Goal: Information Seeking & Learning: Find specific fact

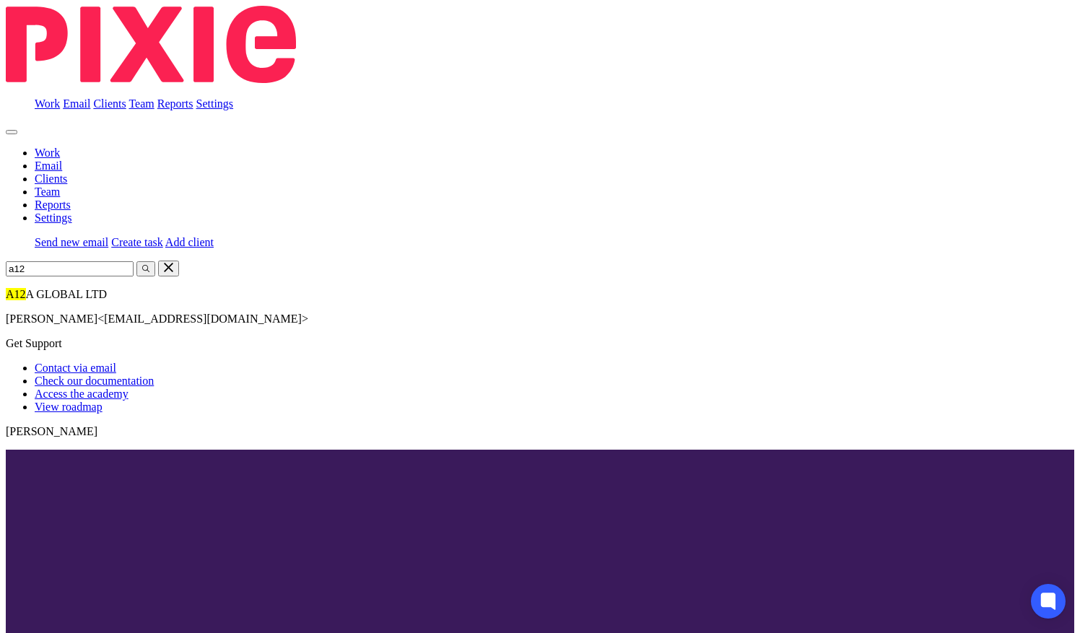
type input "a12"
click at [6, 288] on link at bounding box center [6, 288] width 0 height 0
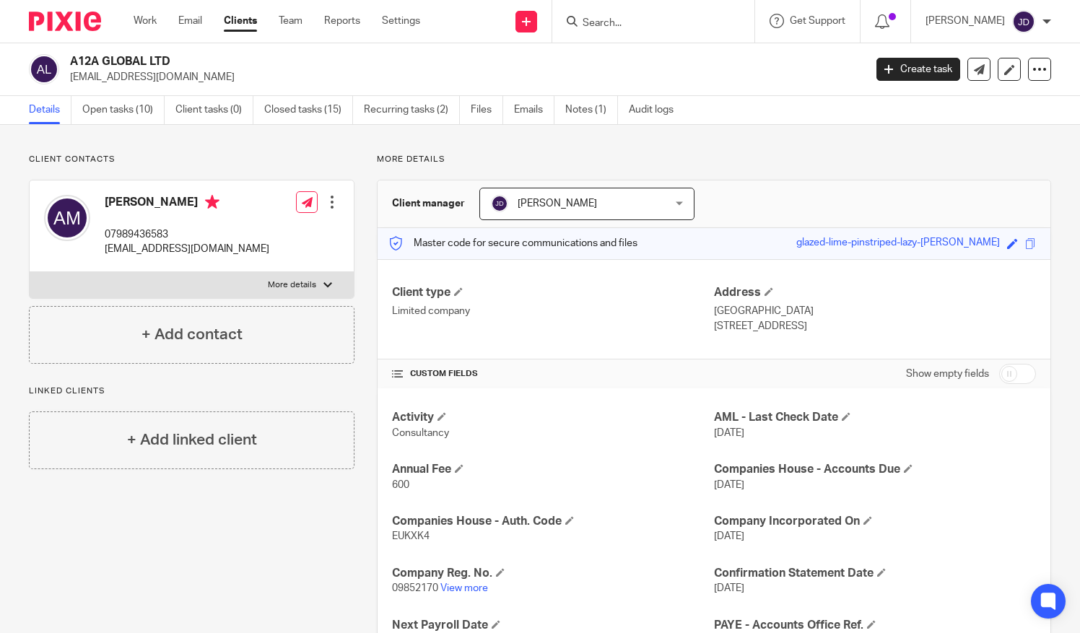
click at [619, 22] on input "Search" at bounding box center [646, 23] width 130 height 13
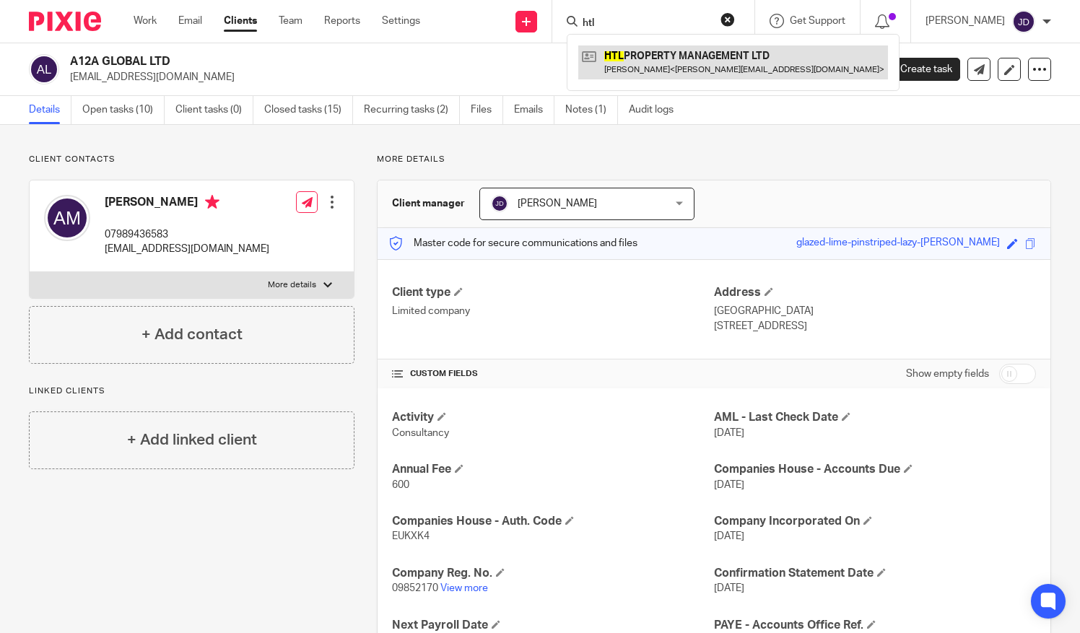
type input "htl"
click at [648, 53] on link at bounding box center [733, 61] width 310 height 33
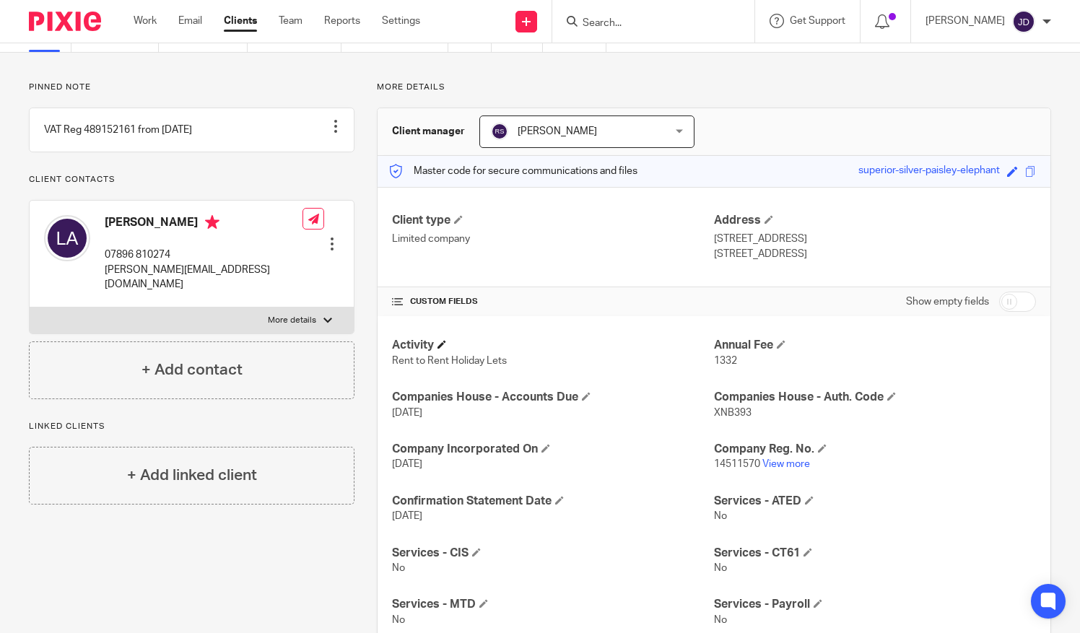
scroll to position [144, 0]
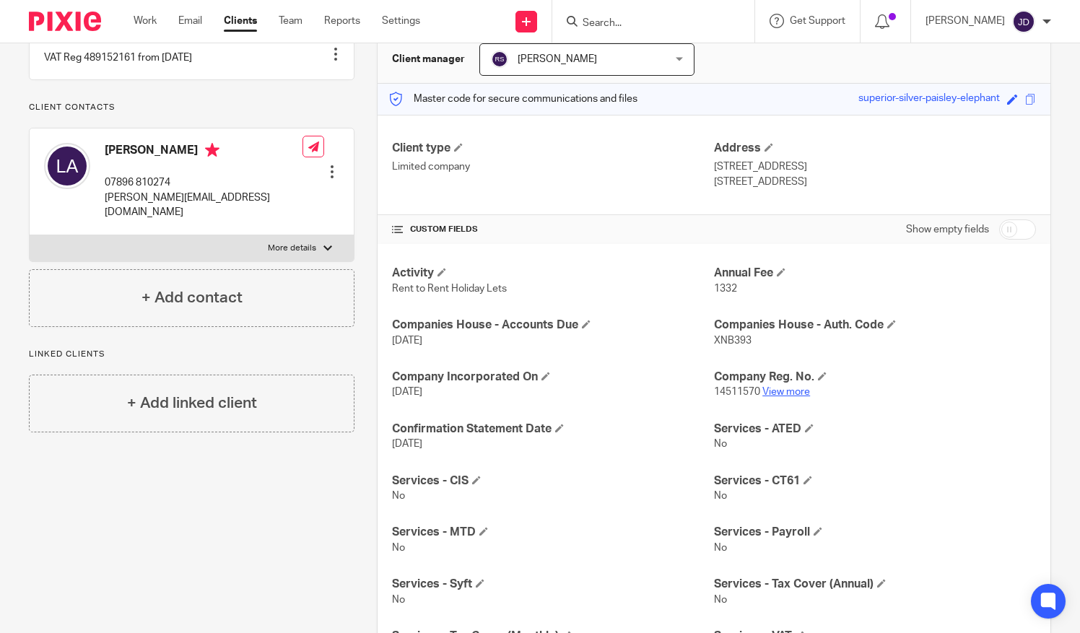
click at [787, 391] on link "View more" at bounding box center [786, 392] width 48 height 10
click at [624, 27] on input "Search" at bounding box center [646, 23] width 130 height 13
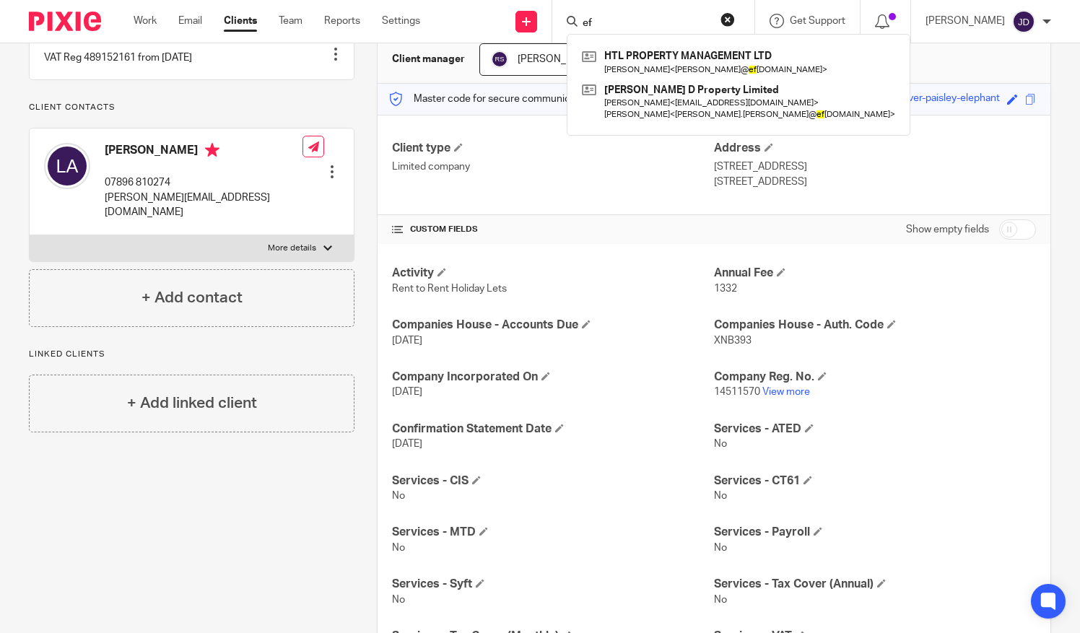
type input "e"
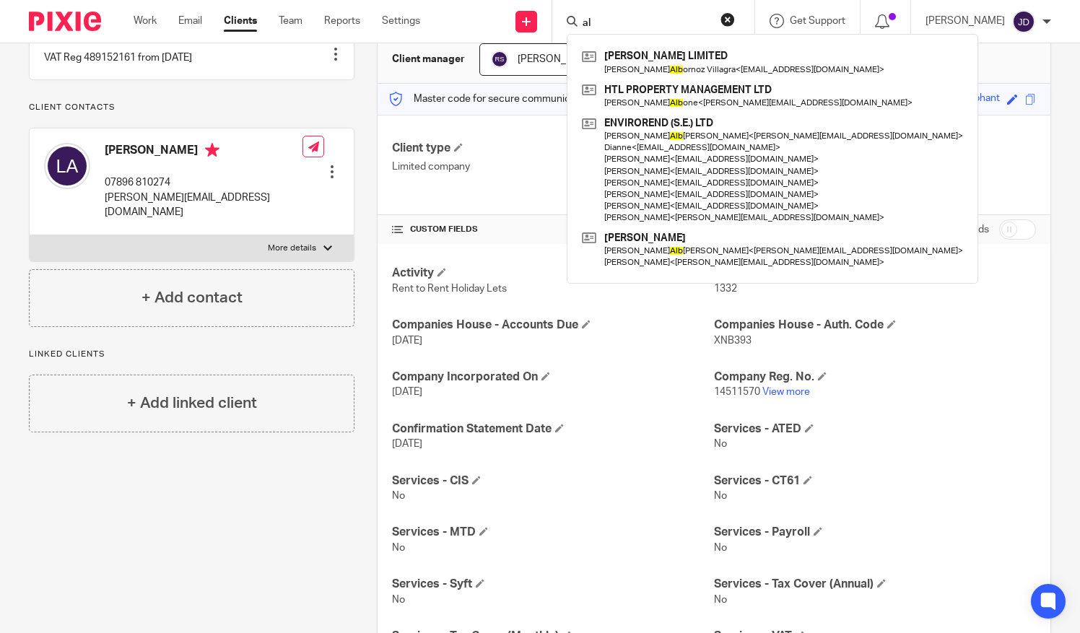
type input "a"
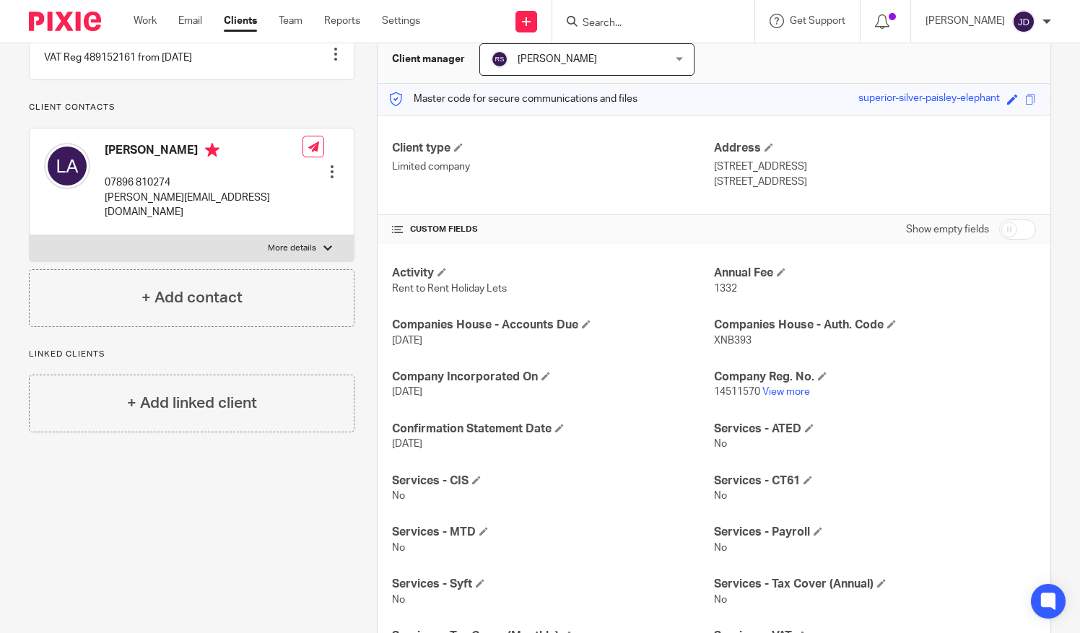
click at [698, 20] on input "Search" at bounding box center [646, 23] width 130 height 13
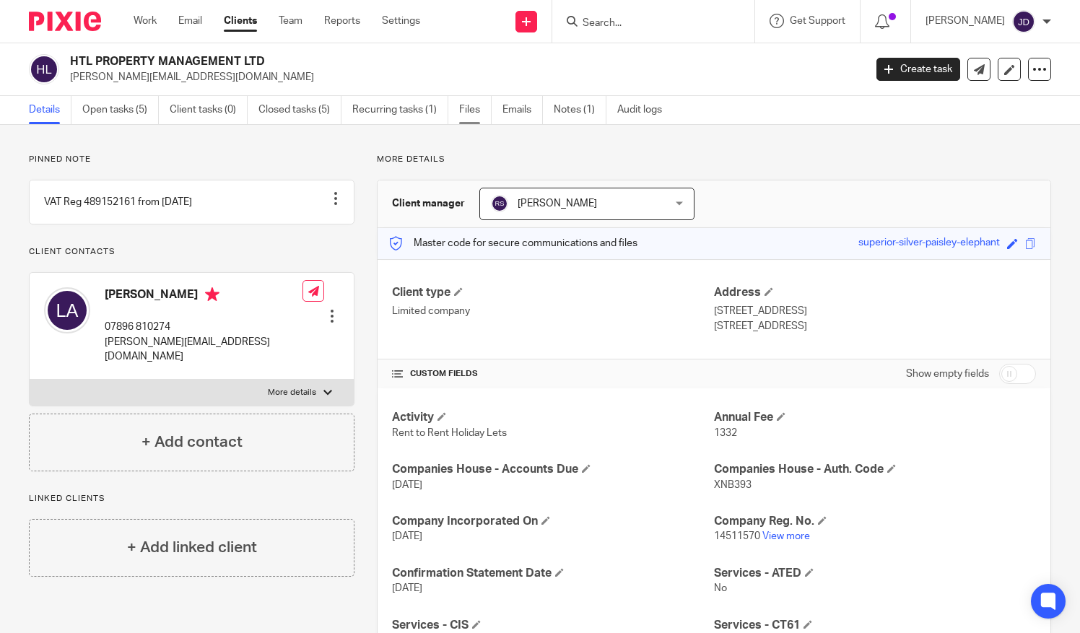
click at [463, 110] on link "Files" at bounding box center [475, 110] width 32 height 28
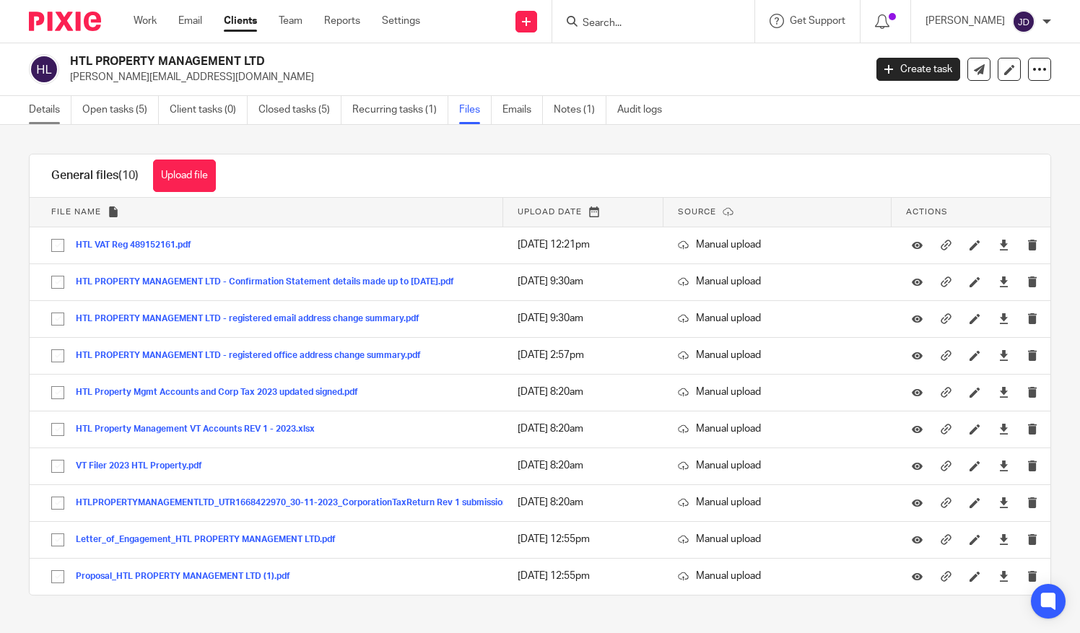
click at [52, 110] on link "Details" at bounding box center [50, 110] width 43 height 28
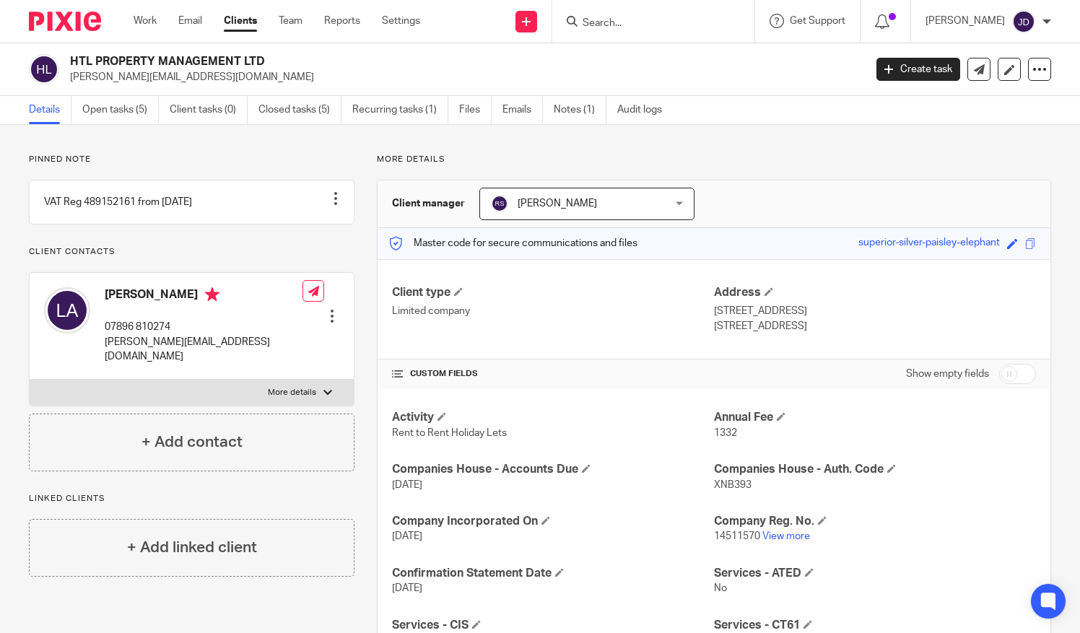
click at [46, 114] on link "Details" at bounding box center [50, 110] width 43 height 28
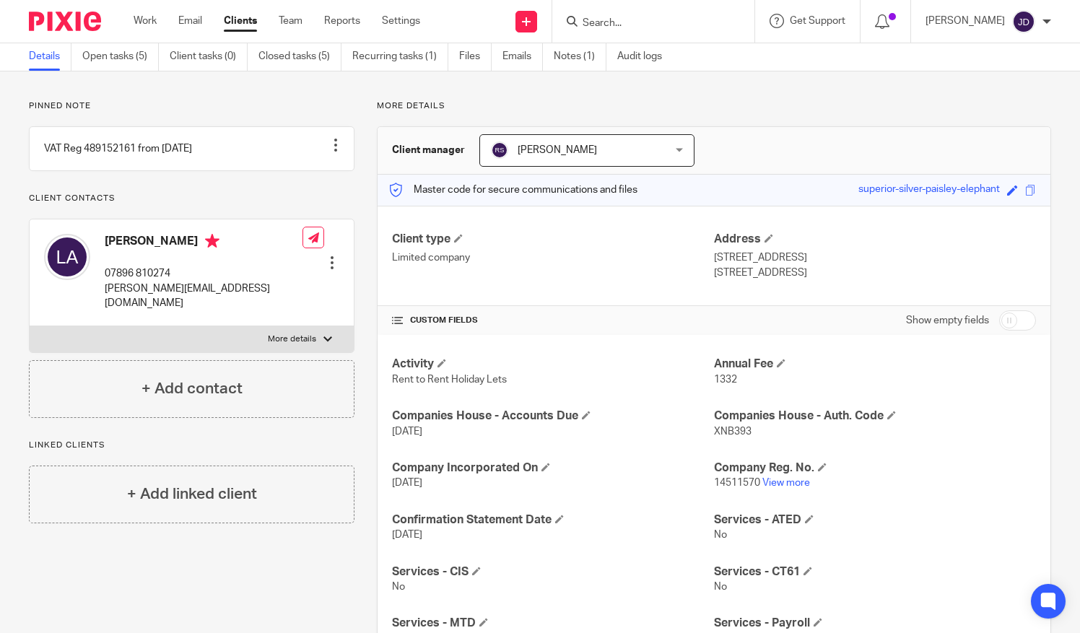
scroll to position [130, 0]
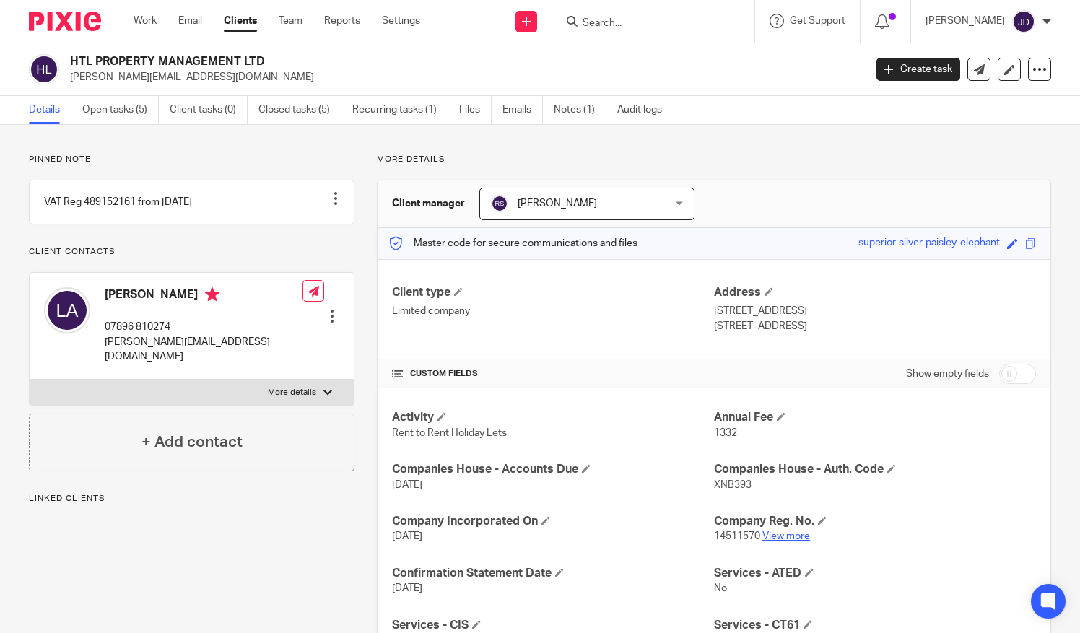
click at [778, 536] on link "View more" at bounding box center [786, 536] width 48 height 10
click at [615, 17] on input "Search" at bounding box center [646, 23] width 130 height 13
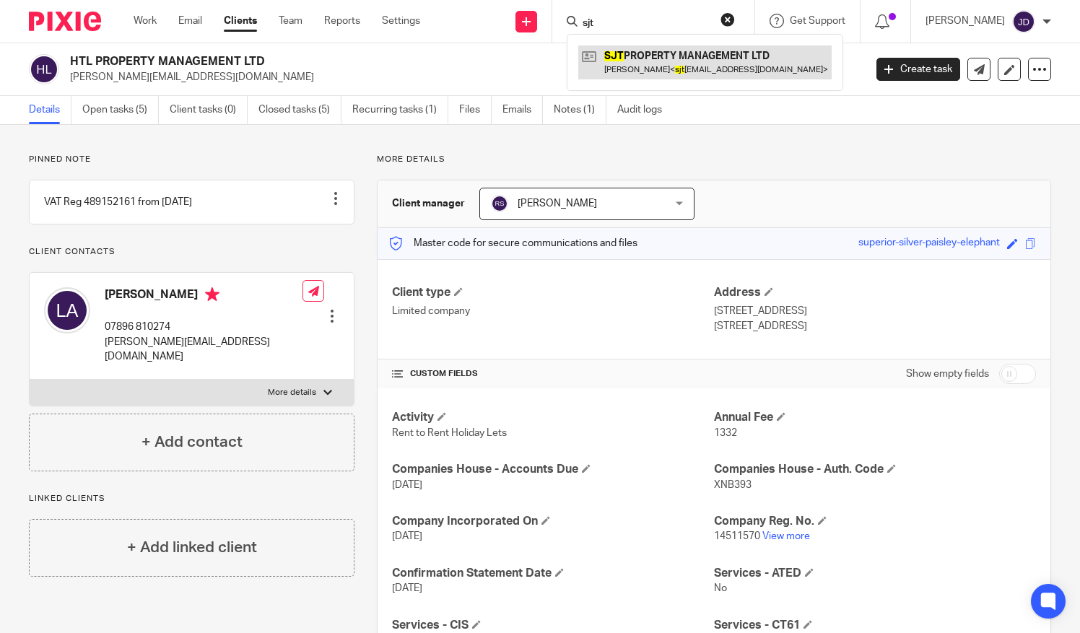
type input "sjt"
click at [650, 57] on link at bounding box center [704, 61] width 253 height 33
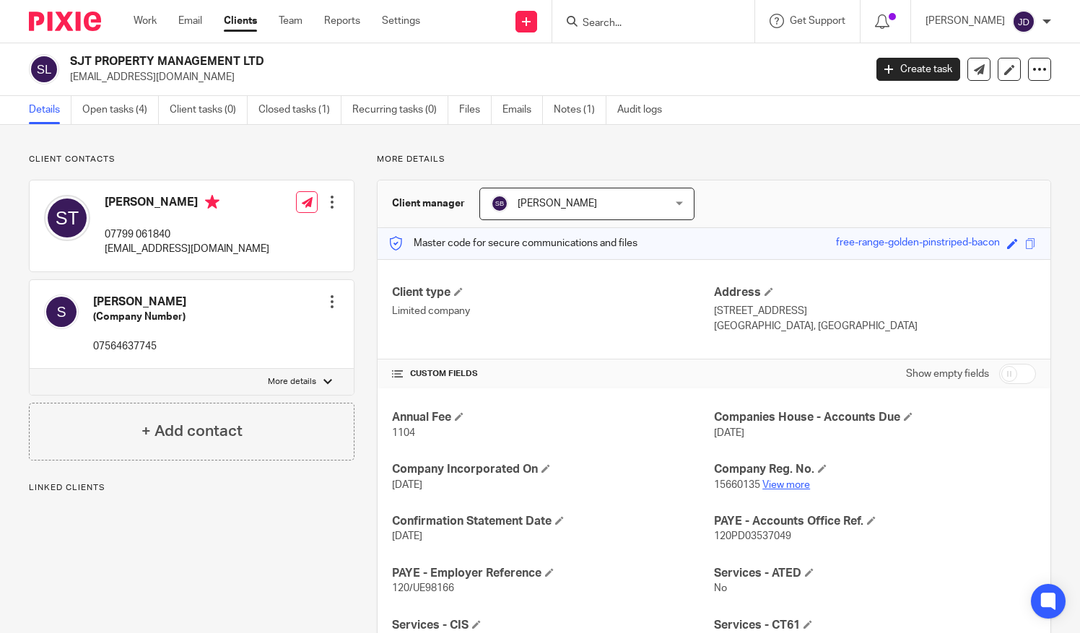
click at [770, 482] on link "View more" at bounding box center [786, 485] width 48 height 10
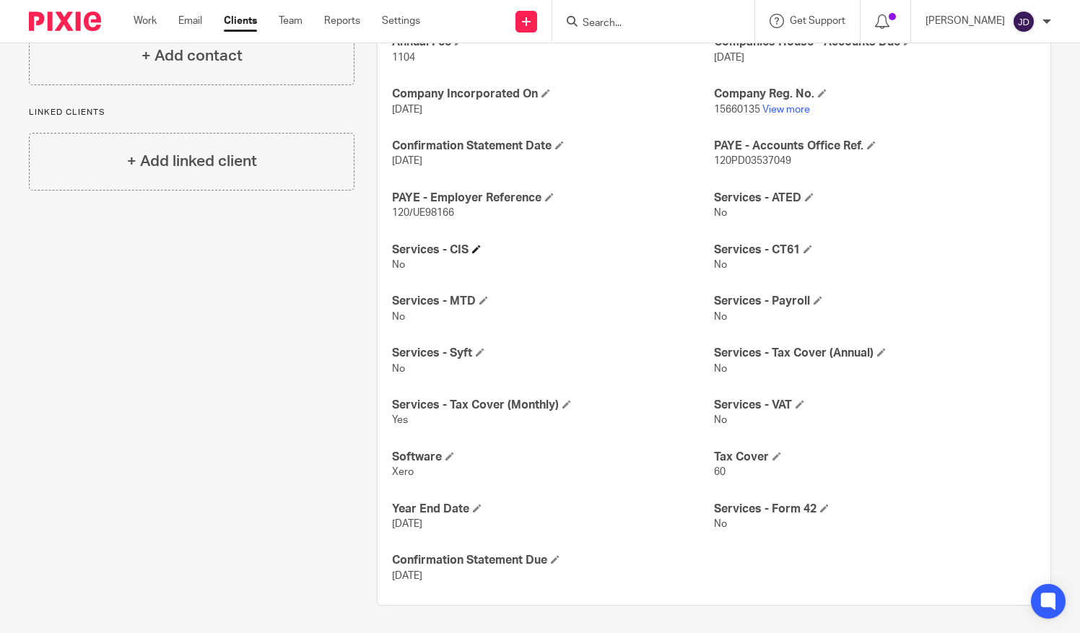
scroll to position [14, 0]
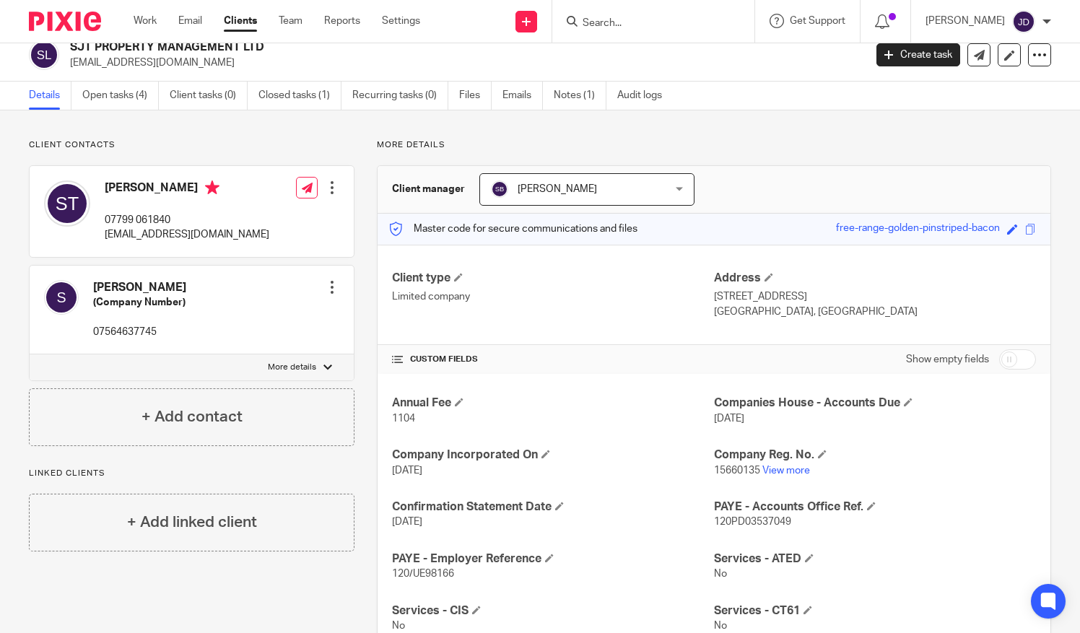
click at [1017, 353] on input "checkbox" at bounding box center [1017, 359] width 37 height 20
checkbox input "true"
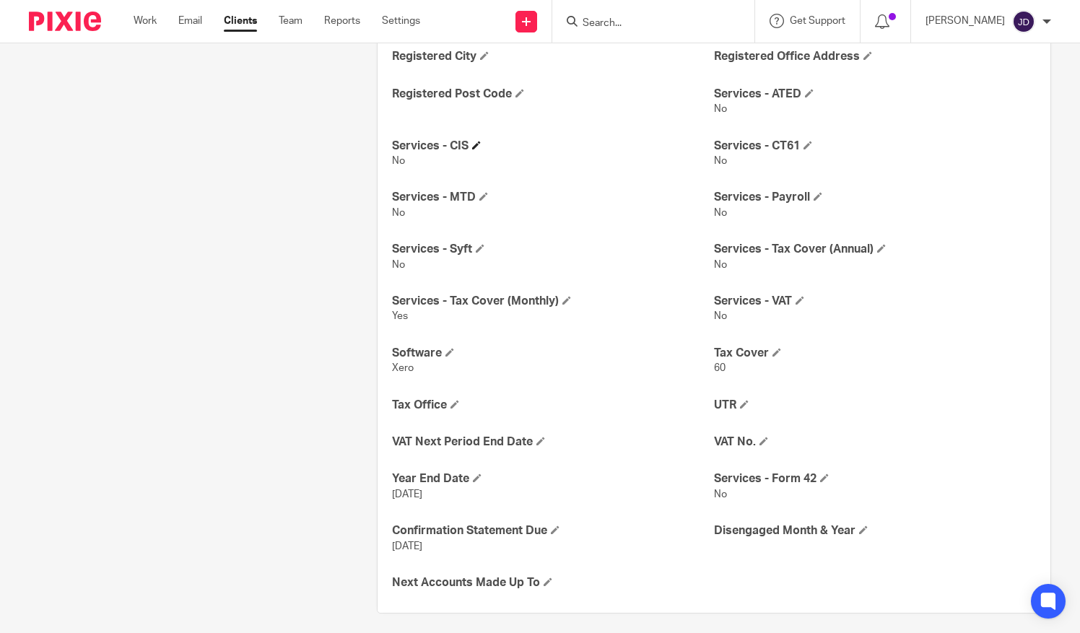
scroll to position [650, 0]
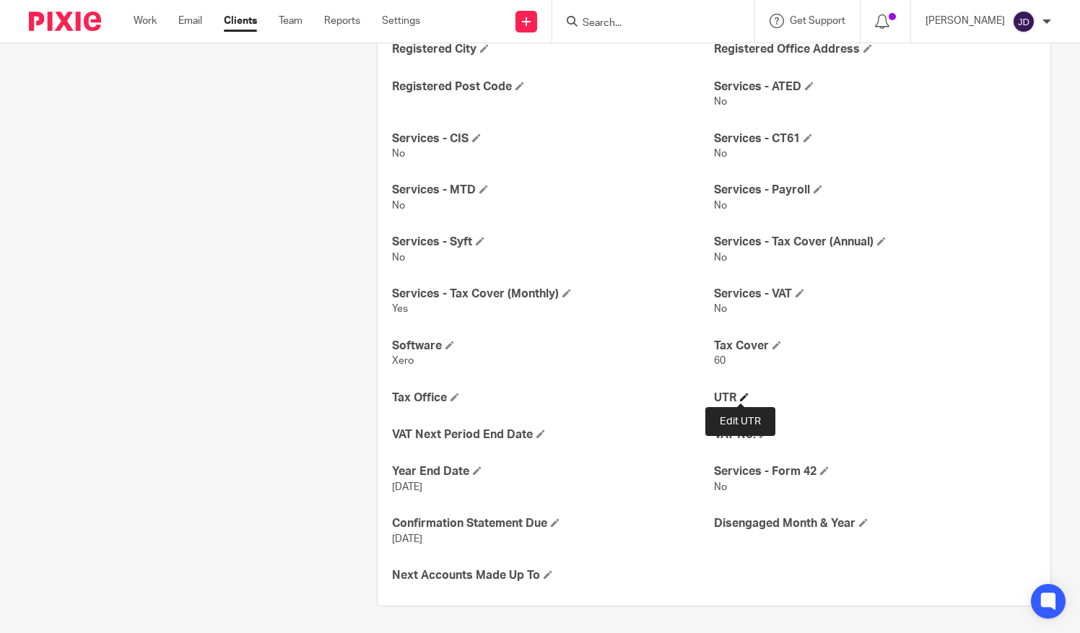
click at [744, 393] on span at bounding box center [744, 397] width 9 height 9
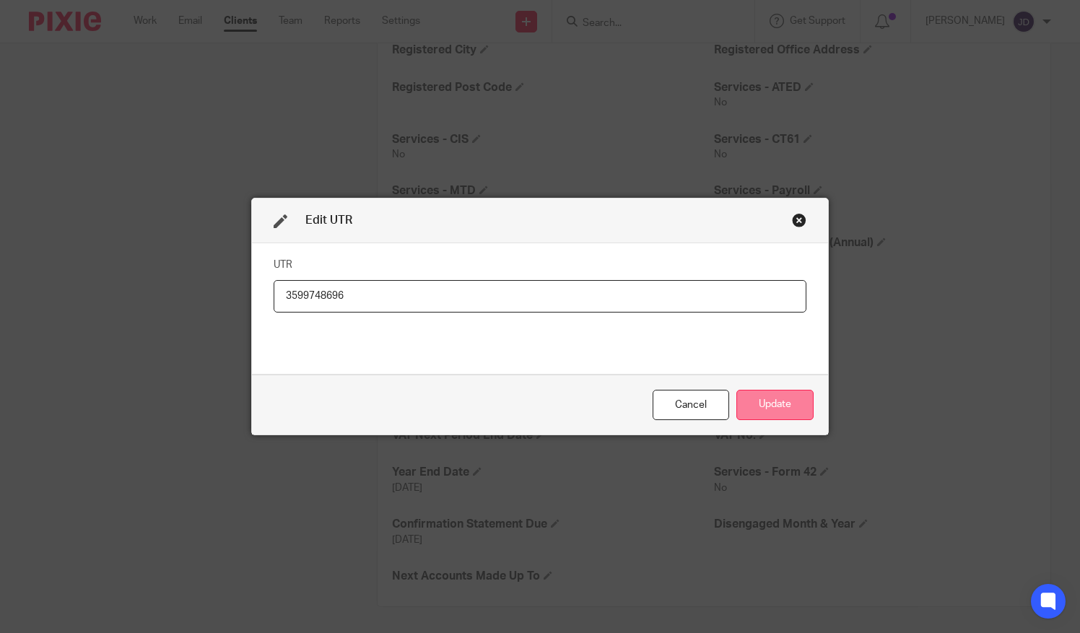
type input "3599748696"
click at [753, 407] on button "Update" at bounding box center [774, 405] width 77 height 31
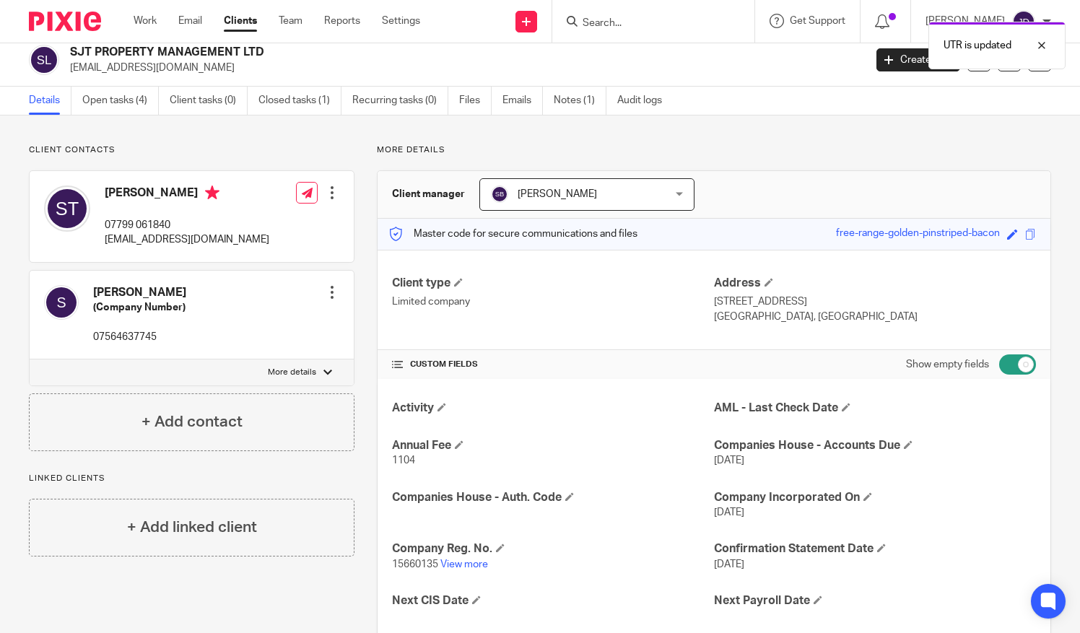
scroll to position [0, 0]
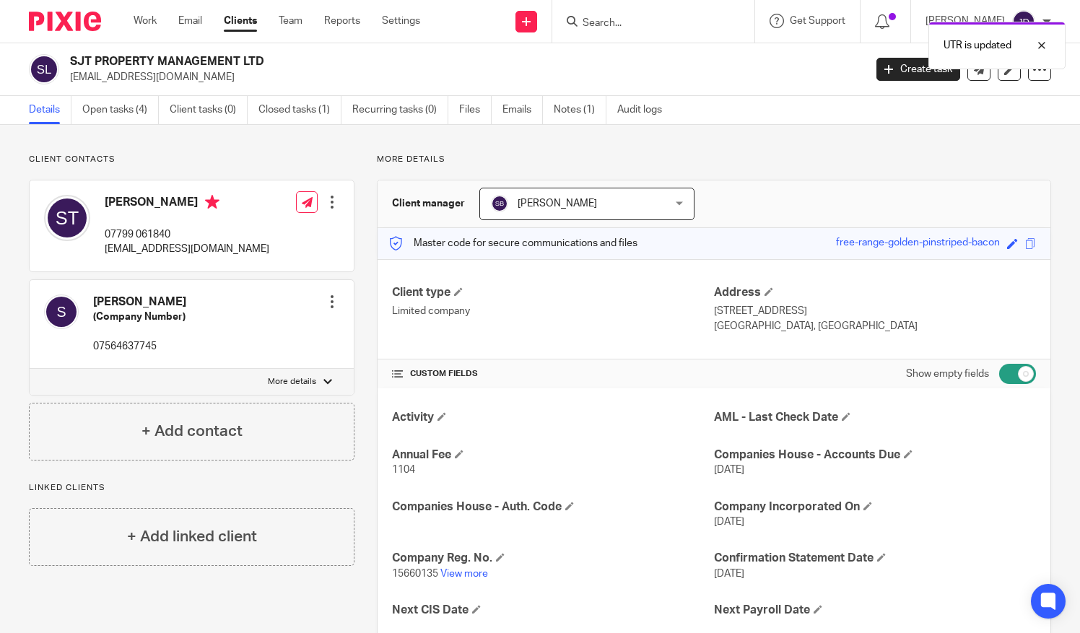
click at [1001, 369] on input "checkbox" at bounding box center [1017, 374] width 37 height 20
checkbox input "false"
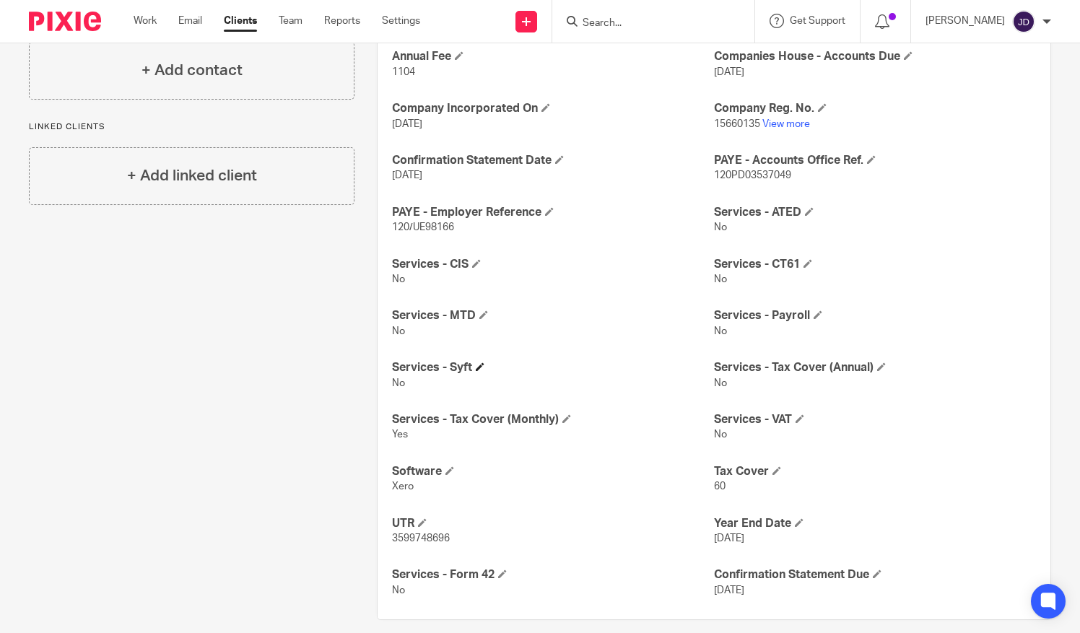
scroll to position [375, 0]
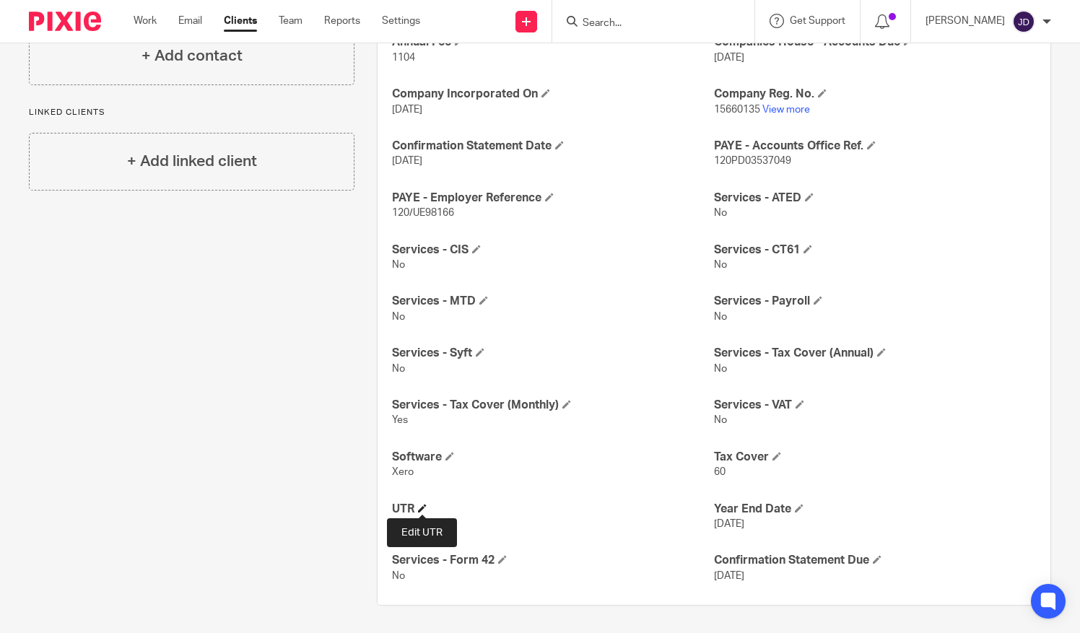
click at [422, 505] on span at bounding box center [422, 508] width 9 height 9
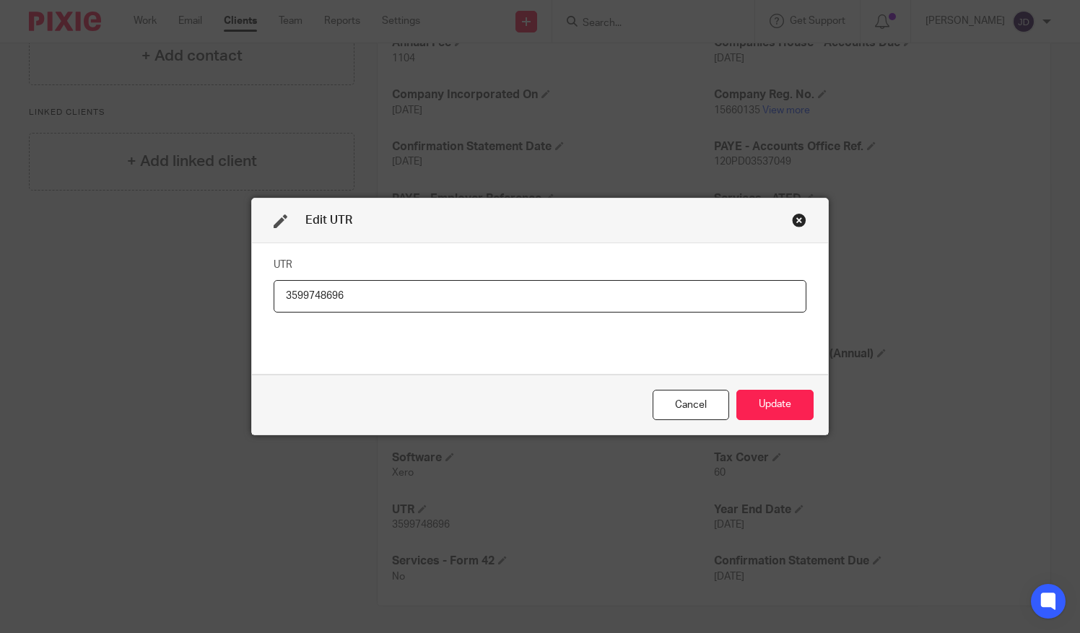
drag, startPoint x: 346, startPoint y: 296, endPoint x: 220, endPoint y: 296, distance: 125.6
click at [220, 296] on div "Edit UTR UTR 3599748696 Cancel Update" at bounding box center [540, 316] width 1080 height 633
click at [284, 296] on input "9416516881" at bounding box center [540, 296] width 533 height 32
type input "9416516881"
click at [761, 404] on button "Update" at bounding box center [774, 405] width 77 height 31
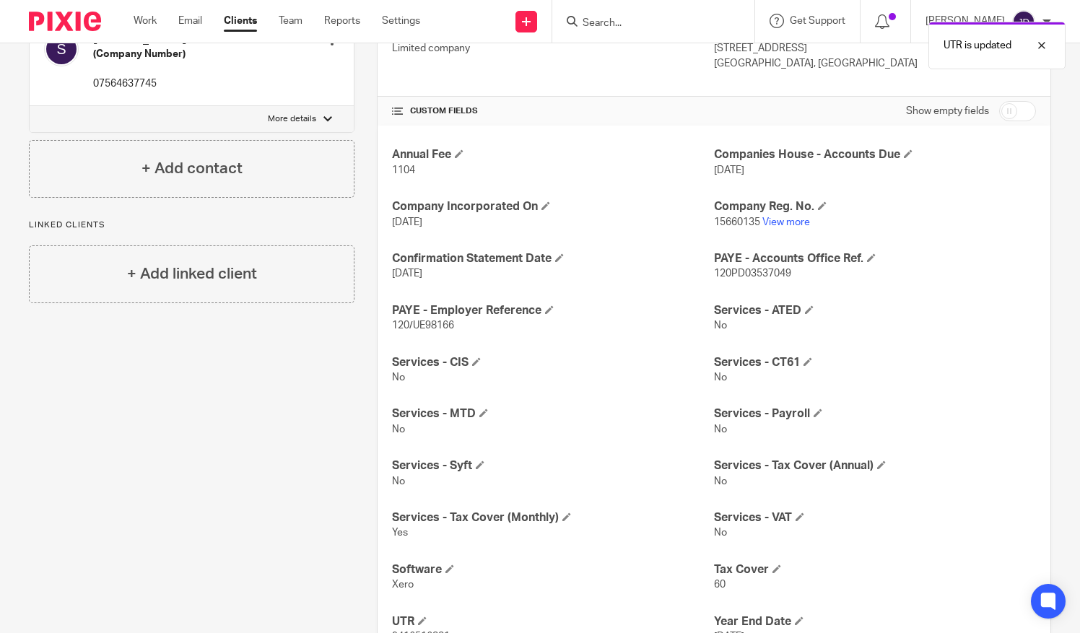
scroll to position [87, 0]
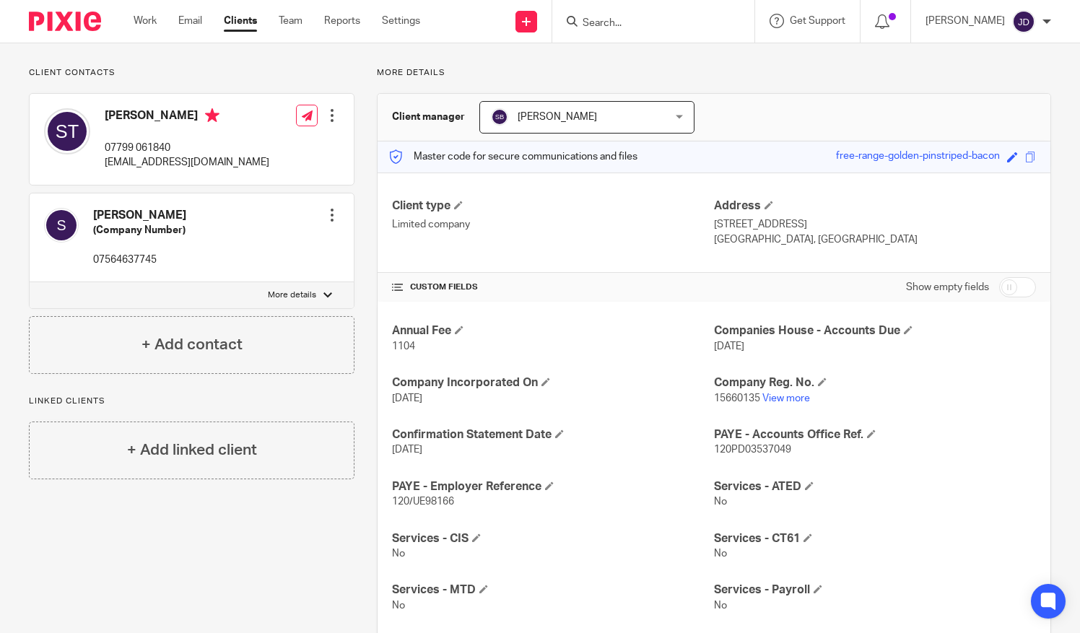
click at [312, 296] on p "More details" at bounding box center [292, 296] width 48 height 12
click at [30, 282] on input "More details" at bounding box center [29, 282] width 1 height 1
checkbox input "true"
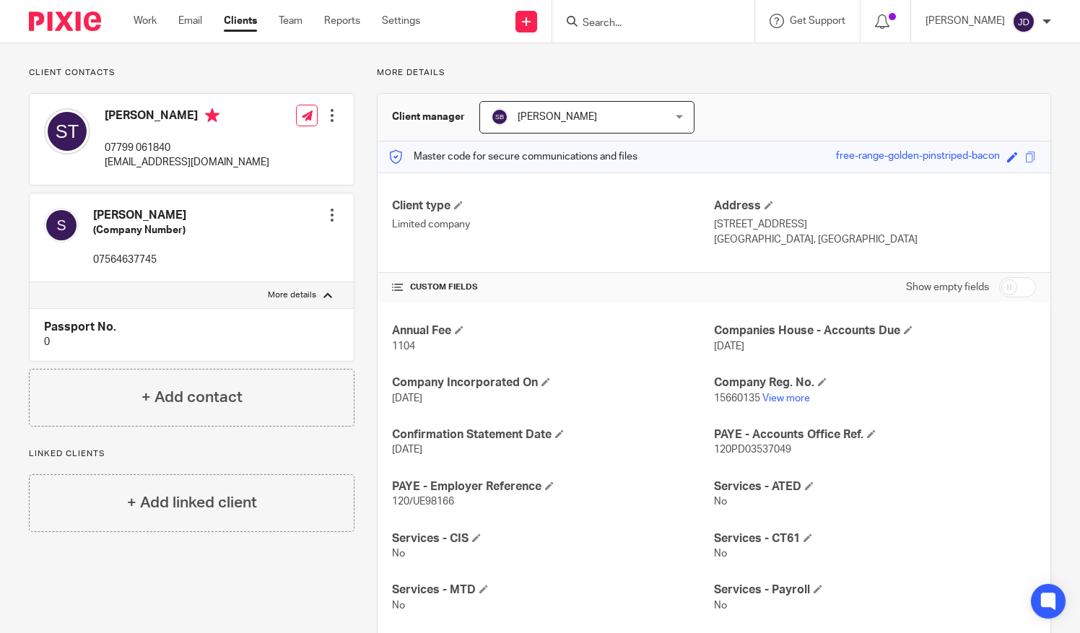
click at [328, 117] on div at bounding box center [332, 115] width 14 height 14
click at [243, 147] on link "Edit contact" at bounding box center [264, 146] width 138 height 21
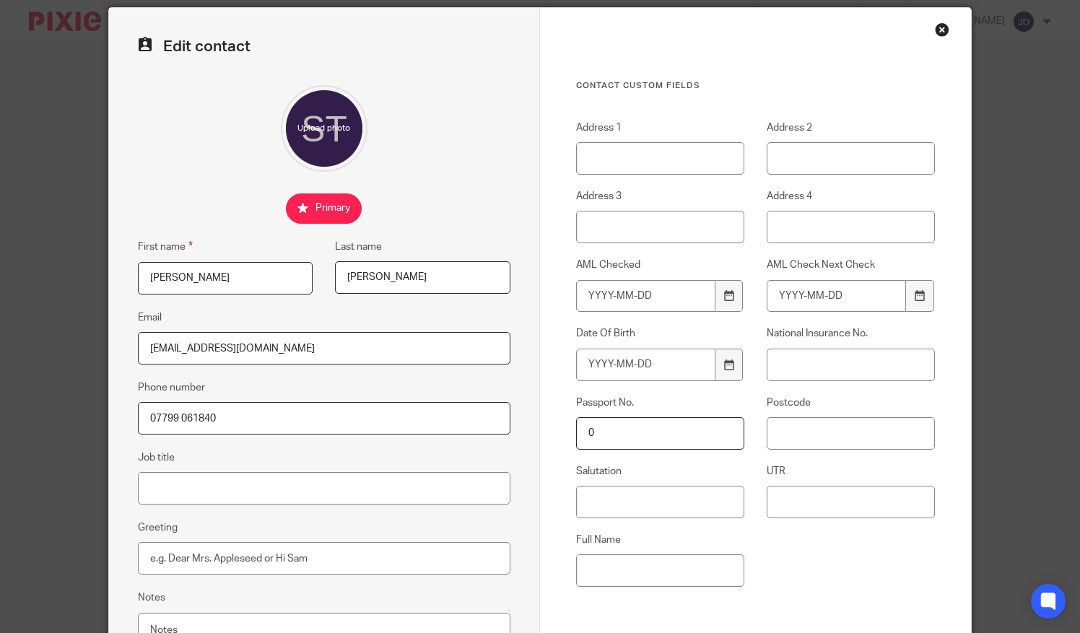
scroll to position [72, 0]
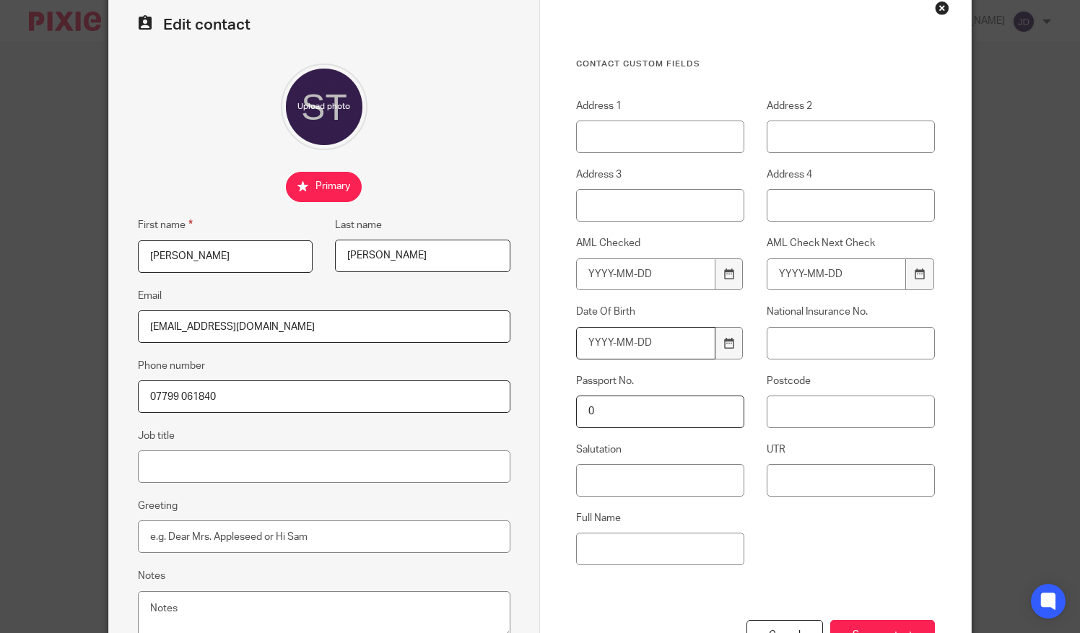
click at [648, 341] on input "Date Of Birth" at bounding box center [645, 343] width 139 height 32
type input "1"
type input "[DATE]"
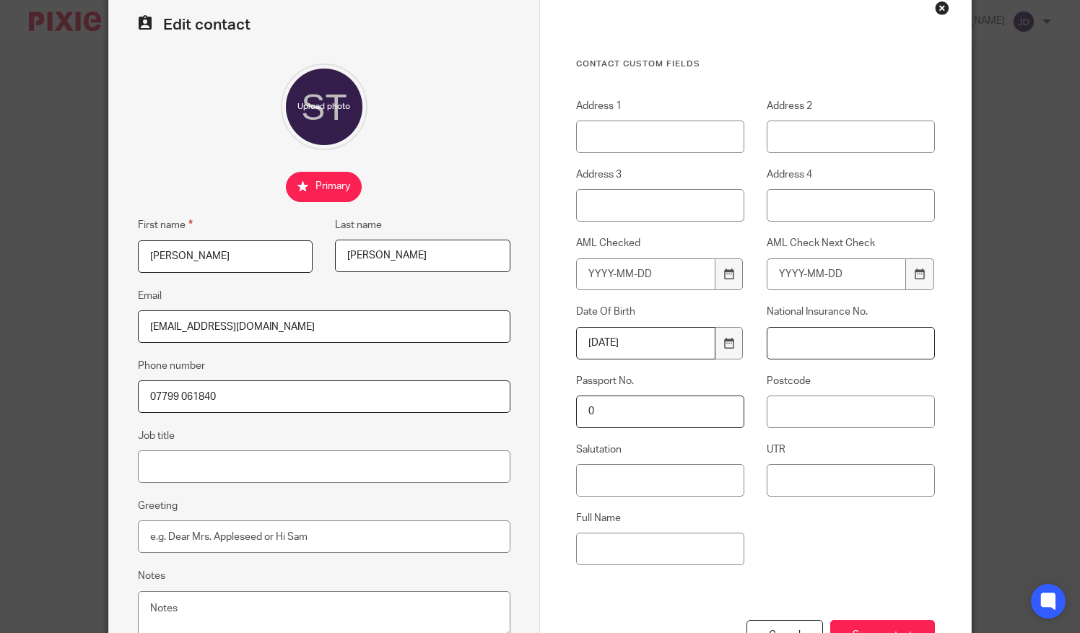
click at [780, 342] on input "National Insurance No." at bounding box center [851, 343] width 168 height 32
paste input "NS447337B"
type input "NS447337B"
click at [830, 375] on label "Postcode" at bounding box center [851, 381] width 168 height 14
click at [830, 396] on input "Postcode" at bounding box center [851, 412] width 168 height 32
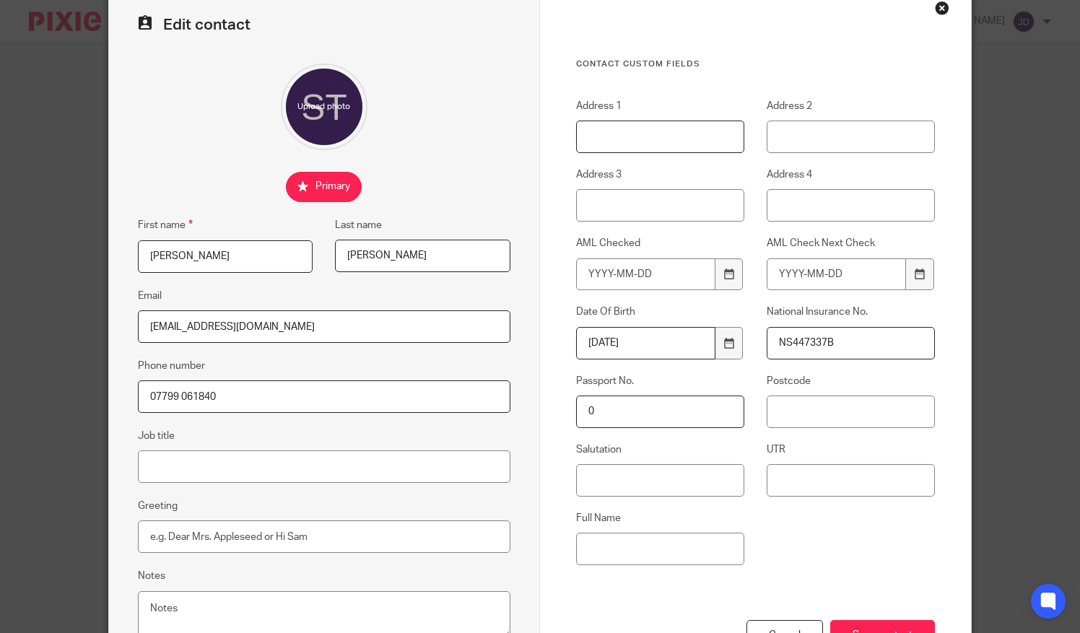
click at [619, 139] on input "Address 1" at bounding box center [660, 137] width 168 height 32
type input "[STREET_ADDRESS]"
click at [619, 207] on input "Address 3" at bounding box center [660, 205] width 168 height 32
type input "Ferndown"
click at [774, 198] on input "Address 4" at bounding box center [851, 205] width 168 height 32
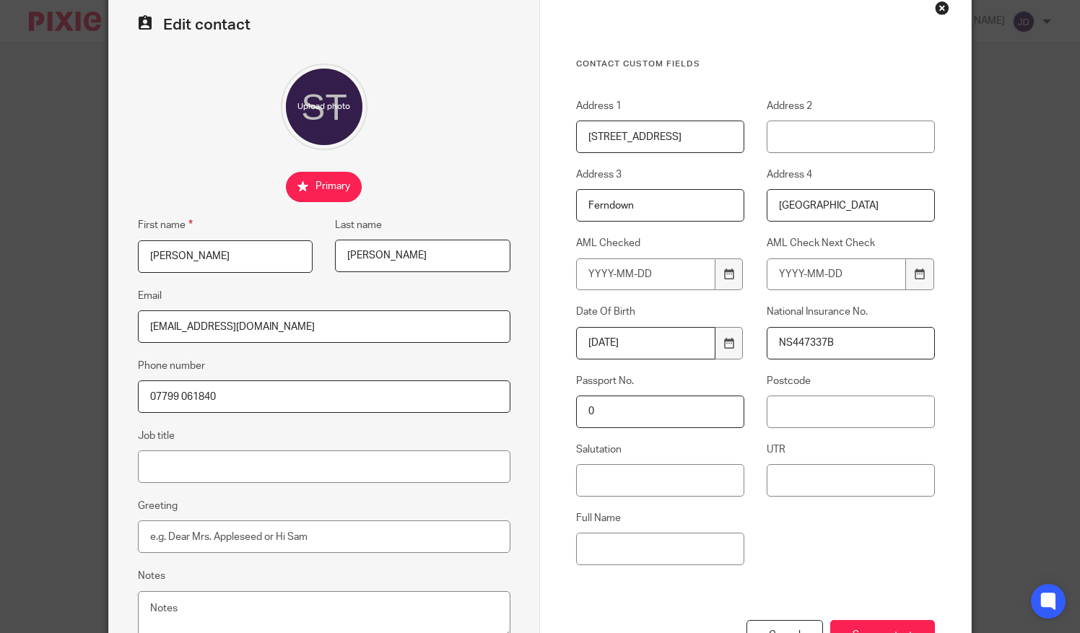
type input "Dorset"
click at [793, 409] on input "Postcode" at bounding box center [851, 412] width 168 height 32
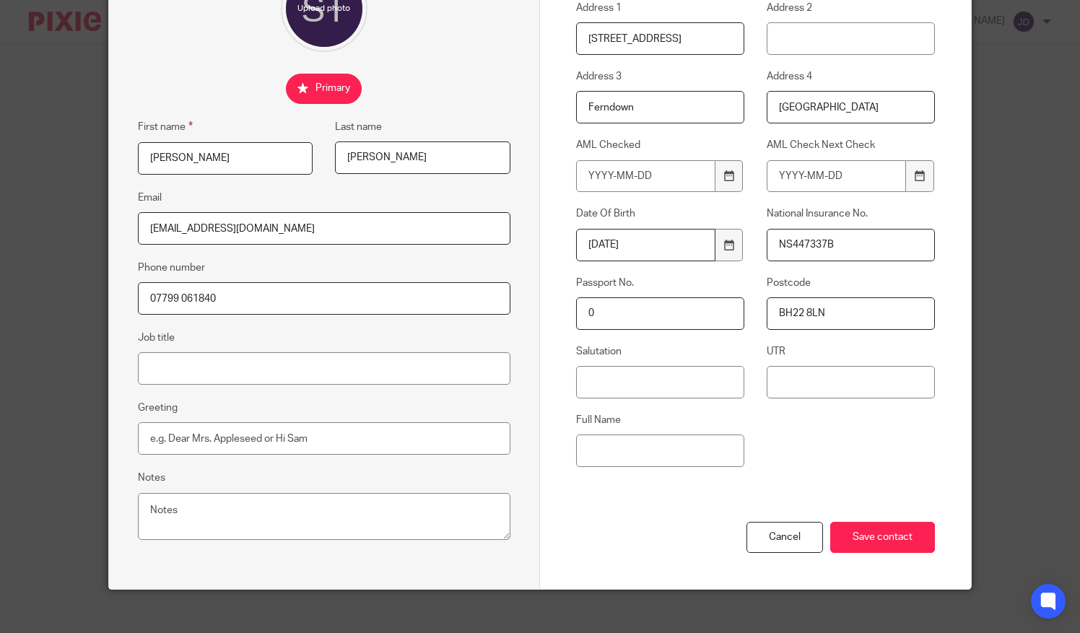
scroll to position [183, 0]
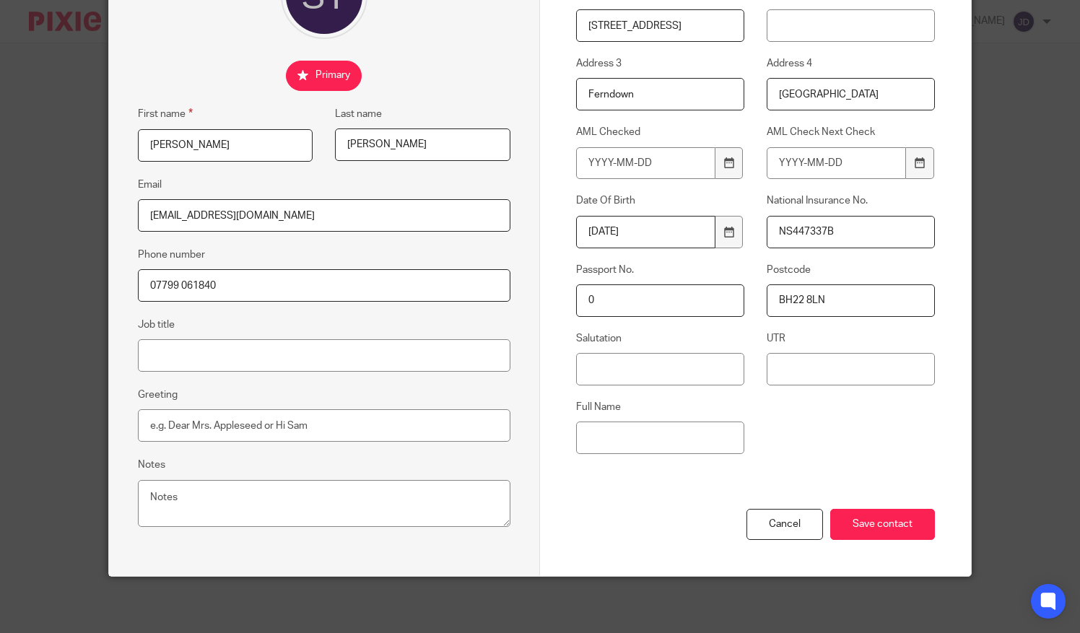
type input "BH22 8LN"
click at [786, 370] on input "UTR" at bounding box center [851, 369] width 168 height 32
click at [773, 370] on input "UTR" at bounding box center [851, 369] width 168 height 32
paste input "3599748696"
type input "3599748696"
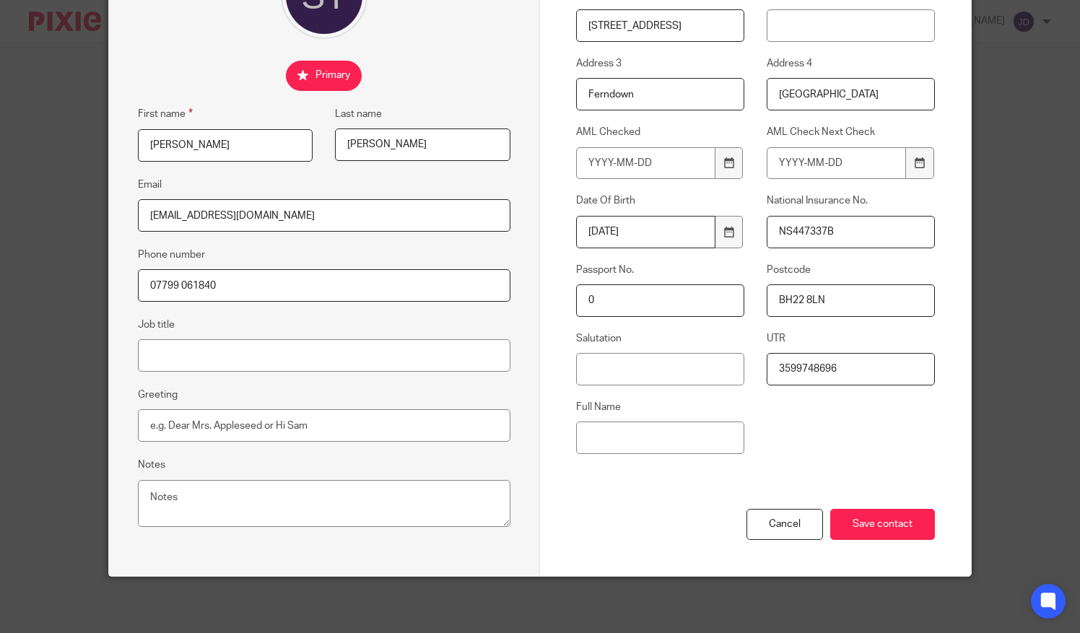
click at [795, 417] on div "Address 1 46 Casterbridge Road Address 2 Address 3 Ferndown Address 4 Dorset AM…" at bounding box center [745, 228] width 382 height 481
click at [877, 521] on input "Save contact" at bounding box center [882, 524] width 105 height 31
click at [866, 517] on input "Save contact" at bounding box center [882, 524] width 105 height 31
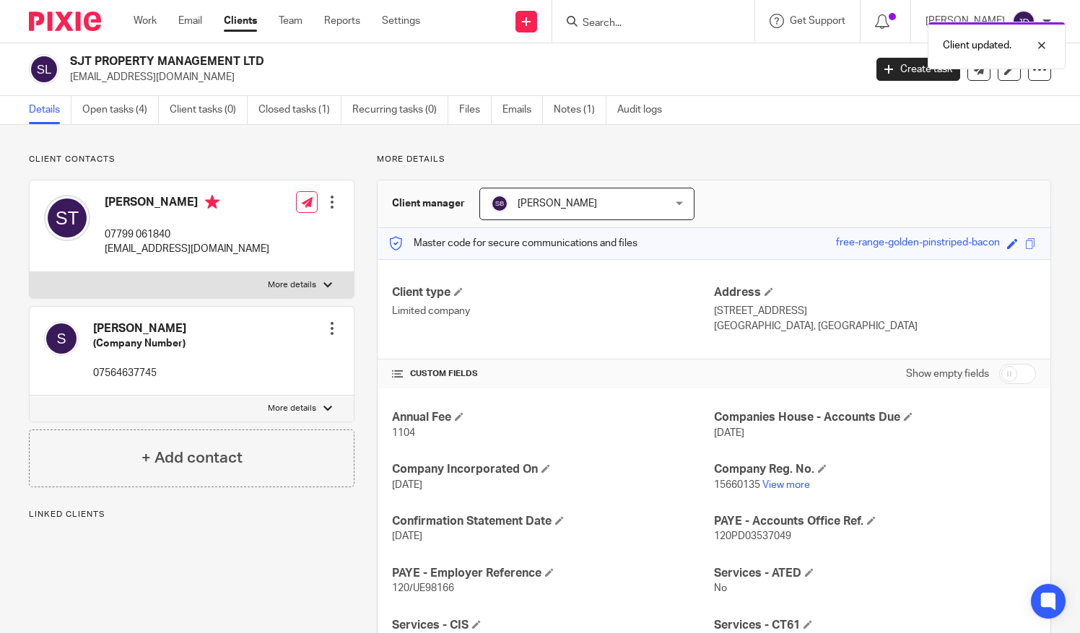
click at [323, 282] on div at bounding box center [327, 285] width 9 height 9
click at [30, 272] on input "More details" at bounding box center [29, 271] width 1 height 1
checkbox input "true"
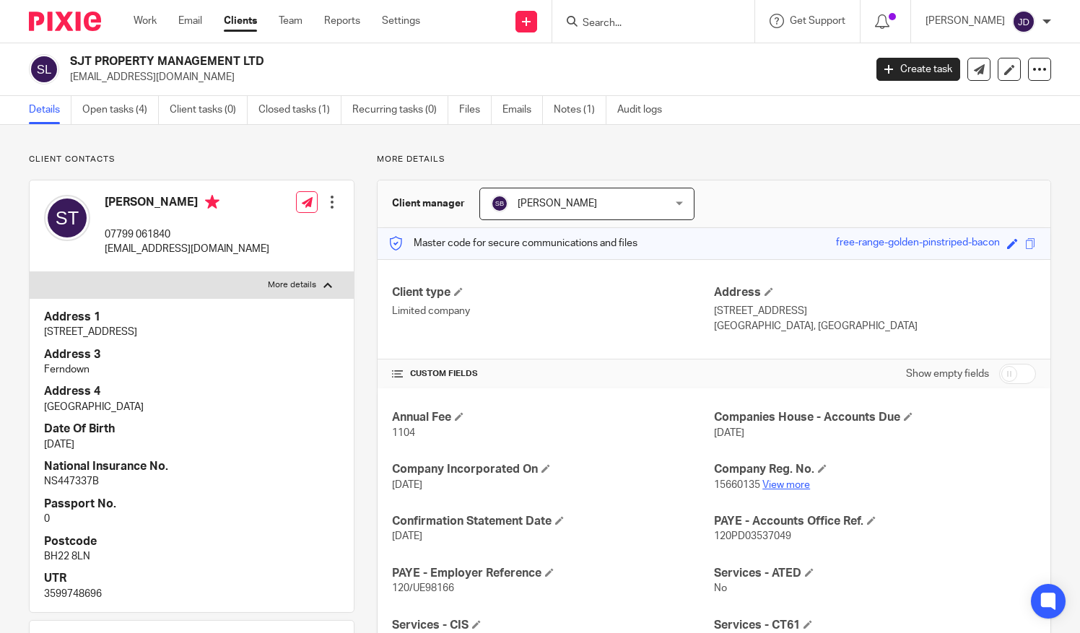
click at [791, 483] on link "View more" at bounding box center [786, 485] width 48 height 10
drag, startPoint x: 102, startPoint y: 252, endPoint x: 282, endPoint y: 264, distance: 180.1
click at [282, 264] on div "[PERSON_NAME] 07799 061840 [EMAIL_ADDRESS][DOMAIN_NAME] Edit contact Create cli…" at bounding box center [192, 226] width 324 height 92
copy p "[EMAIL_ADDRESS][DOMAIN_NAME]"
drag, startPoint x: 106, startPoint y: 234, endPoint x: 180, endPoint y: 236, distance: 74.4
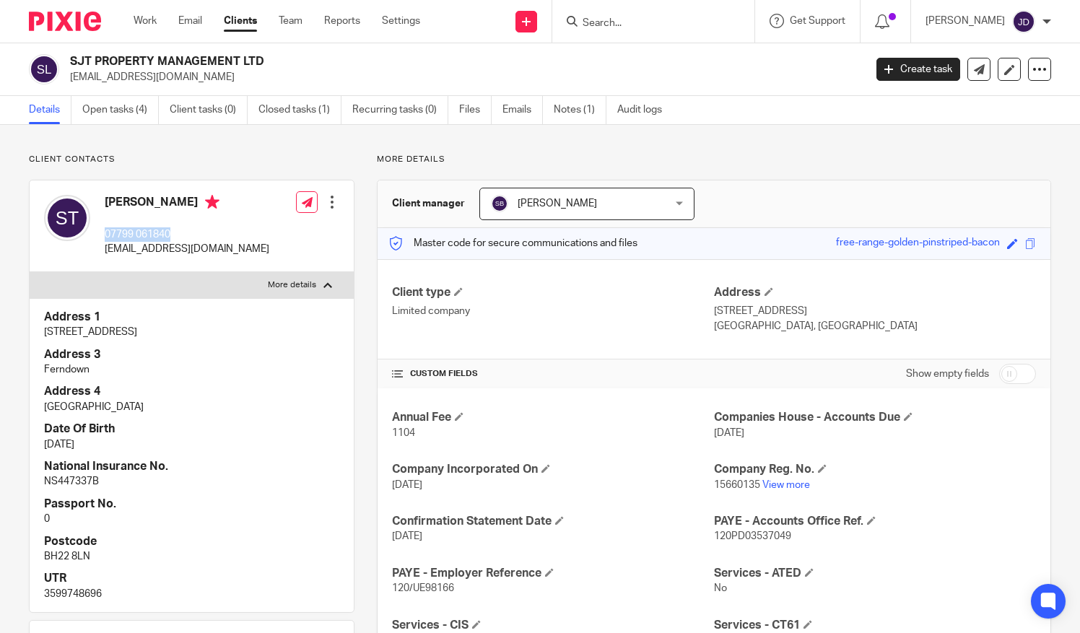
click at [180, 236] on div "[PERSON_NAME] 07799 061840 [EMAIL_ADDRESS][DOMAIN_NAME]" at bounding box center [156, 226] width 225 height 77
copy p "07799 061840"
drag, startPoint x: 73, startPoint y: 59, endPoint x: 262, endPoint y: 56, distance: 189.2
click at [262, 56] on div "SJT PROPERTY MANAGEMENT LTD [EMAIL_ADDRESS][DOMAIN_NAME]" at bounding box center [442, 69] width 826 height 30
copy h2 "SJT PROPERTY MANAGEMENT LTD"
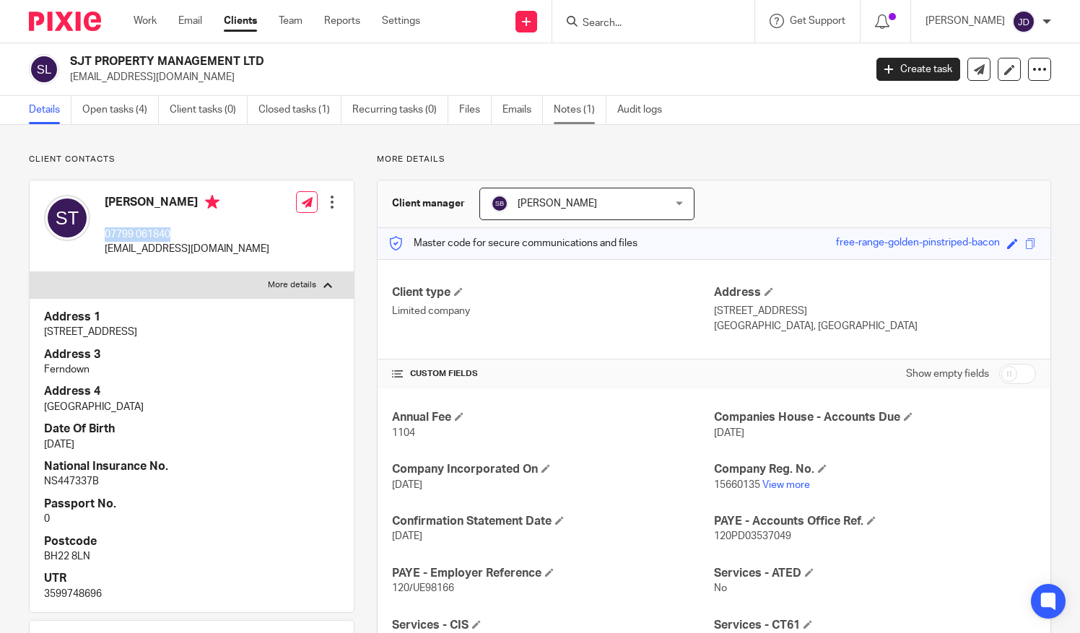
click at [569, 116] on link "Notes (1)" at bounding box center [580, 110] width 53 height 28
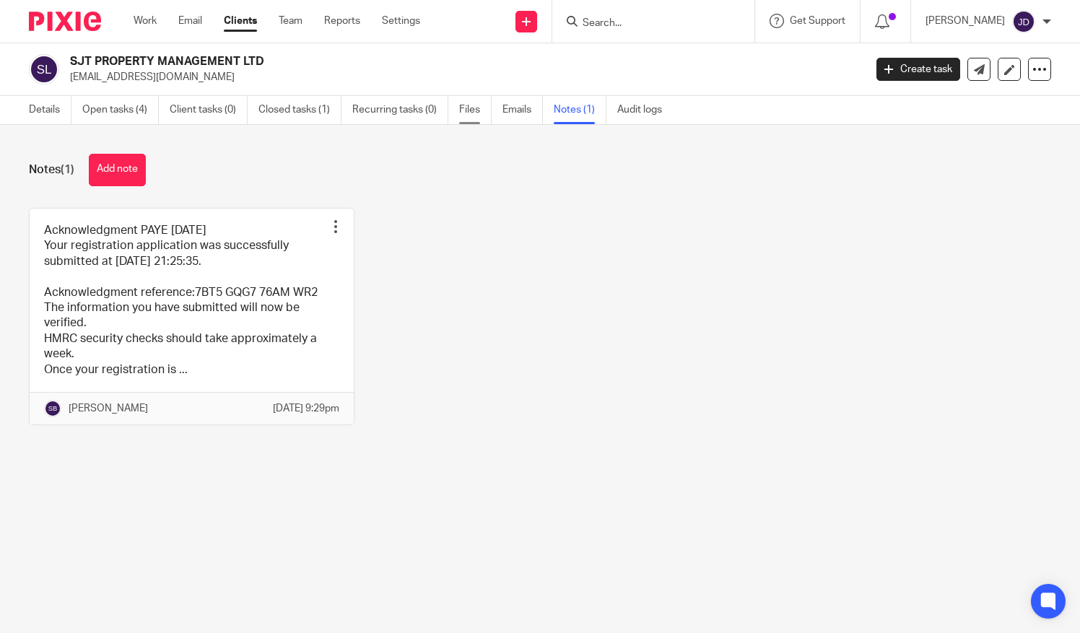
click at [478, 110] on link "Files" at bounding box center [475, 110] width 32 height 28
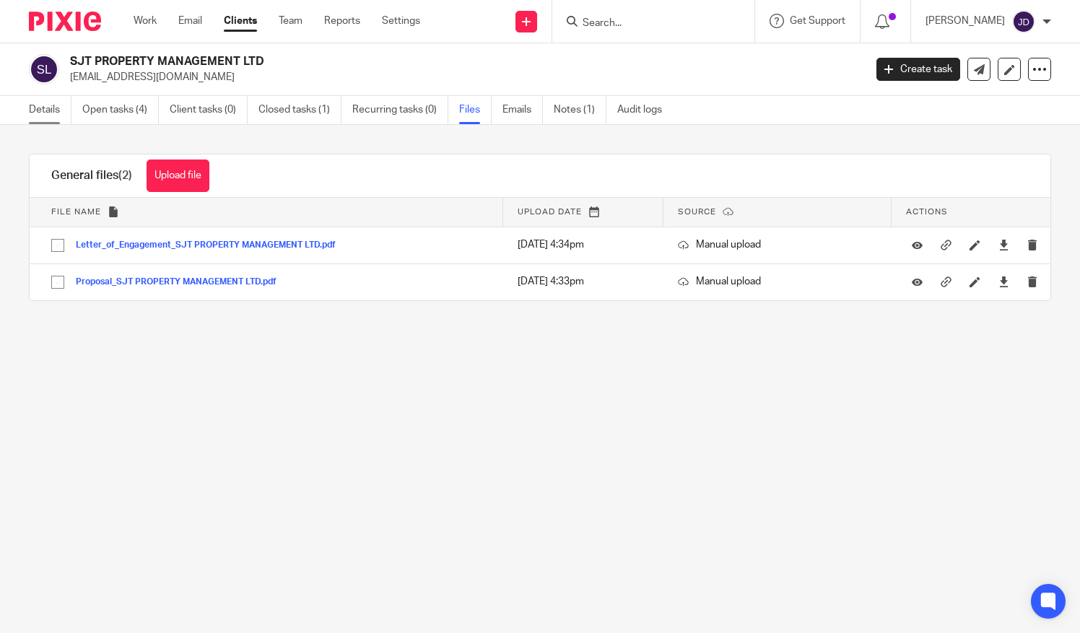
click at [35, 101] on link "Details" at bounding box center [50, 110] width 43 height 28
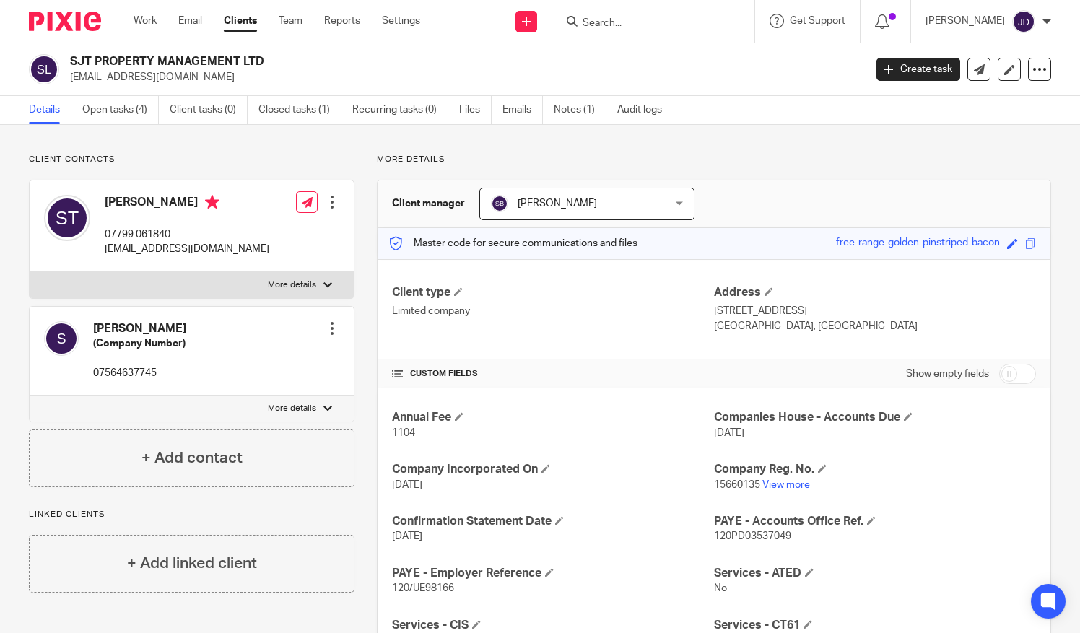
drag, startPoint x: 103, startPoint y: 260, endPoint x: 283, endPoint y: 266, distance: 180.6
click at [283, 266] on div "Simon Terry 07799 061840 sjtpropertymanagementltd@gmail.com Edit contact Create…" at bounding box center [192, 226] width 324 height 92
copy p "sjtpropertymanagementltd@gmail.com"
click at [626, 22] on input "Search" at bounding box center [646, 23] width 130 height 13
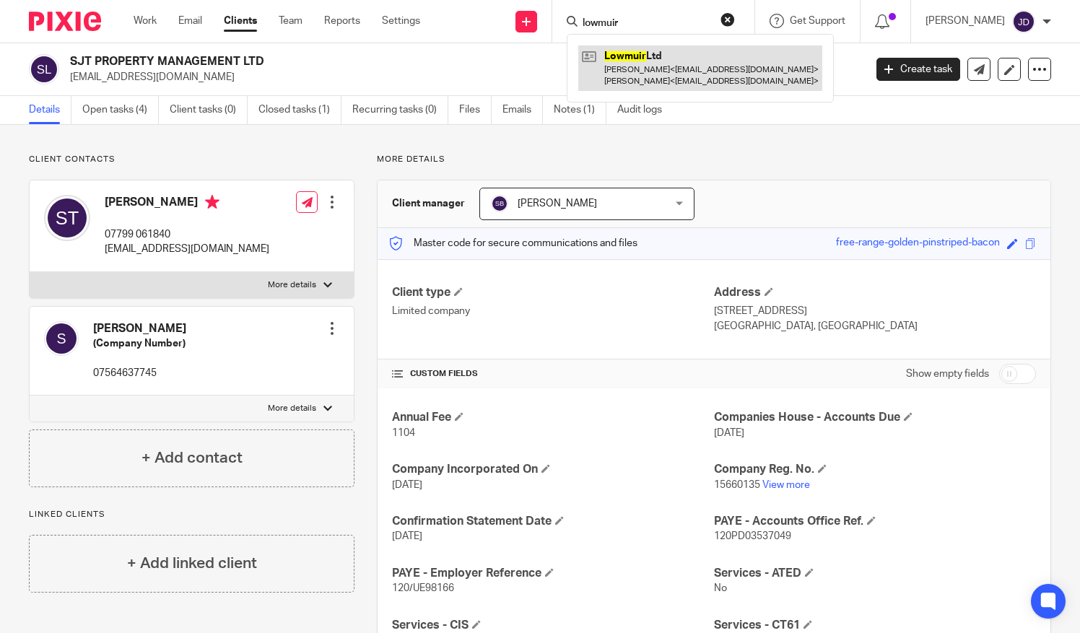
type input "lowmuir"
click at [651, 49] on link at bounding box center [700, 67] width 244 height 45
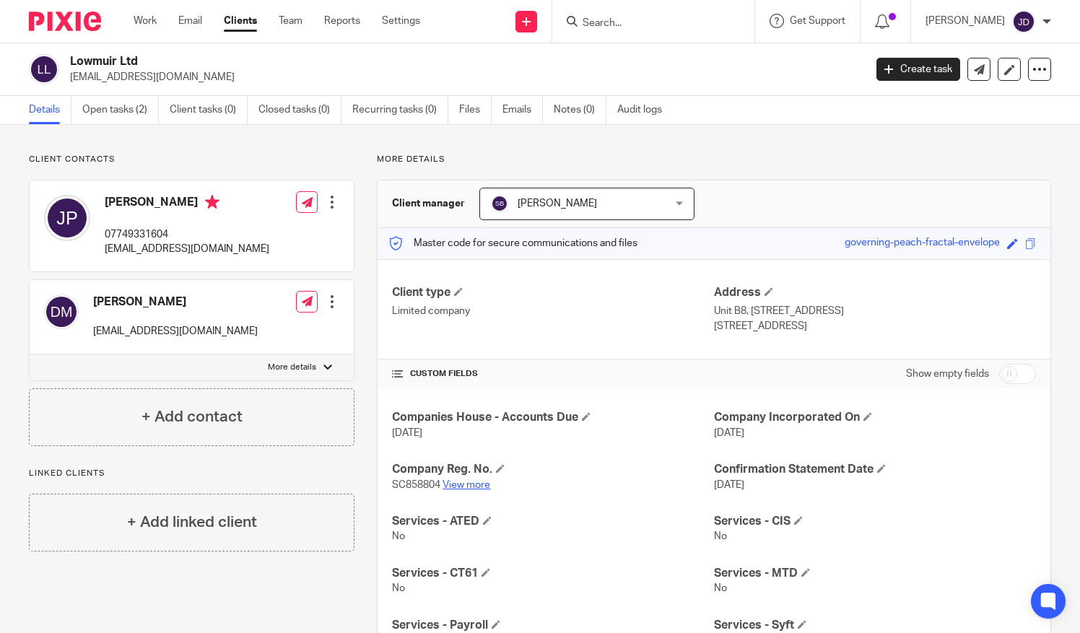
click at [456, 480] on link "View more" at bounding box center [467, 485] width 48 height 10
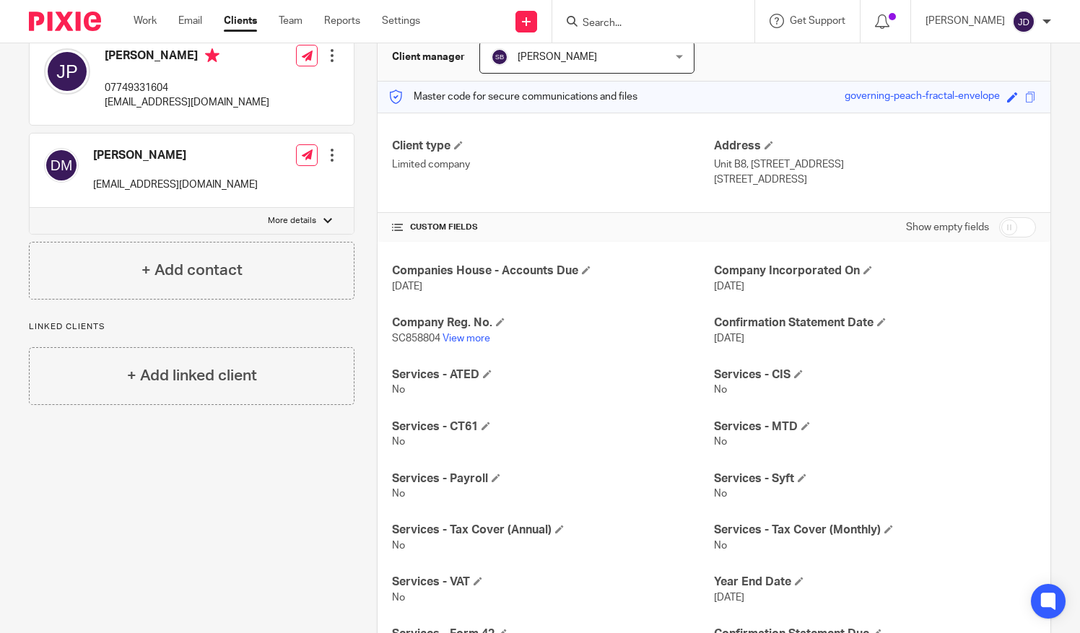
scroll to position [75, 0]
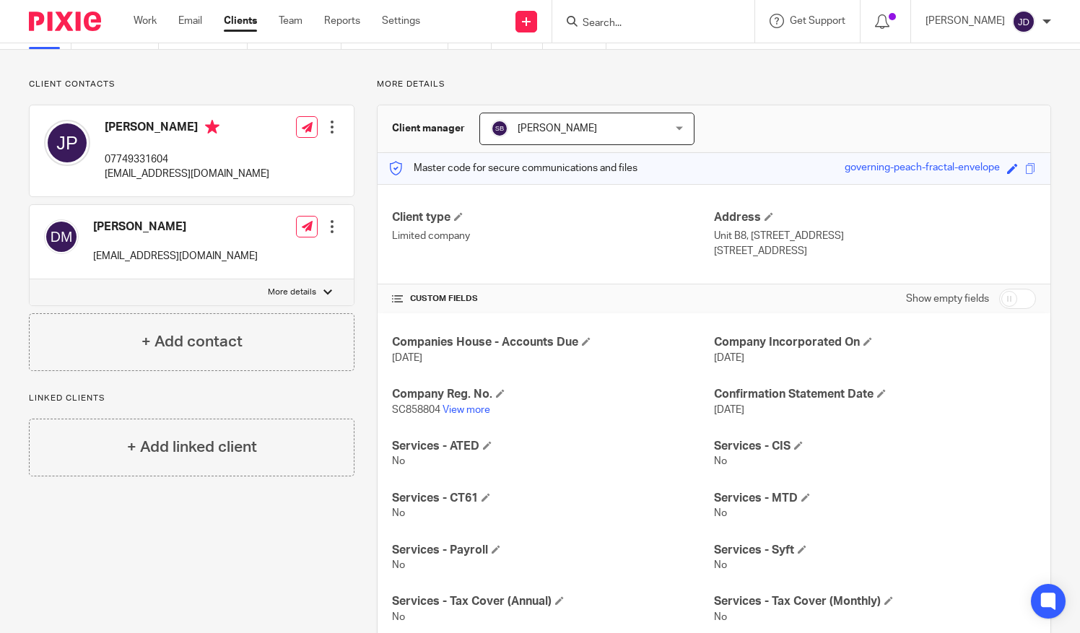
click at [1021, 298] on input "checkbox" at bounding box center [1017, 299] width 37 height 20
checkbox input "true"
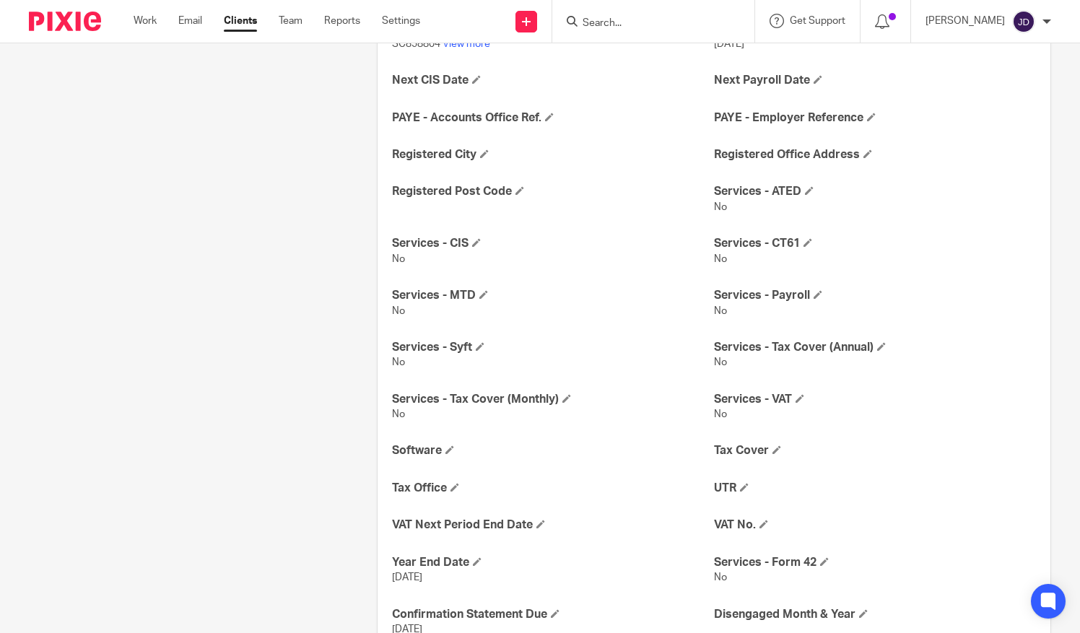
scroll to position [621, 0]
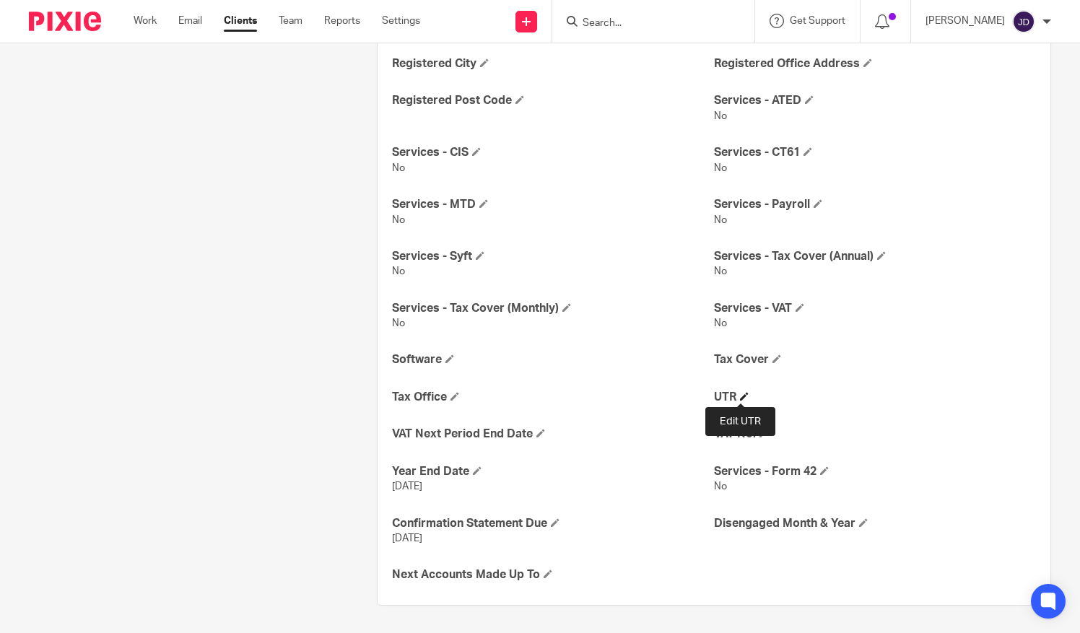
click at [740, 397] on span at bounding box center [744, 396] width 9 height 9
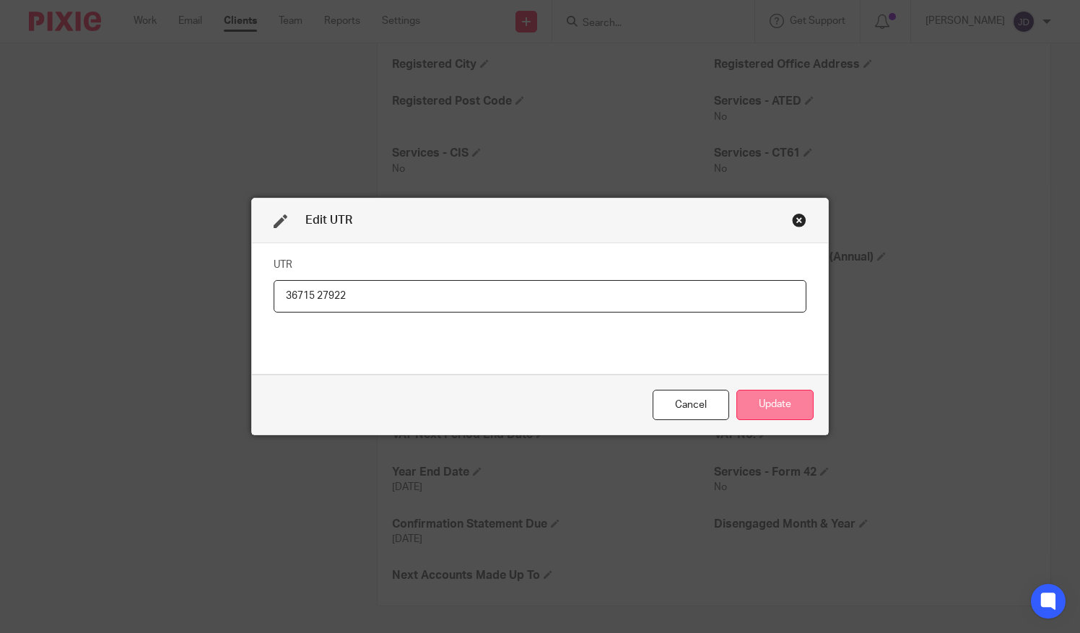
type input "36715 27922"
click at [770, 401] on button "Update" at bounding box center [774, 405] width 77 height 31
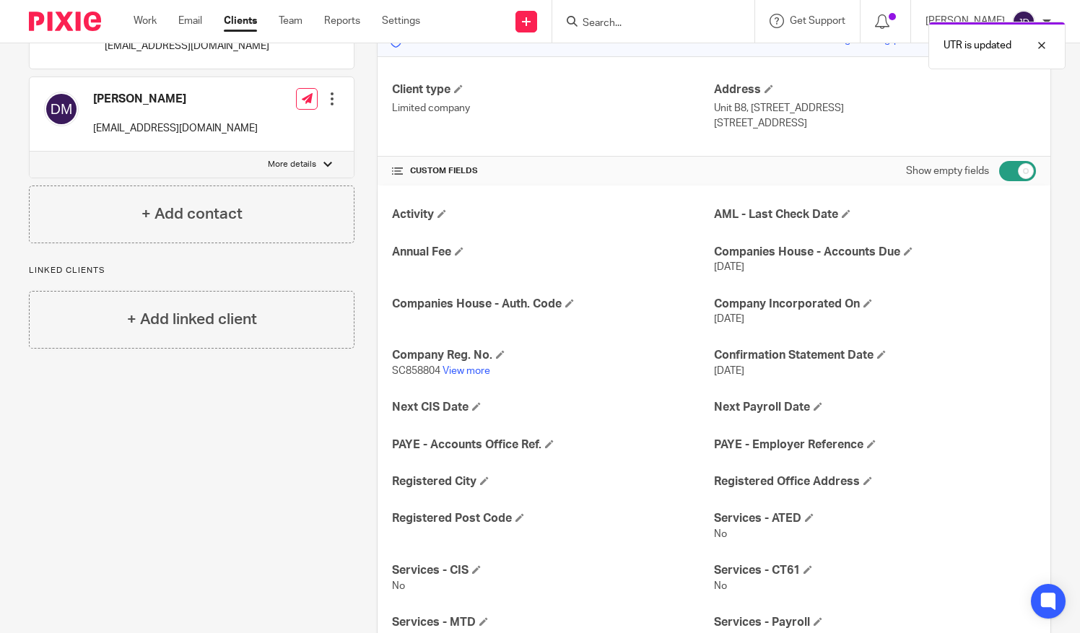
scroll to position [0, 0]
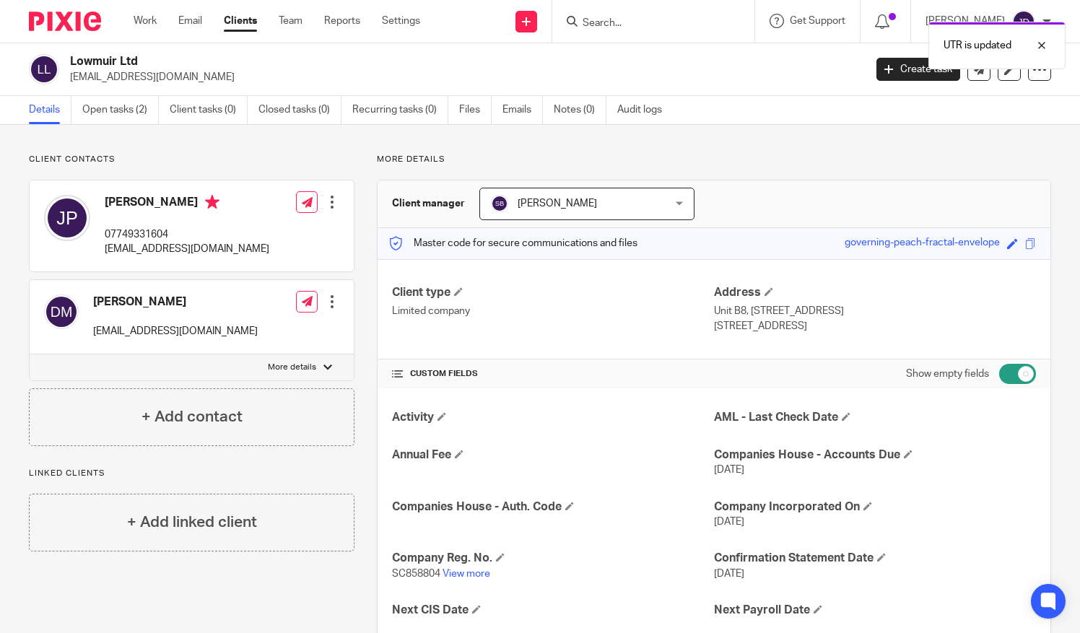
click at [999, 370] on input "checkbox" at bounding box center [1017, 374] width 37 height 20
checkbox input "false"
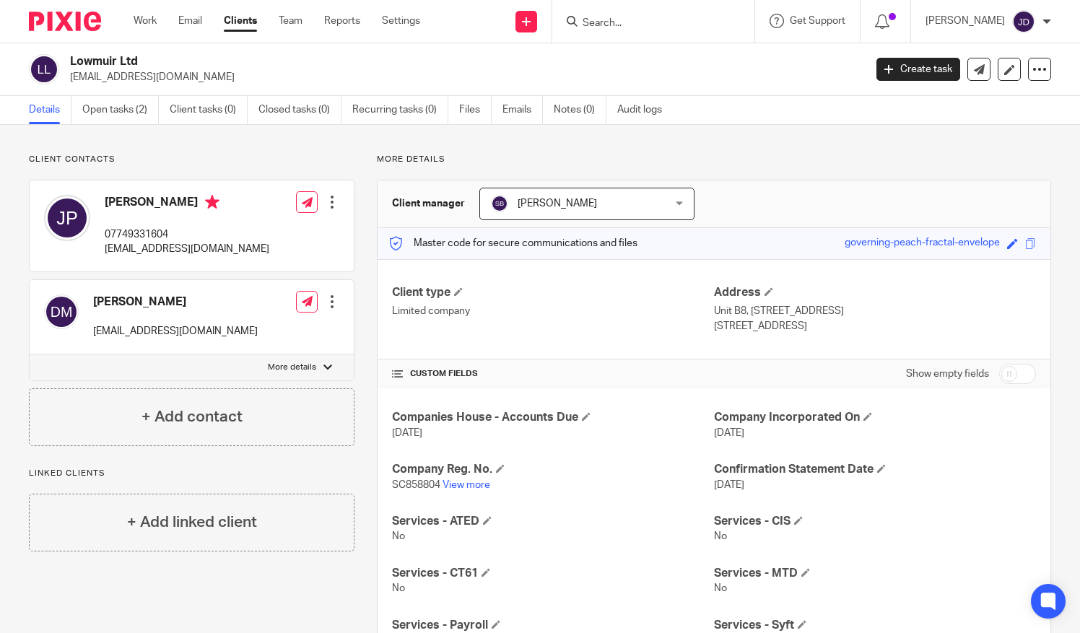
click at [323, 366] on div at bounding box center [327, 367] width 9 height 9
click at [30, 355] on input "More details" at bounding box center [29, 354] width 1 height 1
checkbox input "true"
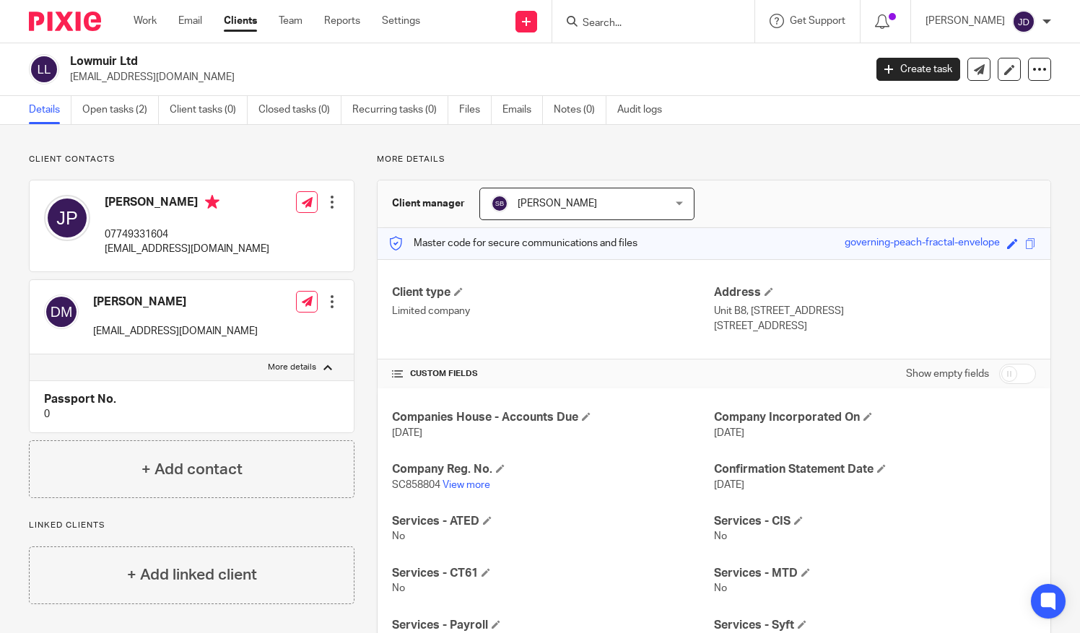
click at [614, 19] on input "Search" at bounding box center [646, 23] width 130 height 13
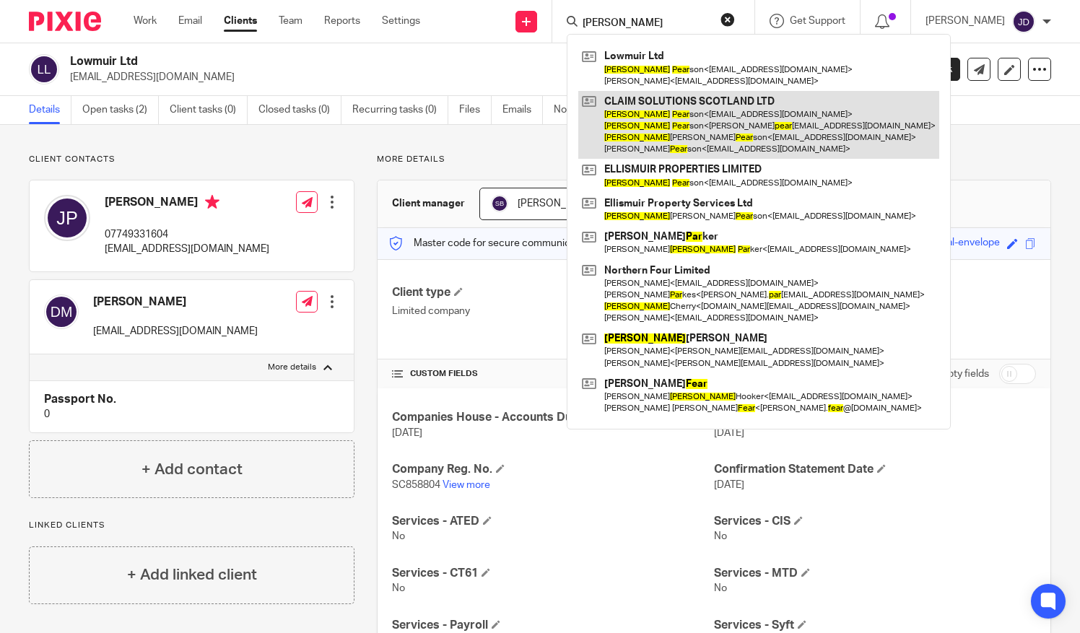
type input "john pear"
click at [656, 128] on link at bounding box center [758, 125] width 361 height 69
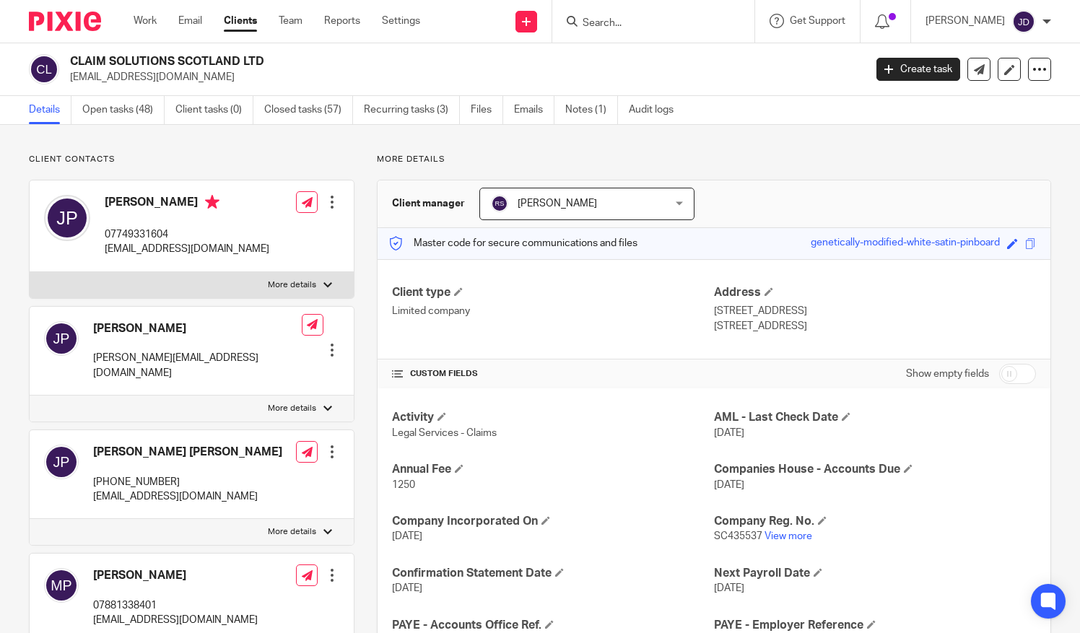
click at [307, 283] on p "More details" at bounding box center [292, 285] width 48 height 12
click at [30, 272] on input "More details" at bounding box center [29, 271] width 1 height 1
checkbox input "true"
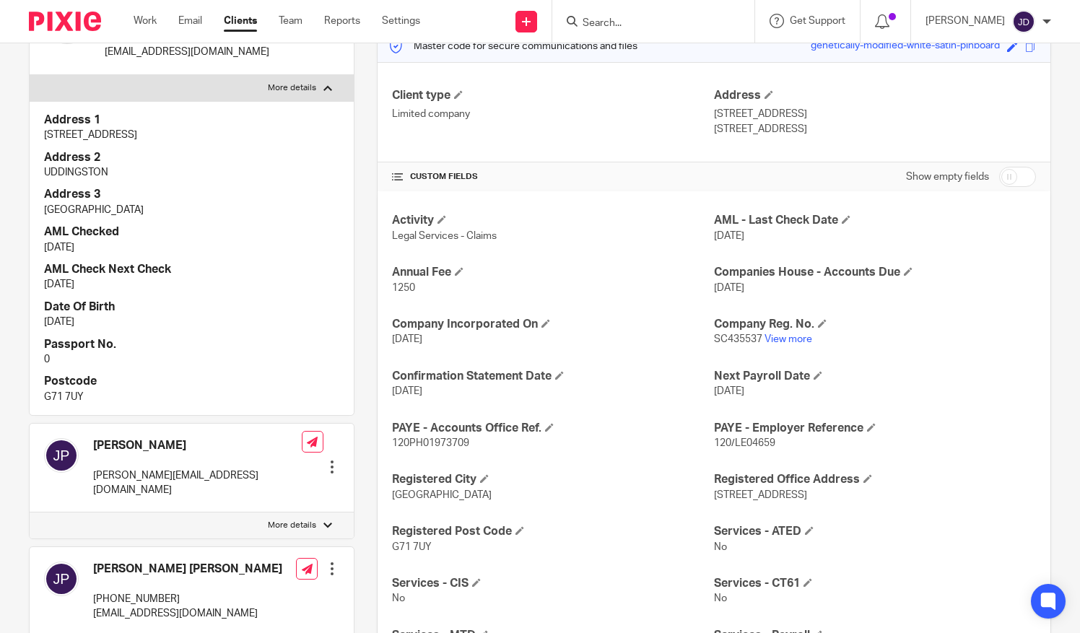
scroll to position [217, 0]
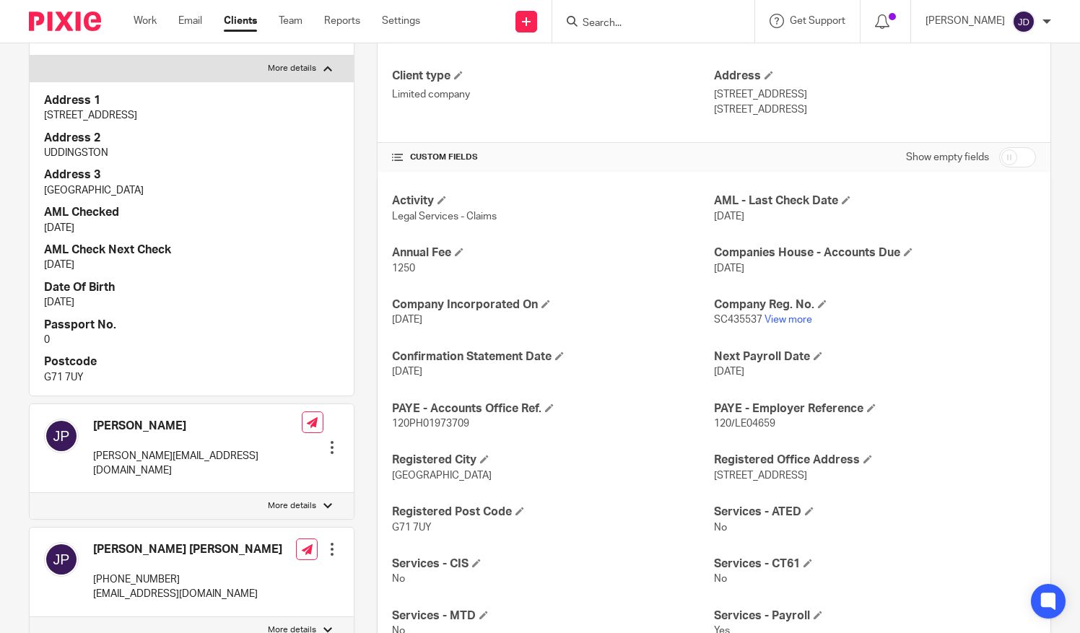
click at [323, 502] on div at bounding box center [327, 506] width 9 height 9
click at [30, 492] on input "More details" at bounding box center [29, 492] width 1 height 1
checkbox input "true"
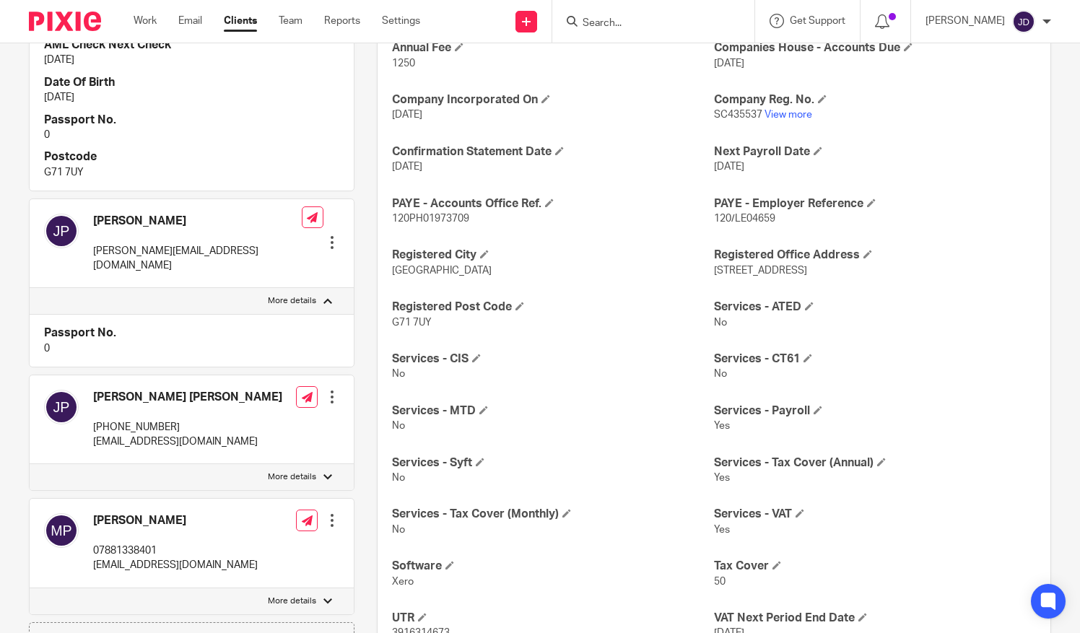
scroll to position [433, 0]
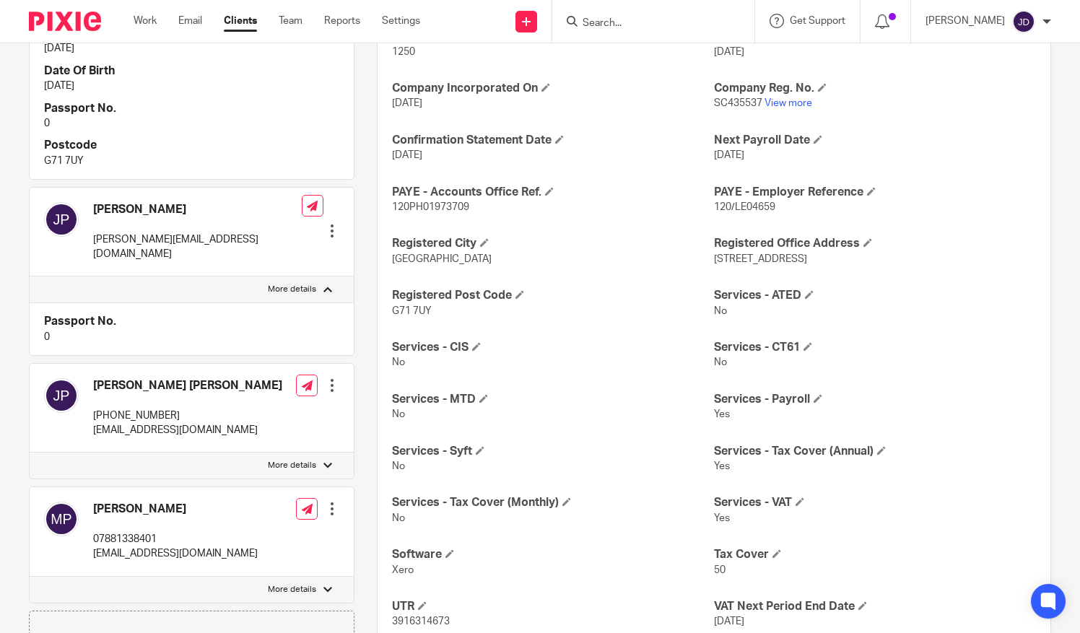
click at [310, 460] on p "More details" at bounding box center [292, 466] width 48 height 12
click at [30, 452] on input "More details" at bounding box center [29, 452] width 1 height 1
checkbox input "true"
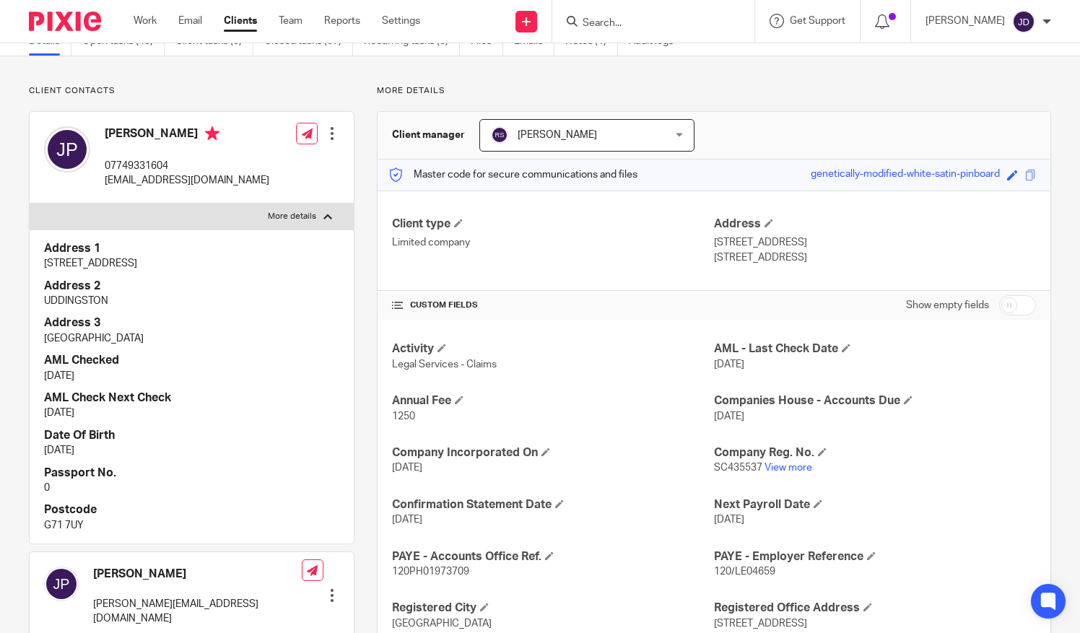
scroll to position [0, 0]
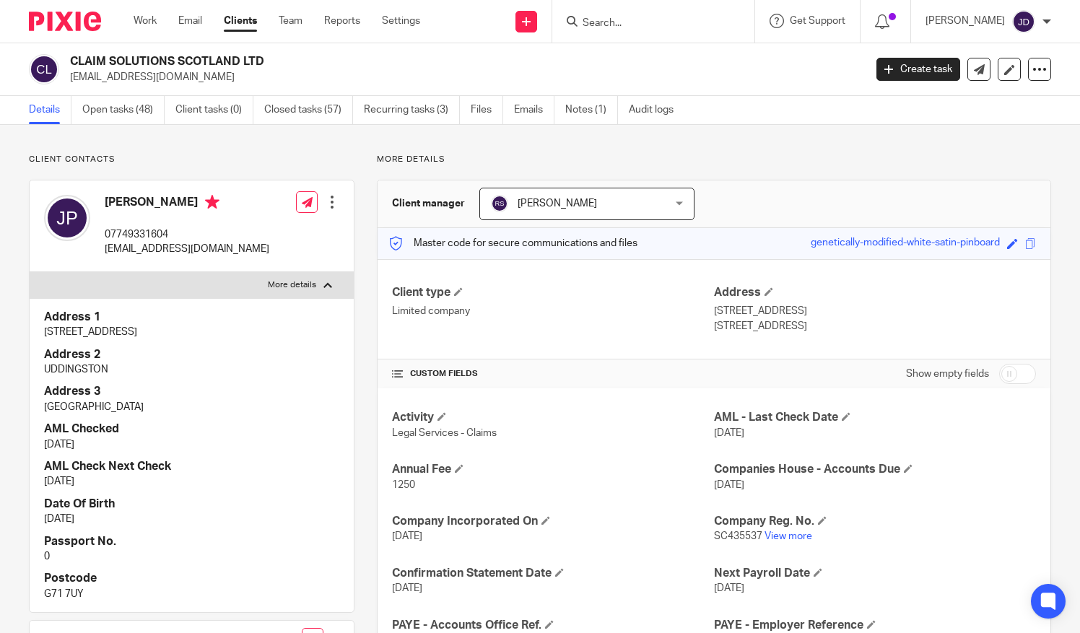
click at [329, 201] on div at bounding box center [332, 202] width 14 height 14
click at [242, 230] on link "Edit contact" at bounding box center [264, 233] width 138 height 21
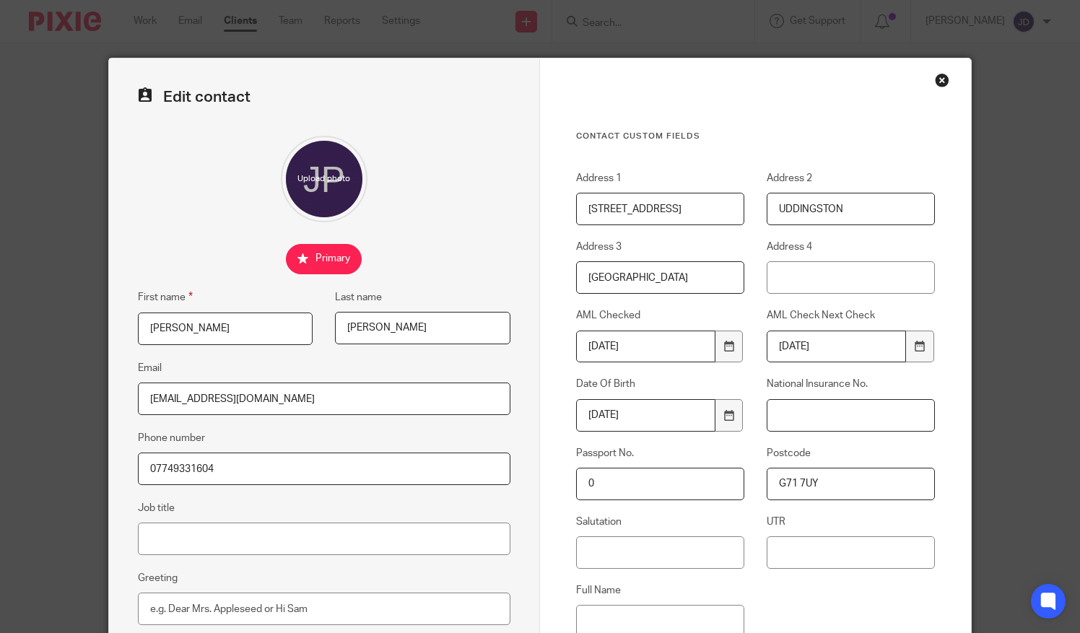
click at [796, 418] on input "National Insurance No." at bounding box center [851, 415] width 168 height 32
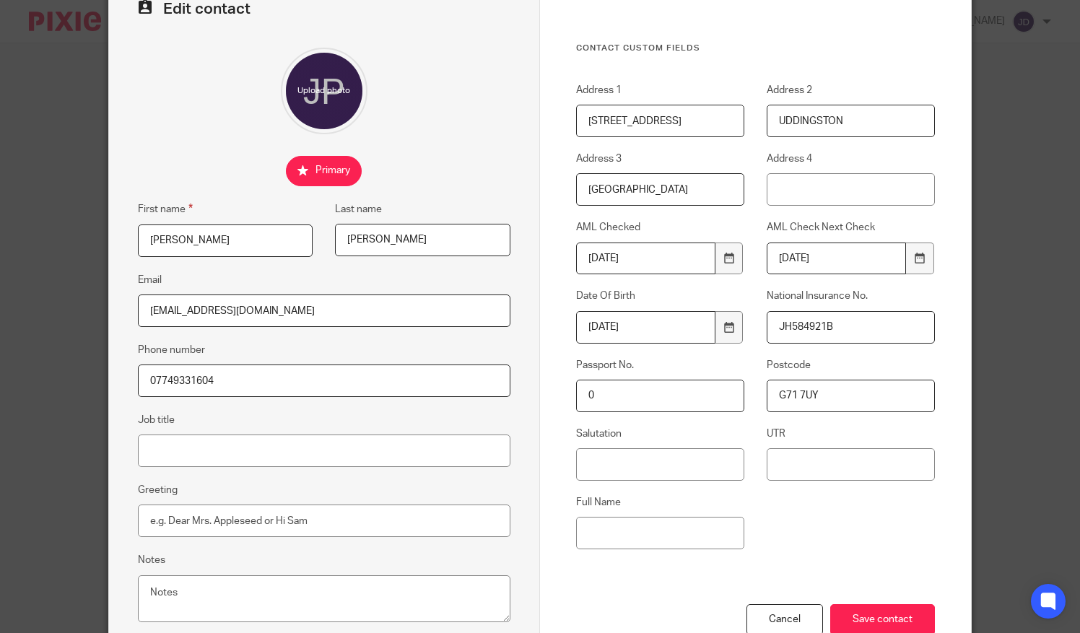
scroll to position [183, 0]
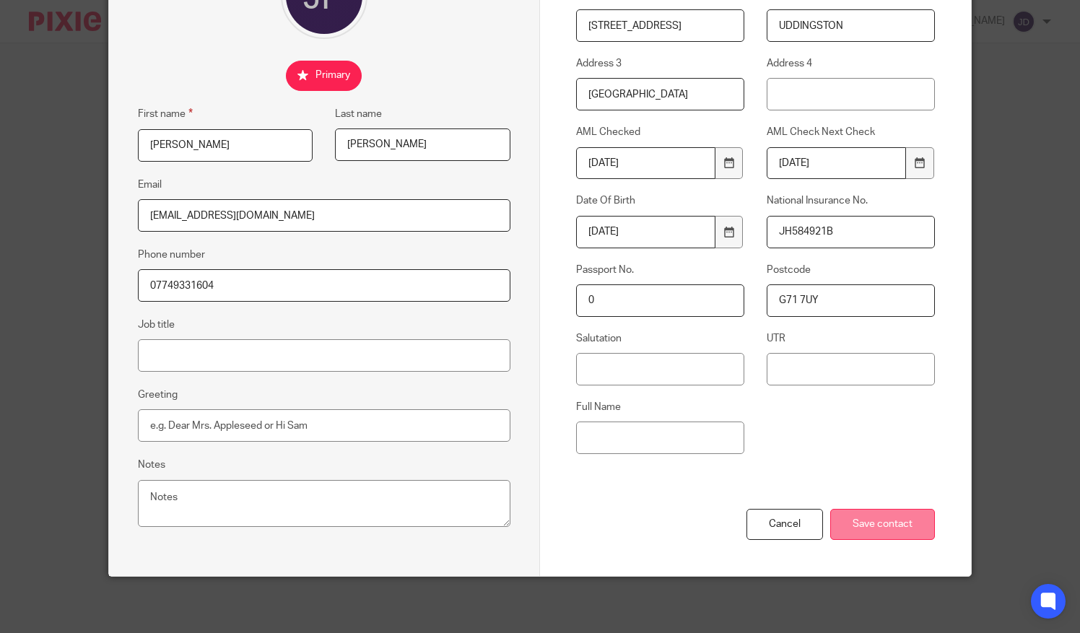
type input "JH584921B"
click at [886, 520] on input "Save contact" at bounding box center [882, 524] width 105 height 31
click at [871, 520] on input "Save contact" at bounding box center [882, 524] width 105 height 31
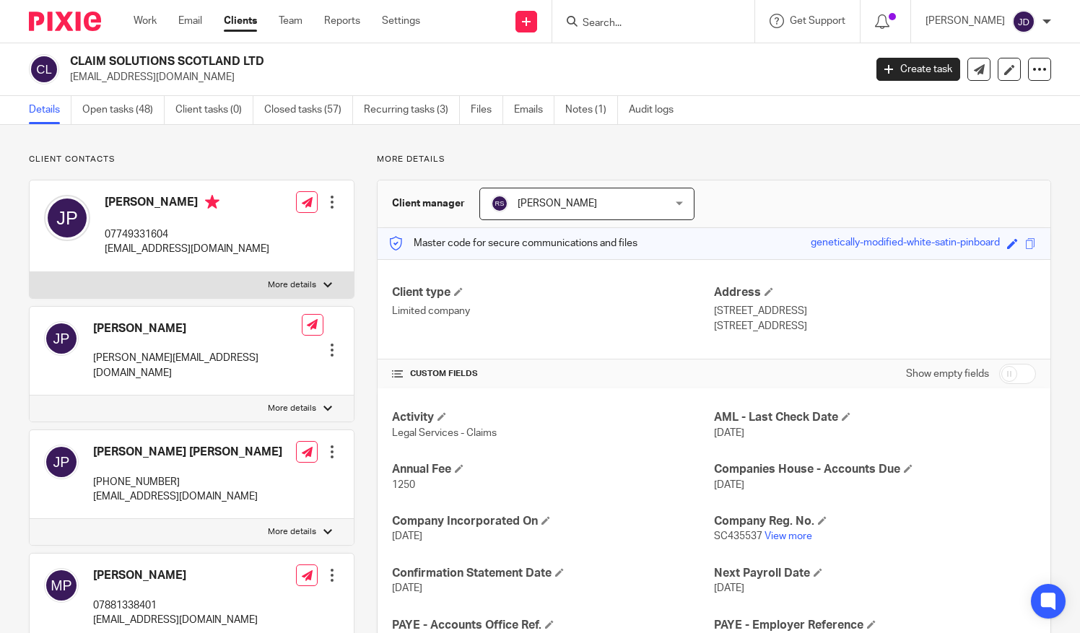
click at [295, 275] on label "More details" at bounding box center [192, 285] width 324 height 26
click at [30, 272] on input "More details" at bounding box center [29, 271] width 1 height 1
checkbox input "true"
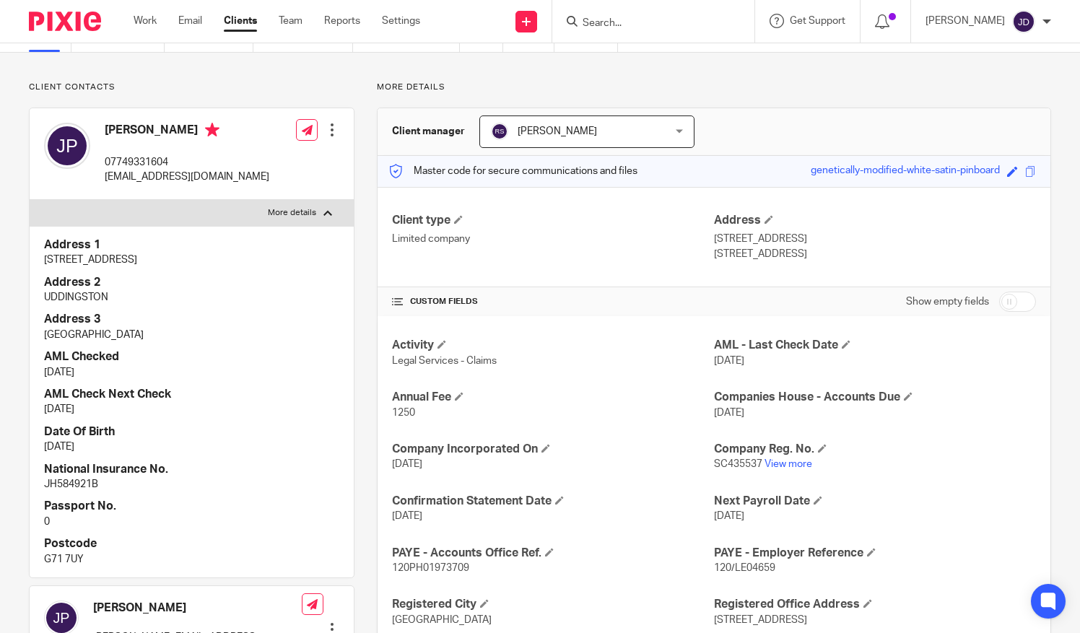
scroll to position [144, 0]
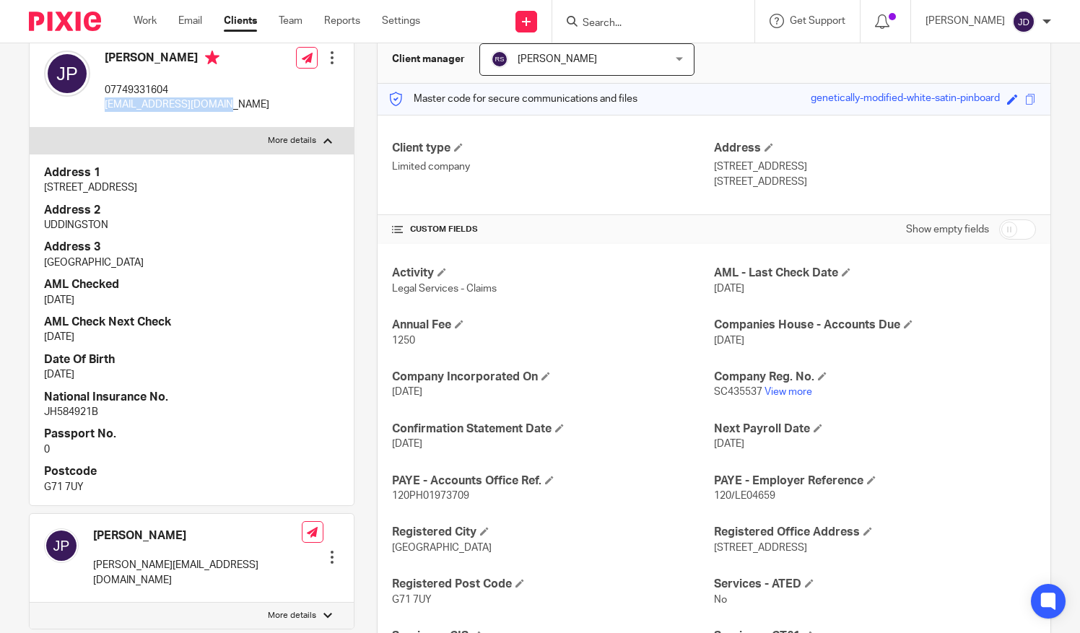
drag, startPoint x: 105, startPoint y: 107, endPoint x: 227, endPoint y: 111, distance: 122.1
click at [227, 111] on div "John Pearson 07749331604 jpearson86@hotmail.com Edit contact Create client from…" at bounding box center [192, 82] width 324 height 92
copy p "[EMAIL_ADDRESS][DOMAIN_NAME]"
drag, startPoint x: 99, startPoint y: 92, endPoint x: 173, endPoint y: 90, distance: 73.7
click at [173, 90] on div "John Pearson 07749331604 jpearson86@hotmail.com" at bounding box center [156, 81] width 225 height 77
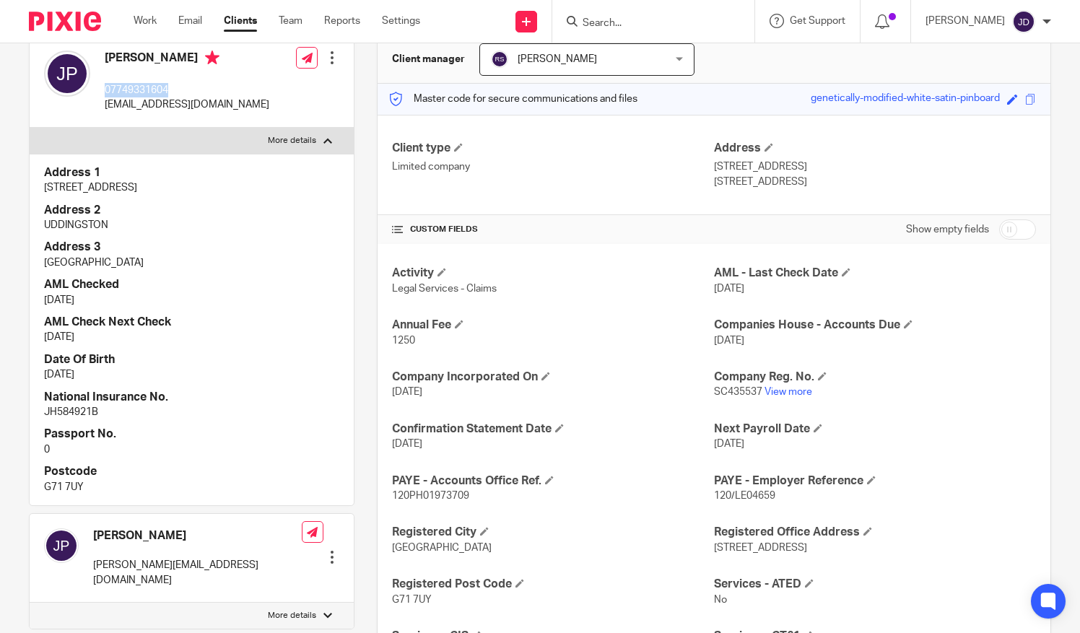
copy p "07749331604"
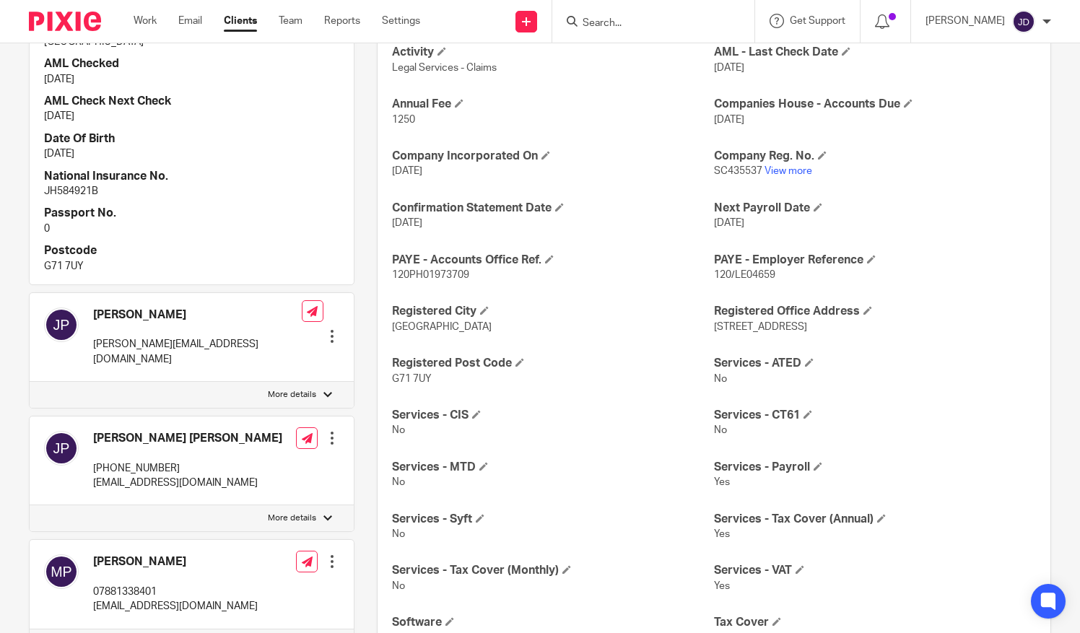
scroll to position [289, 0]
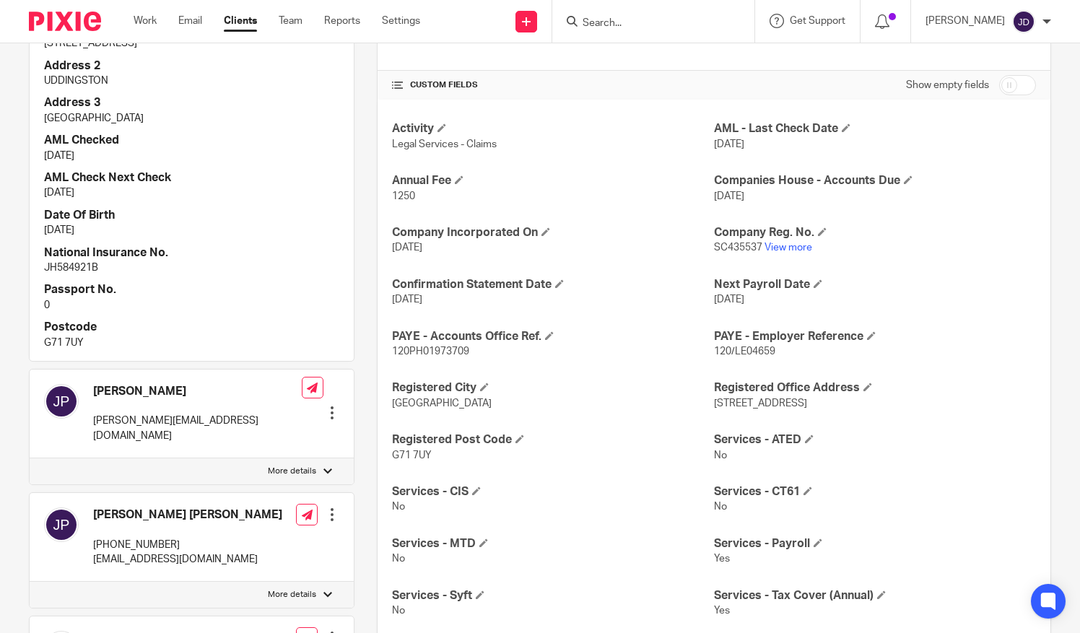
click at [612, 20] on input "Search" at bounding box center [646, 23] width 130 height 13
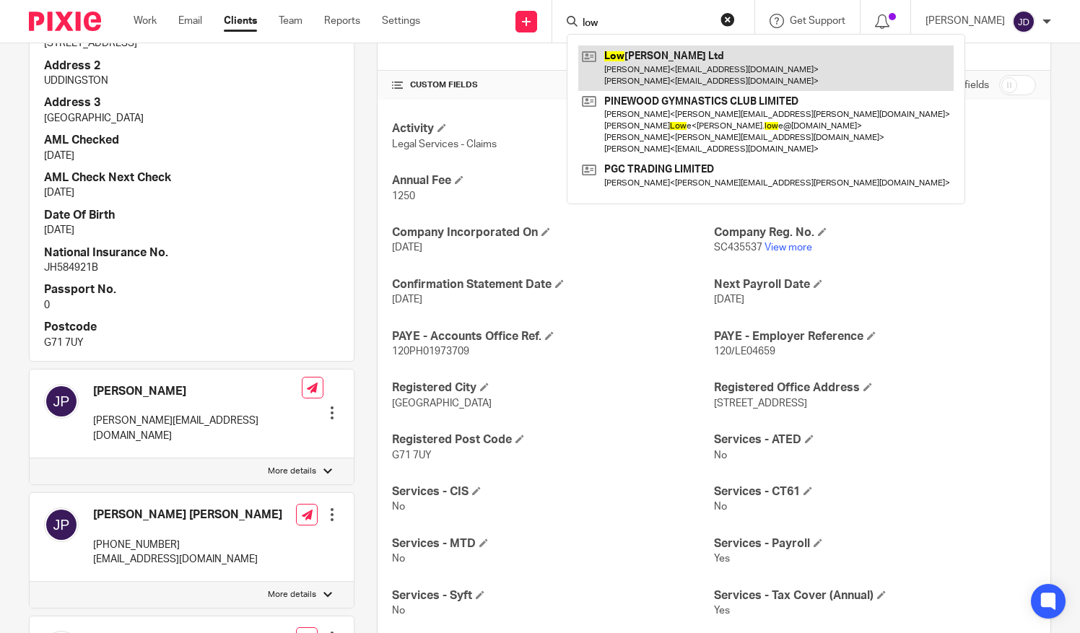
type input "low"
click at [667, 66] on link at bounding box center [765, 67] width 375 height 45
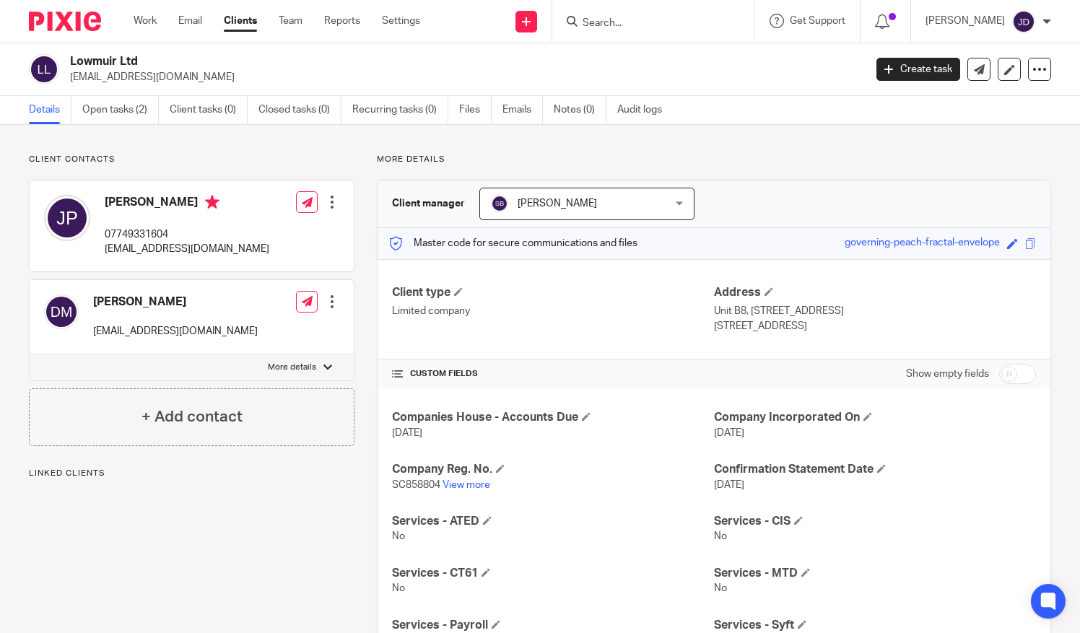
scroll to position [144, 0]
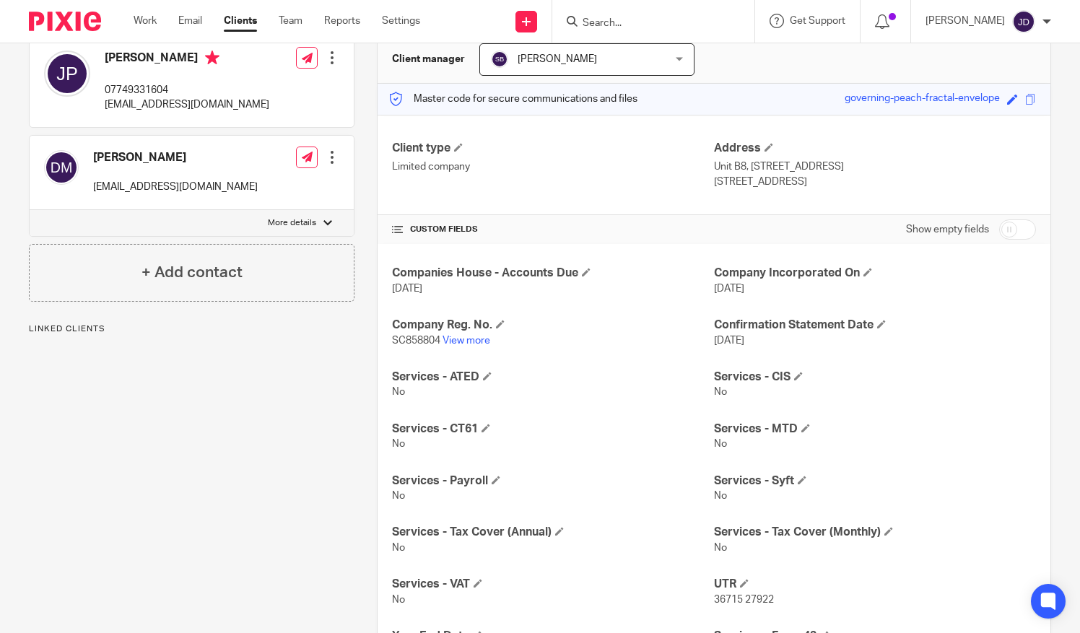
click at [298, 219] on p "More details" at bounding box center [292, 223] width 48 height 12
click at [30, 210] on input "More details" at bounding box center [29, 209] width 1 height 1
checkbox input "true"
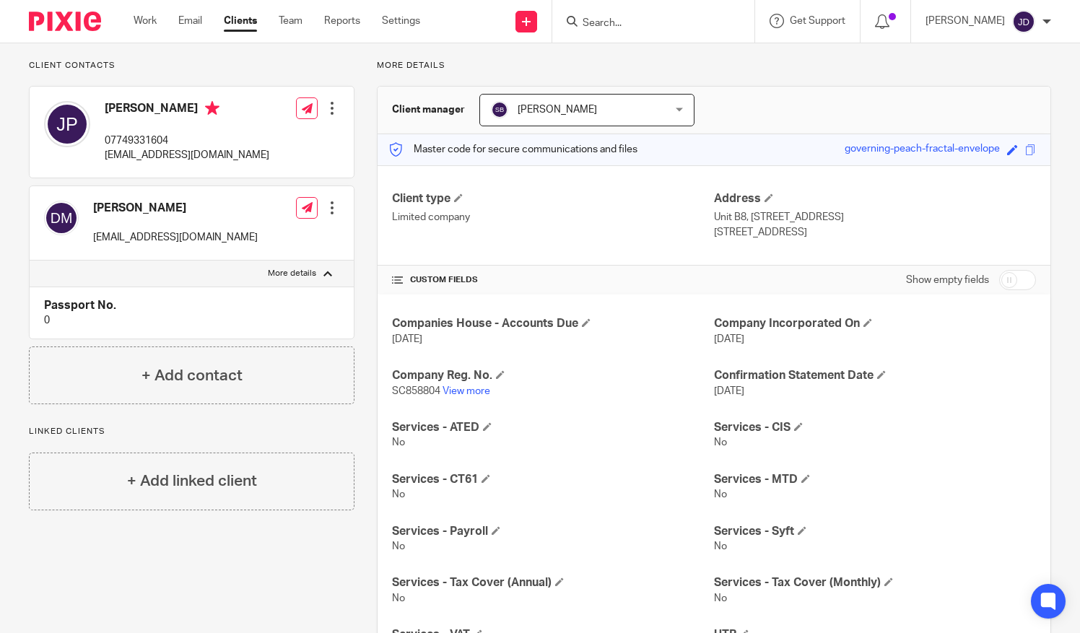
scroll to position [72, 0]
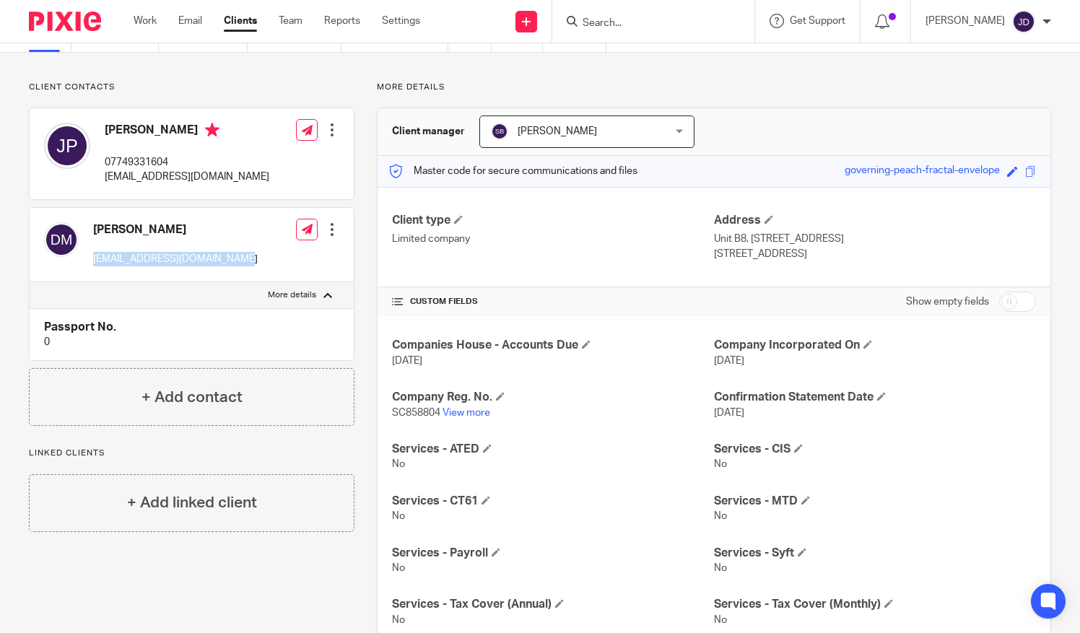
drag, startPoint x: 90, startPoint y: 262, endPoint x: 227, endPoint y: 278, distance: 137.4
click at [227, 278] on div "[PERSON_NAME] [EMAIL_ADDRESS][DOMAIN_NAME] Edit contact Create client from cont…" at bounding box center [192, 245] width 324 height 74
copy p "[EMAIL_ADDRESS][DOMAIN_NAME]"
click at [326, 228] on div at bounding box center [332, 229] width 14 height 14
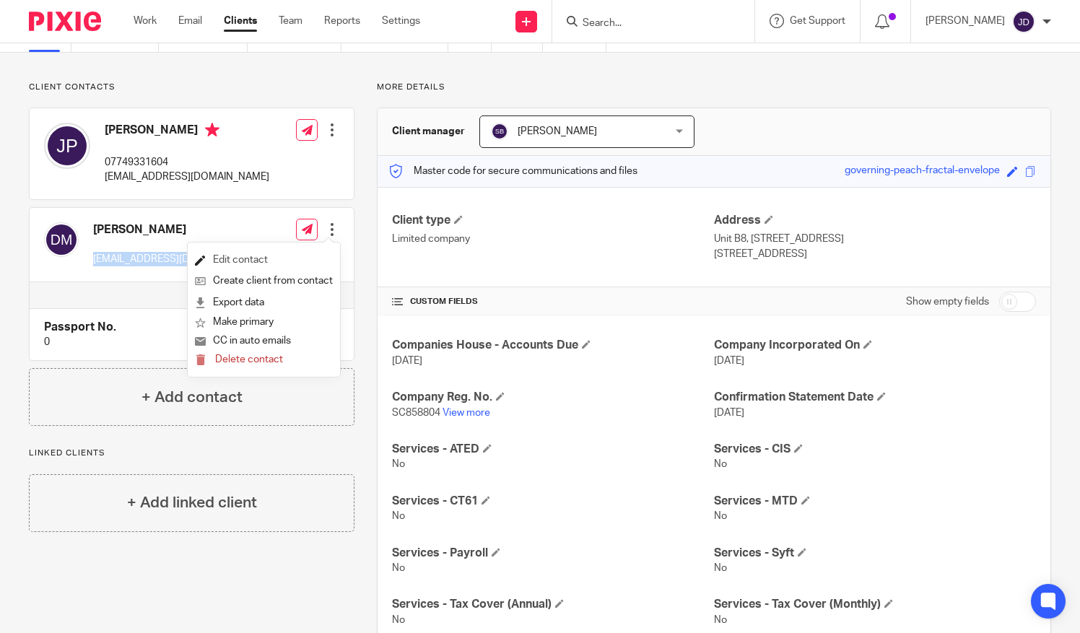
click at [274, 258] on link "Edit contact" at bounding box center [264, 260] width 138 height 21
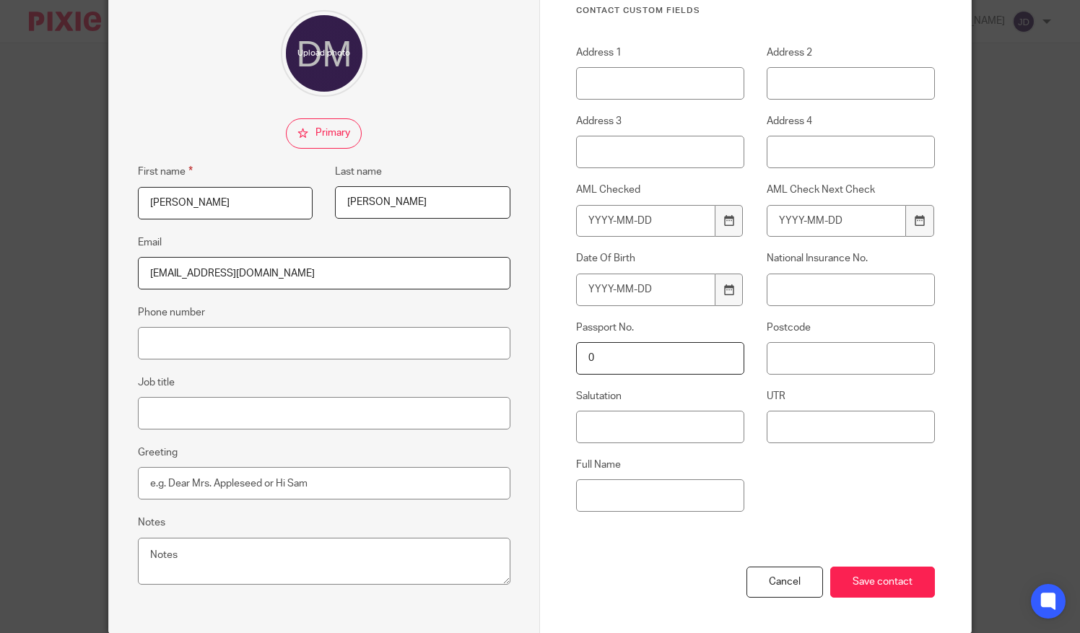
scroll to position [144, 0]
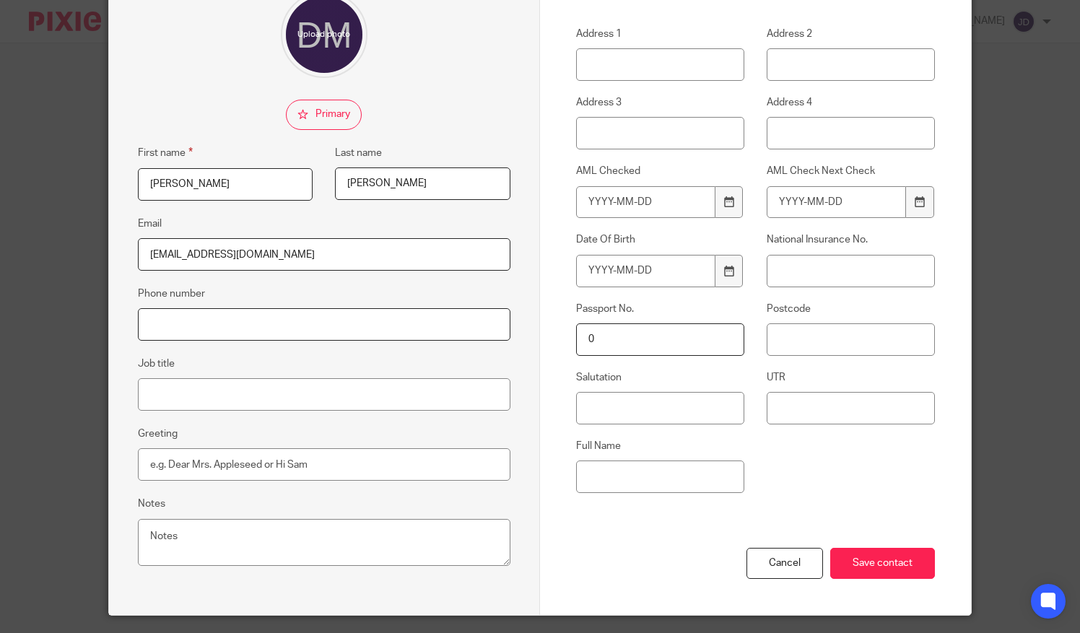
click at [178, 324] on input "Phone number" at bounding box center [324, 324] width 373 height 32
paste input "07909445101"
type input "07909445101"
drag, startPoint x: 279, startPoint y: 290, endPoint x: 295, endPoint y: 300, distance: 19.4
click at [279, 290] on fieldset "Phone number [PHONE_NUMBER]" at bounding box center [324, 313] width 373 height 56
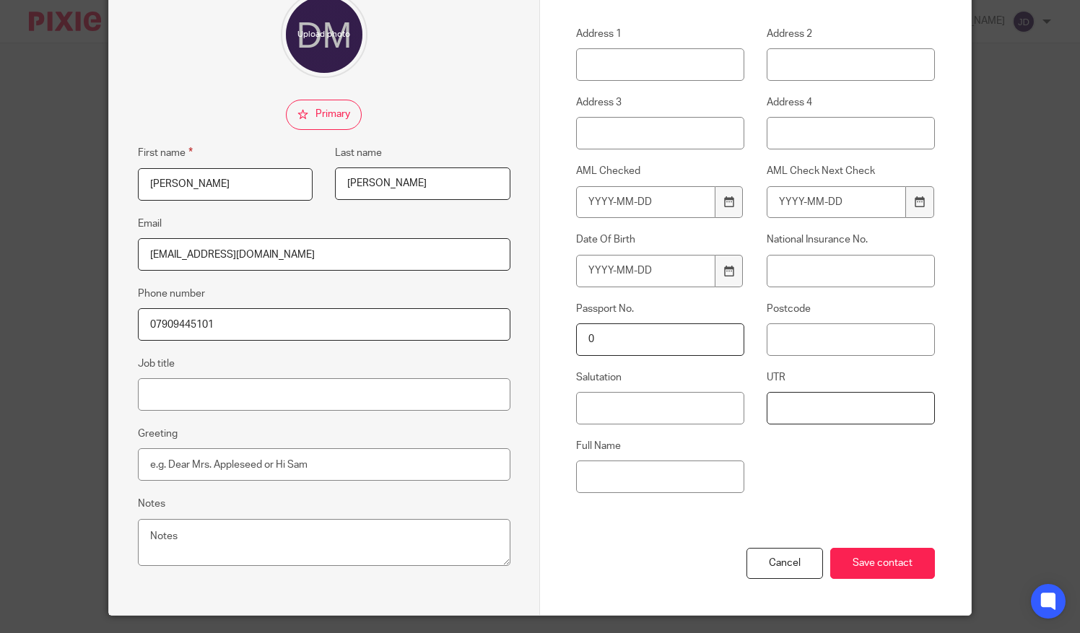
click at [781, 404] on input "UTR" at bounding box center [851, 408] width 168 height 32
paste input "4678870855"
type input "4678870855"
click at [869, 559] on input "Save contact" at bounding box center [882, 563] width 105 height 31
click at [864, 555] on input "Save contact" at bounding box center [882, 563] width 105 height 31
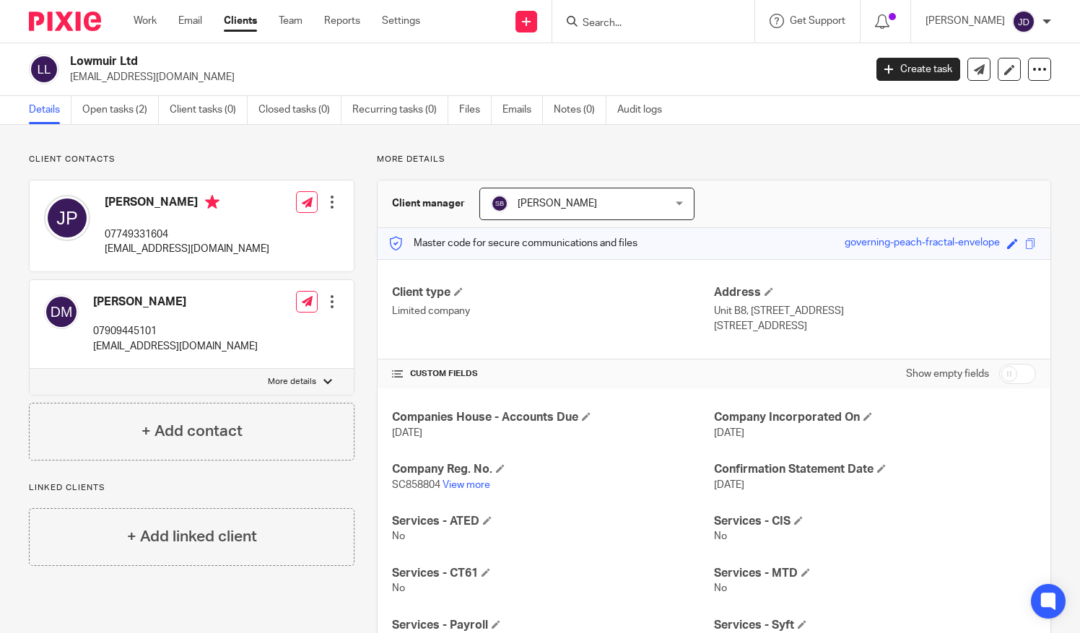
click at [606, 22] on input "Search" at bounding box center [646, 23] width 130 height 13
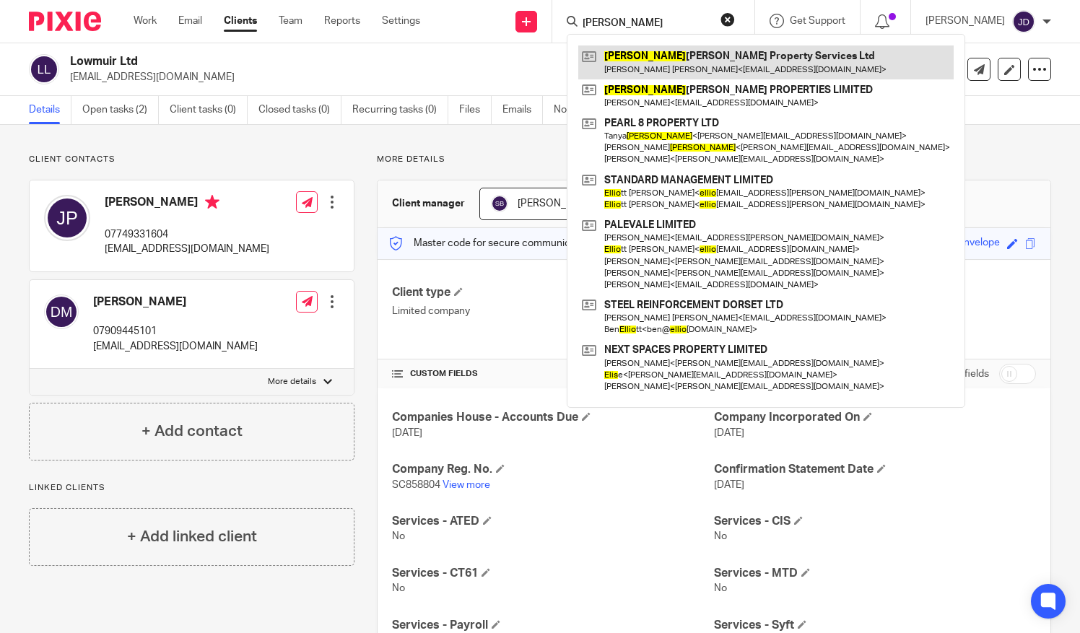
type input "ellis"
click at [660, 56] on link at bounding box center [765, 61] width 375 height 33
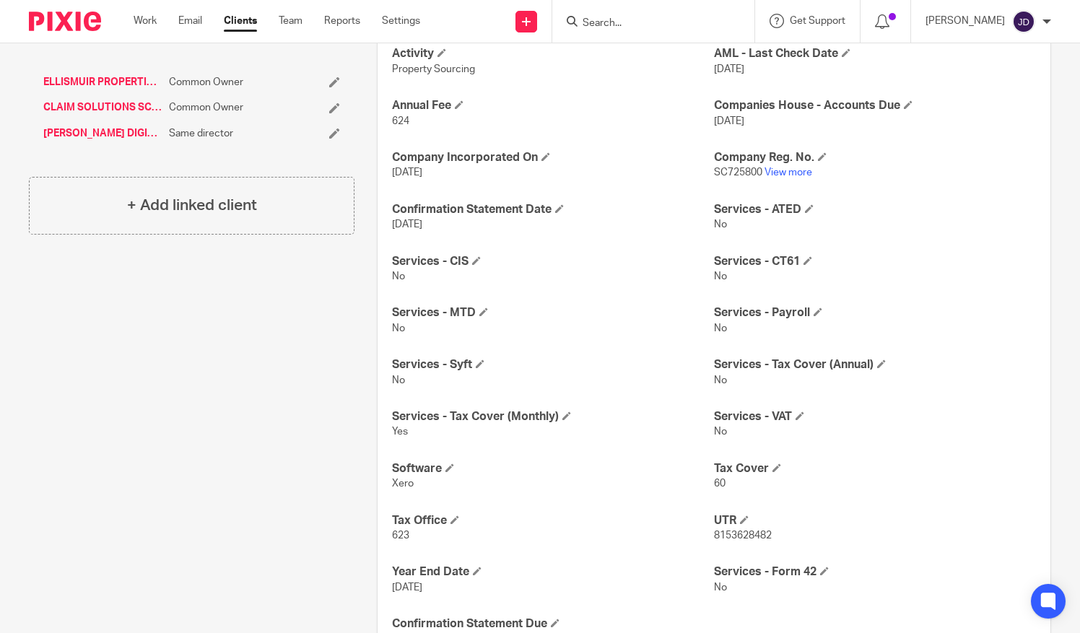
scroll to position [427, 0]
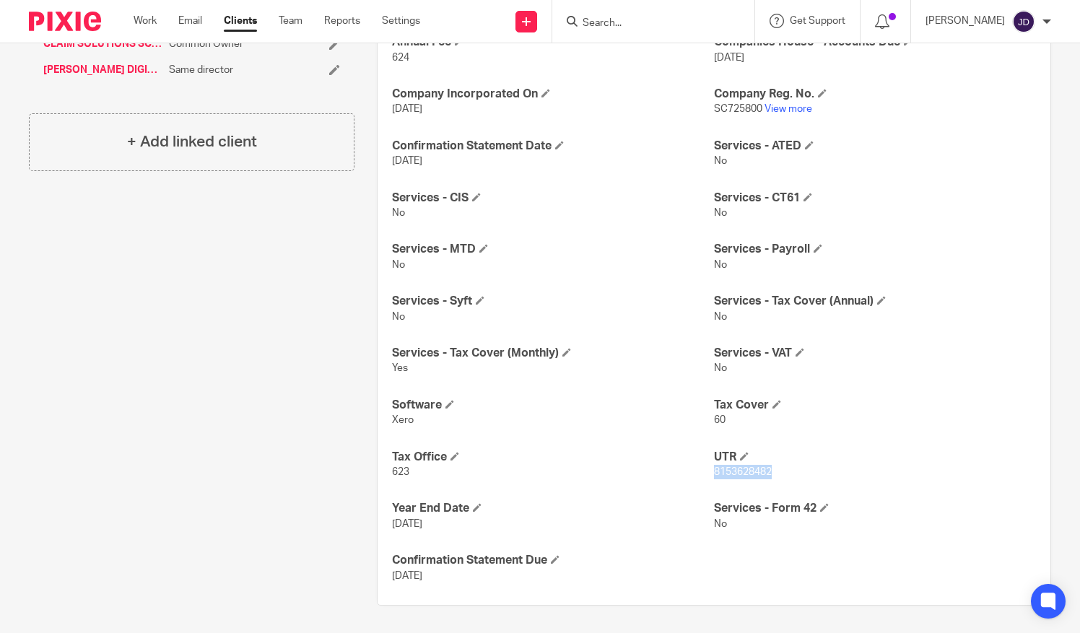
drag, startPoint x: 770, startPoint y: 471, endPoint x: 708, endPoint y: 478, distance: 62.4
click at [714, 478] on p "8153628482" at bounding box center [875, 472] width 322 height 14
copy span "8153628482"
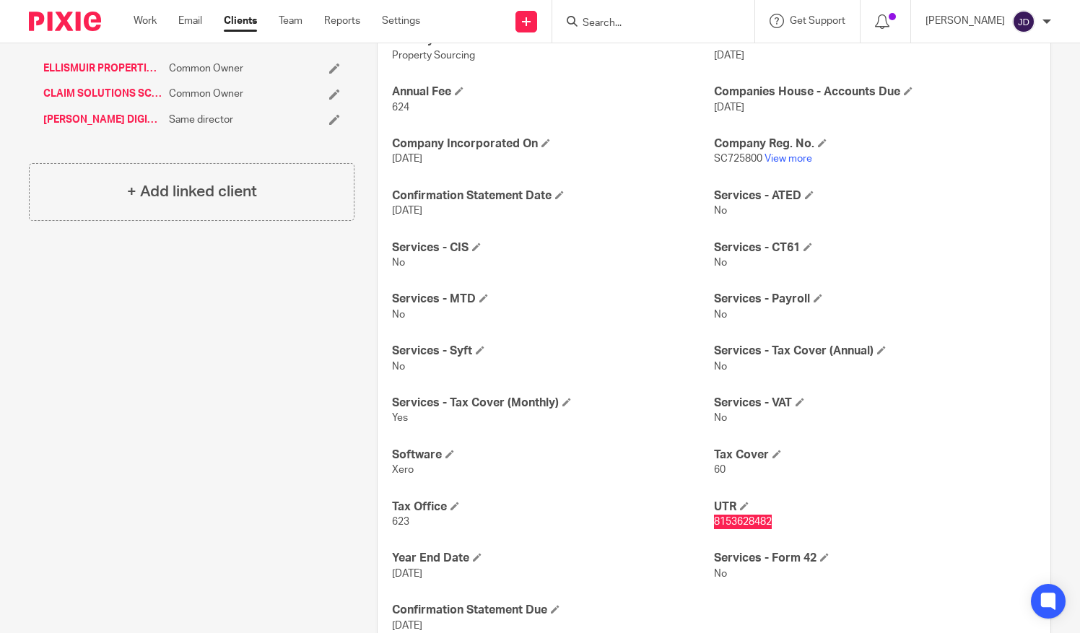
scroll to position [355, 0]
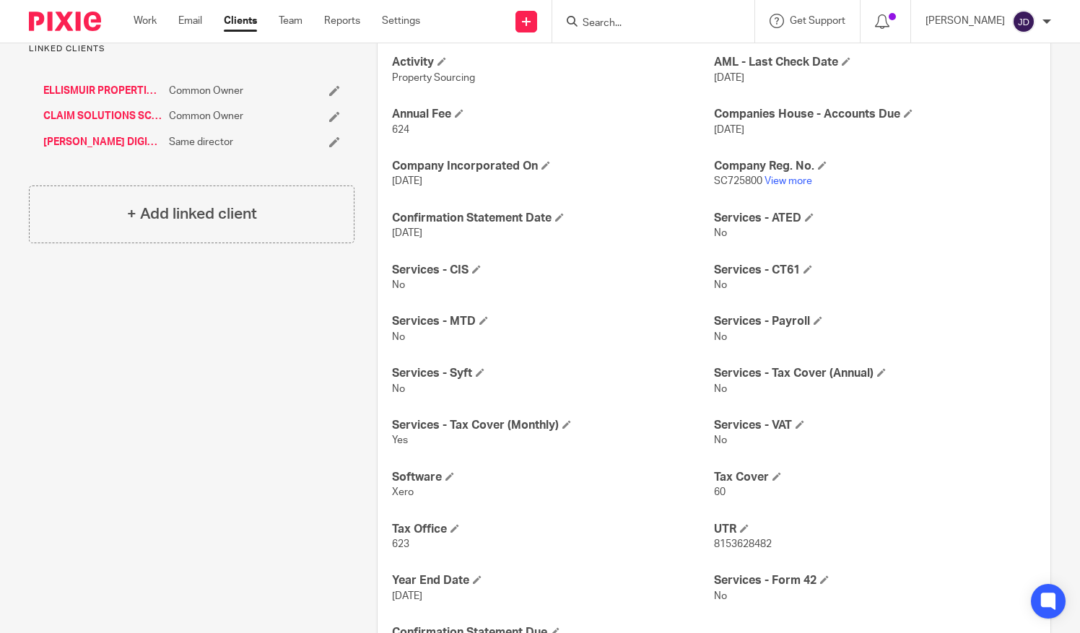
click at [611, 19] on input "Search" at bounding box center [646, 23] width 130 height 13
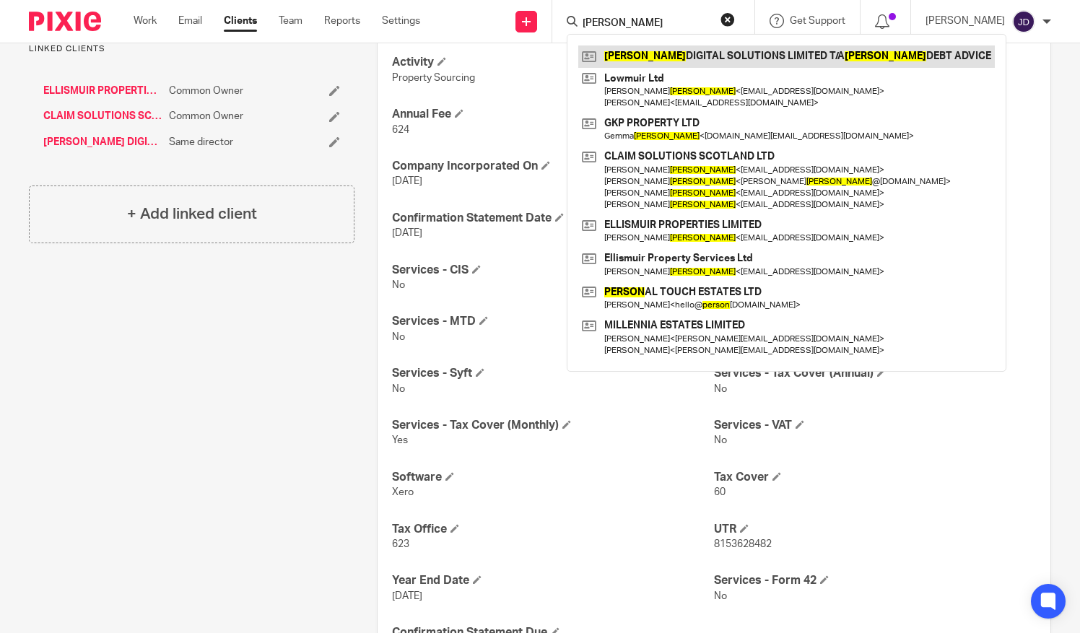
type input "[PERSON_NAME]"
click at [680, 55] on link at bounding box center [786, 56] width 417 height 22
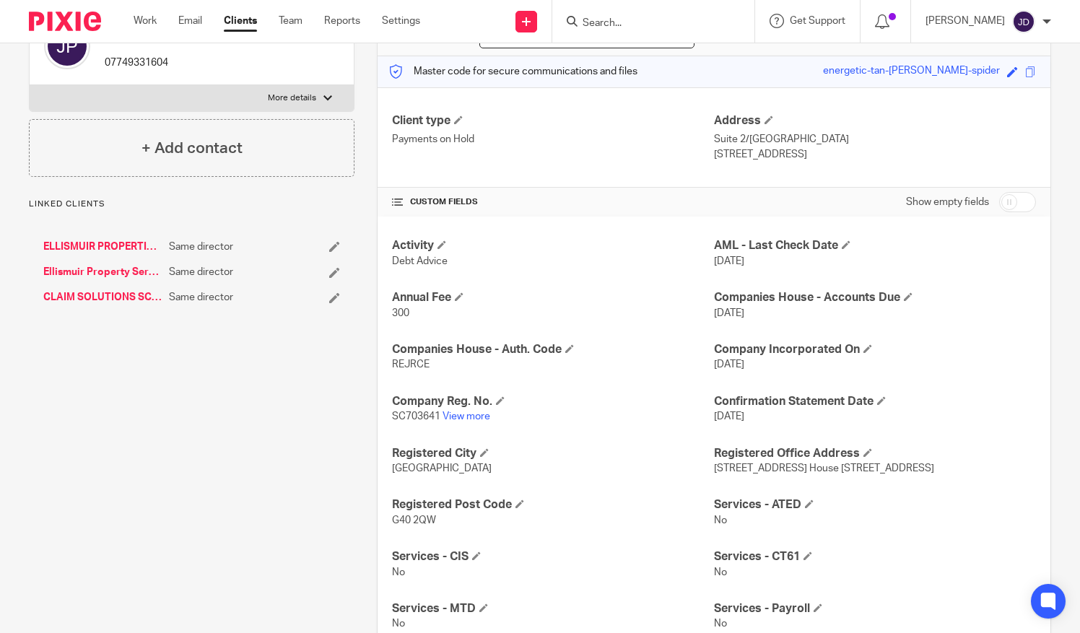
scroll to position [427, 0]
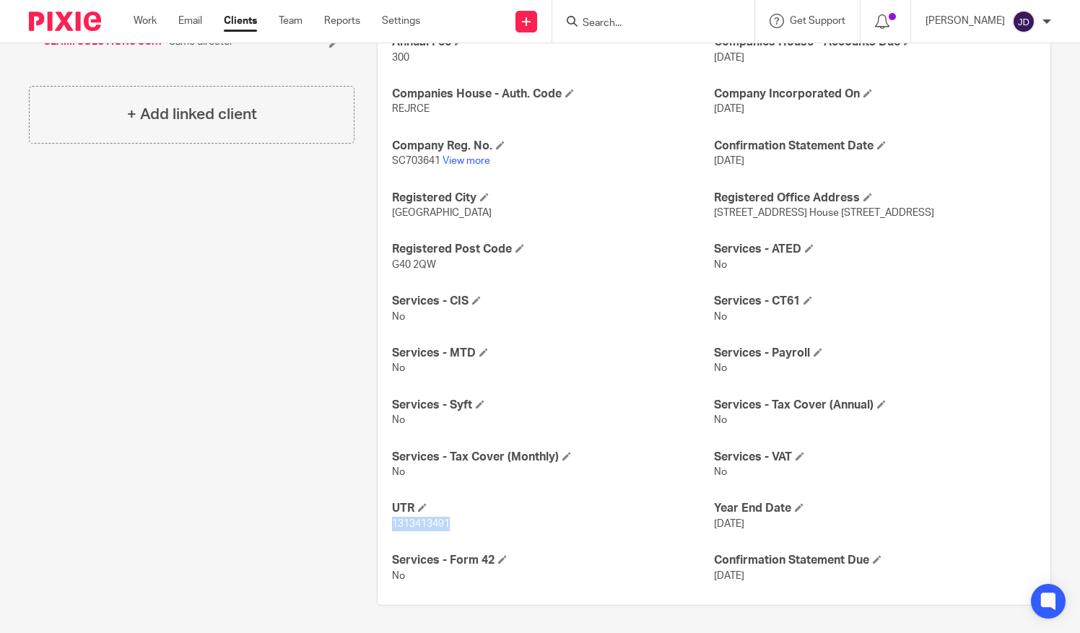
drag, startPoint x: 456, startPoint y: 524, endPoint x: 388, endPoint y: 527, distance: 67.9
click at [392, 527] on p "1313413491" at bounding box center [553, 524] width 322 height 14
copy span "1313413491"
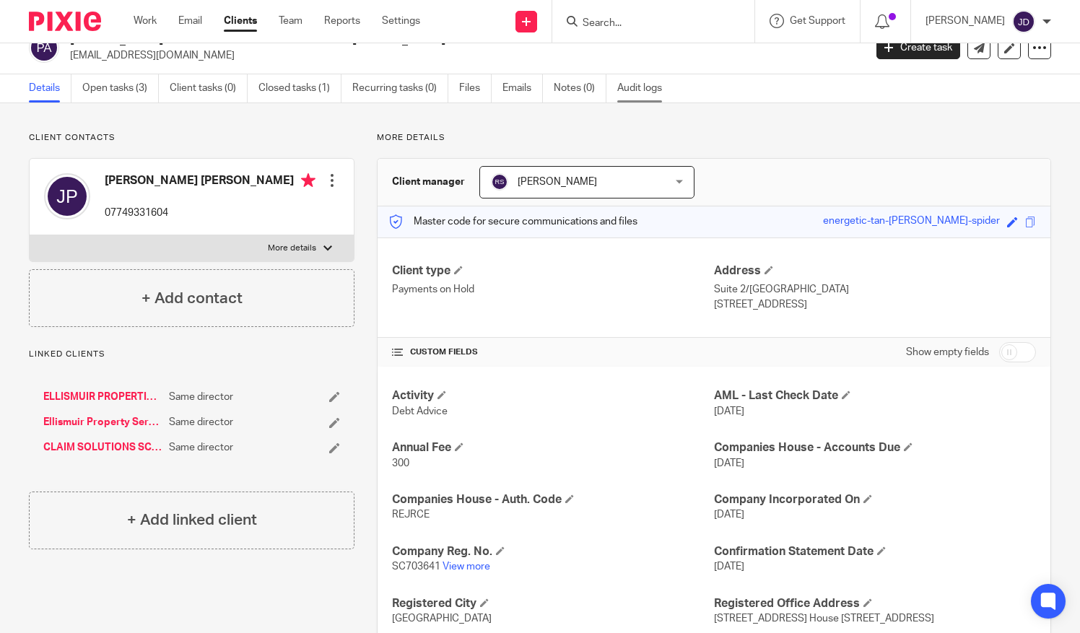
scroll to position [0, 0]
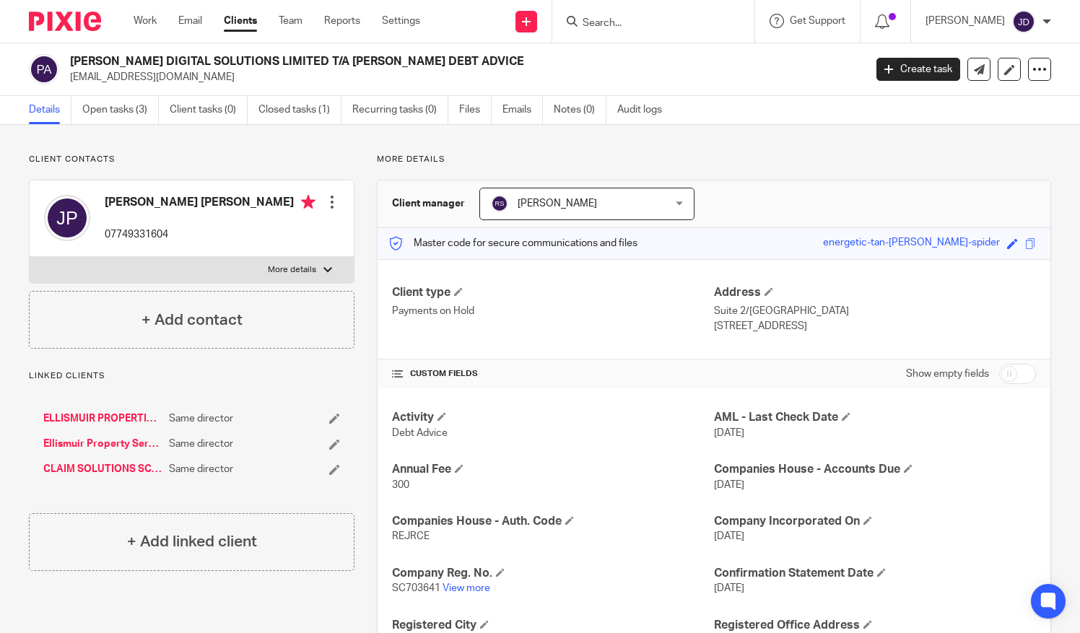
click at [611, 27] on input "Search" at bounding box center [646, 23] width 130 height 13
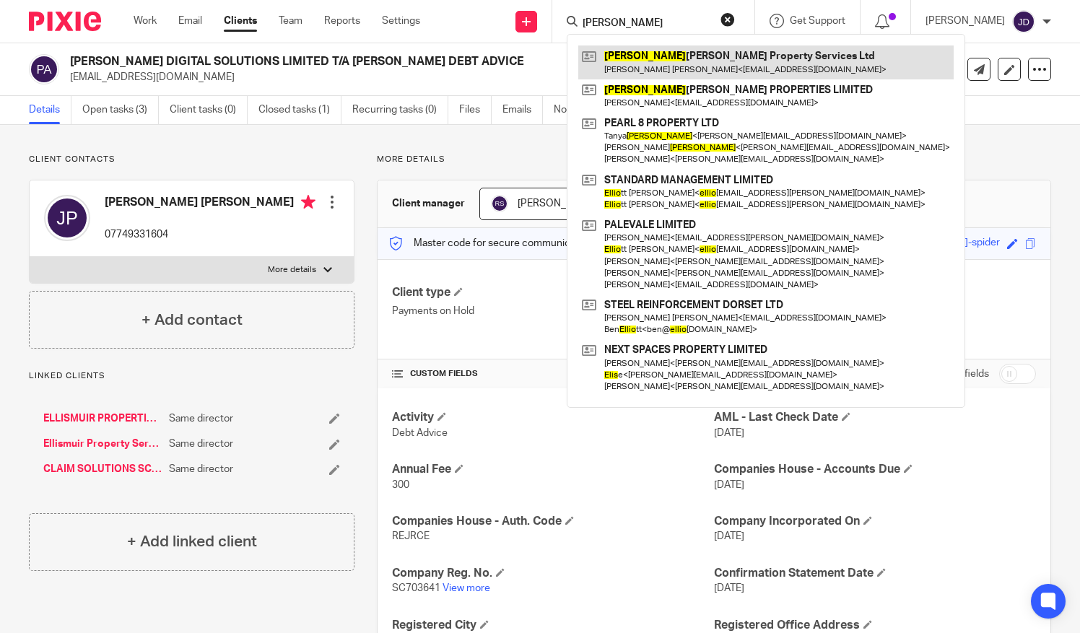
type input "ellis"
click at [682, 55] on link at bounding box center [765, 61] width 375 height 33
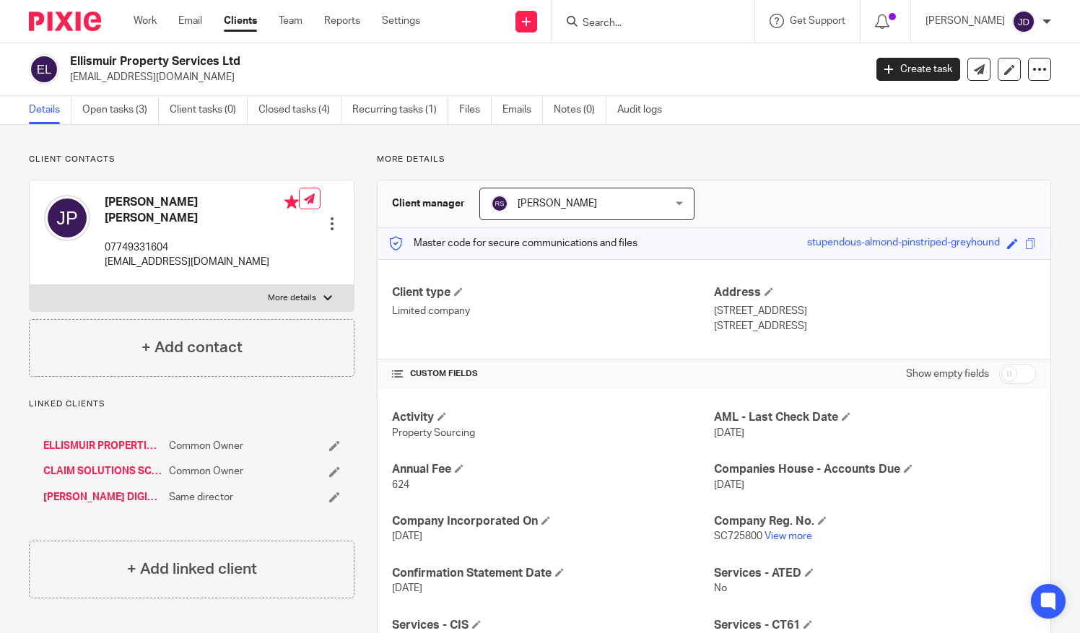
click at [106, 439] on link "ELLISMUIR PROPERTIES LIMITED" at bounding box center [102, 446] width 118 height 14
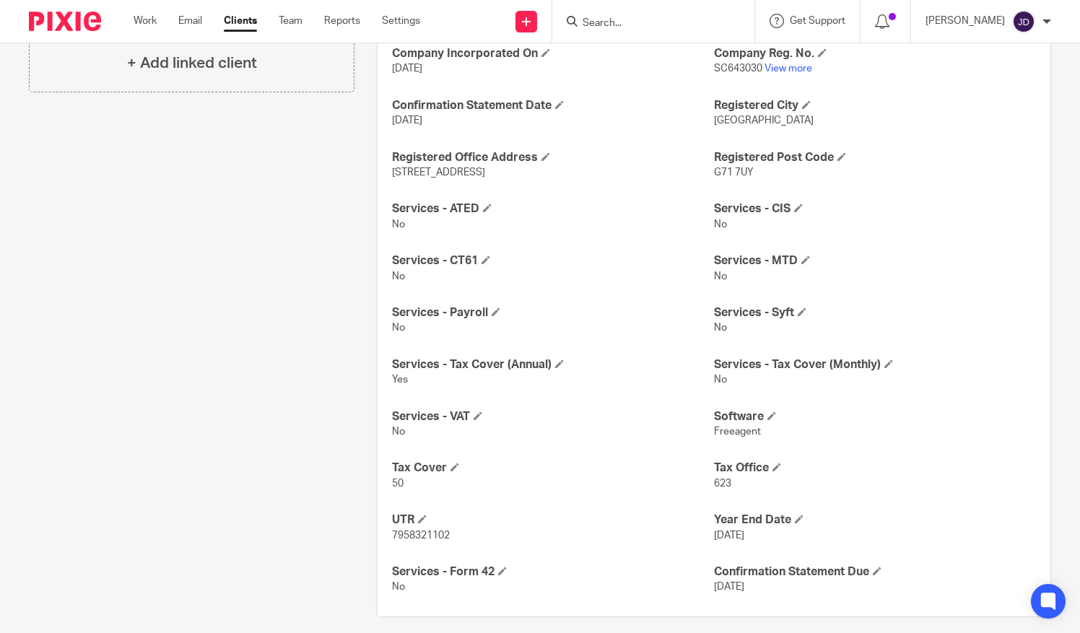
scroll to position [479, 0]
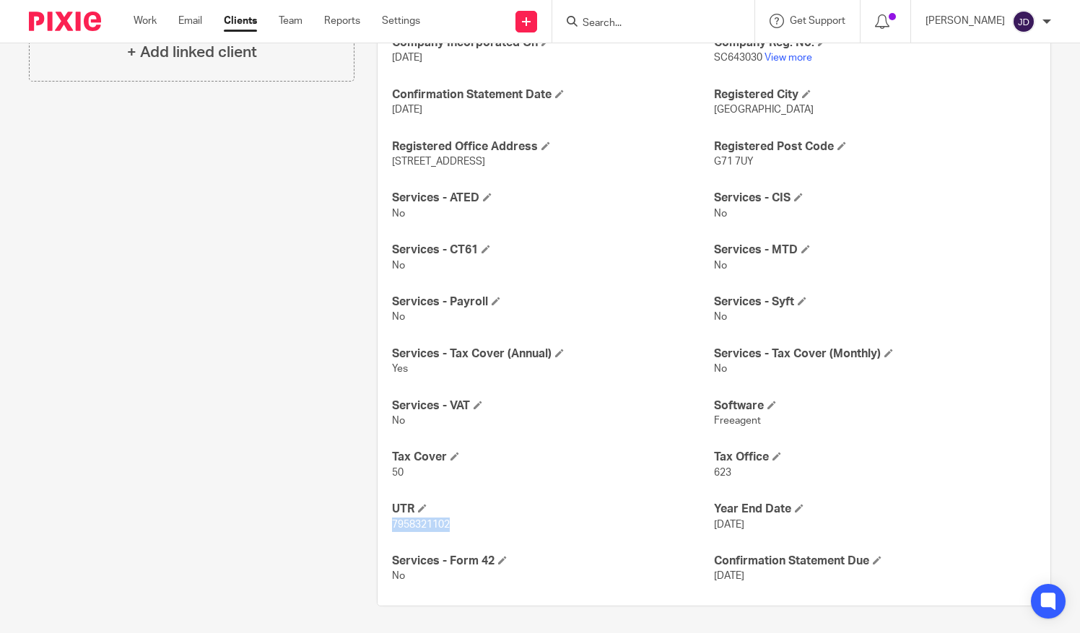
drag, startPoint x: 456, startPoint y: 525, endPoint x: 388, endPoint y: 526, distance: 67.9
click at [392, 526] on p "7958321102" at bounding box center [553, 525] width 322 height 14
copy span "7958321102"
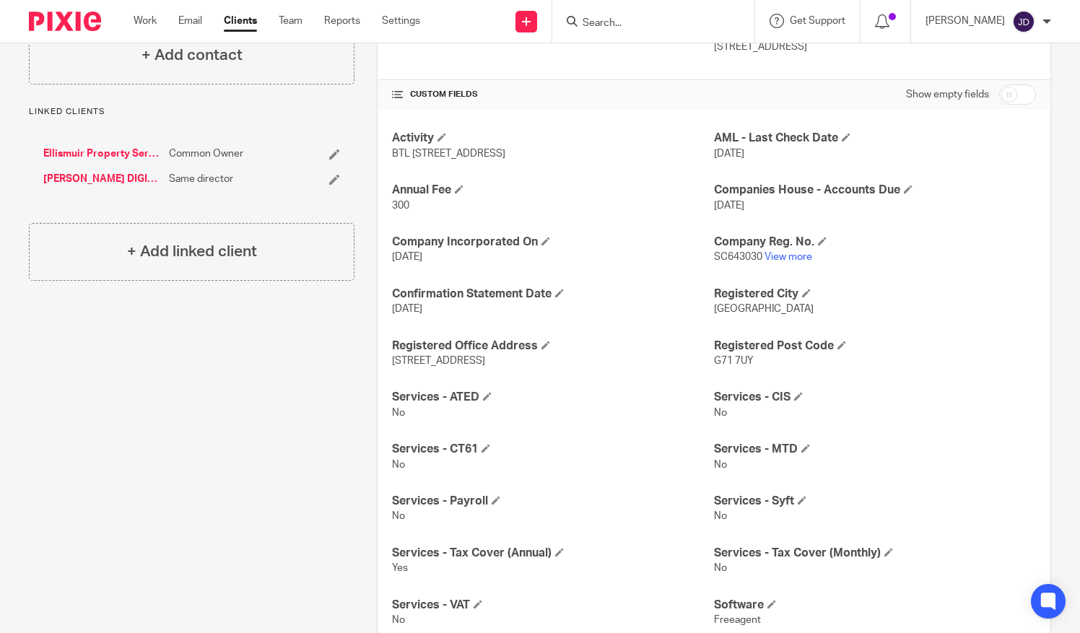
scroll to position [262, 0]
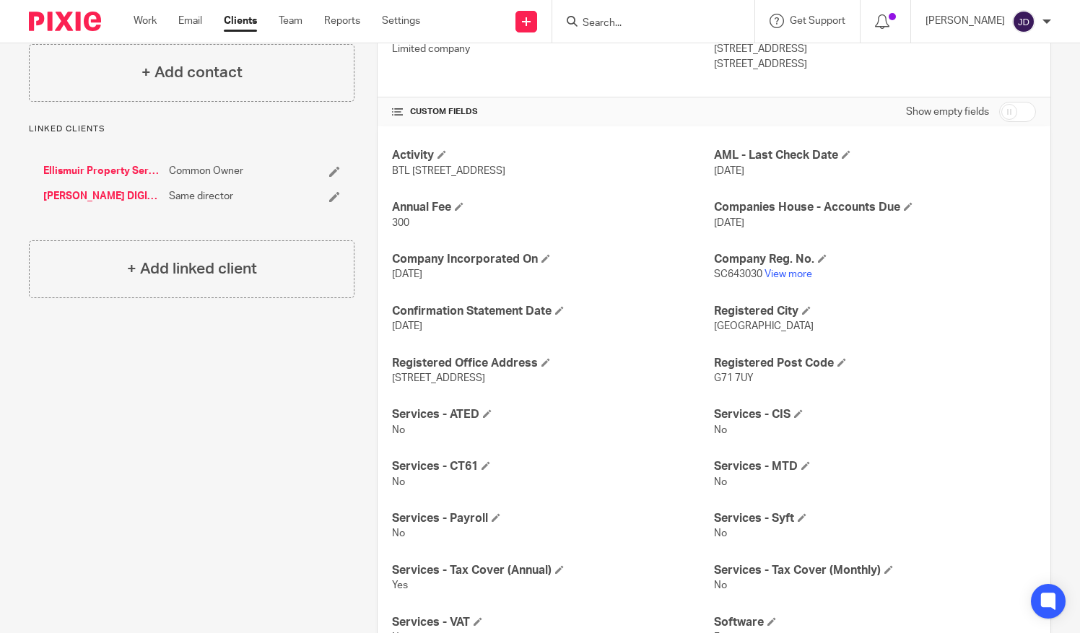
click at [104, 166] on link "Ellismuir Property Services Ltd" at bounding box center [102, 171] width 118 height 14
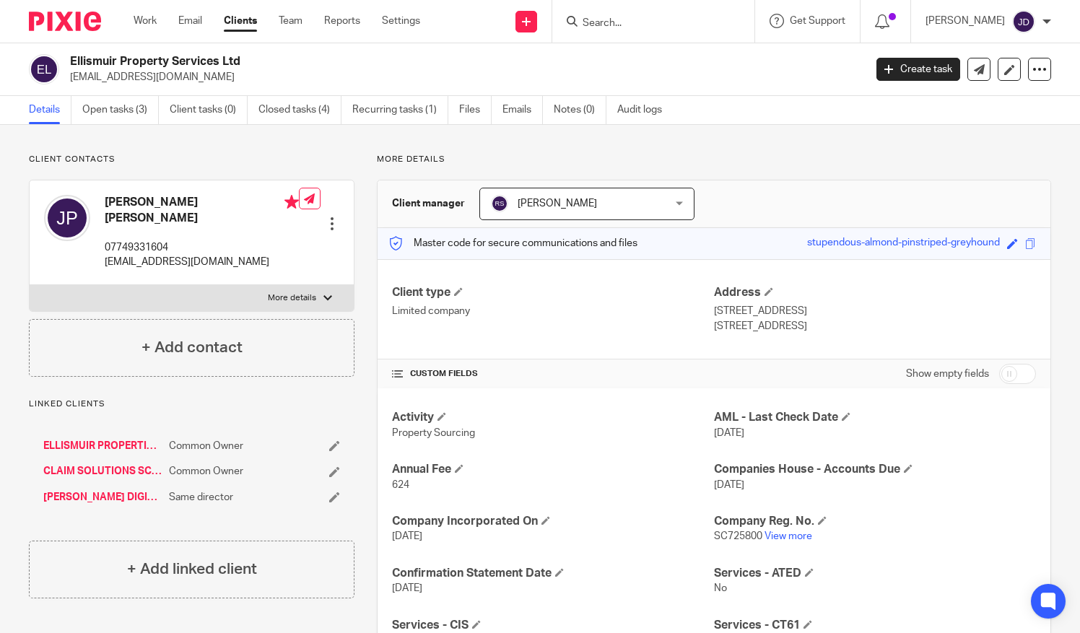
click at [640, 17] on input "Search" at bounding box center [646, 23] width 130 height 13
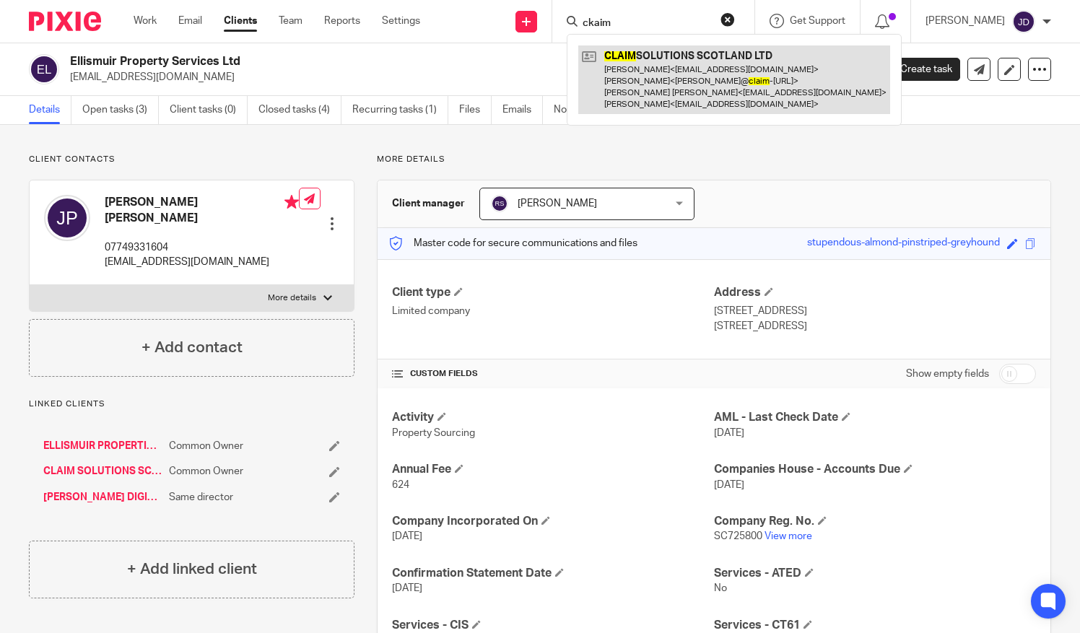
type input "ckaim"
click at [658, 64] on link at bounding box center [734, 79] width 312 height 69
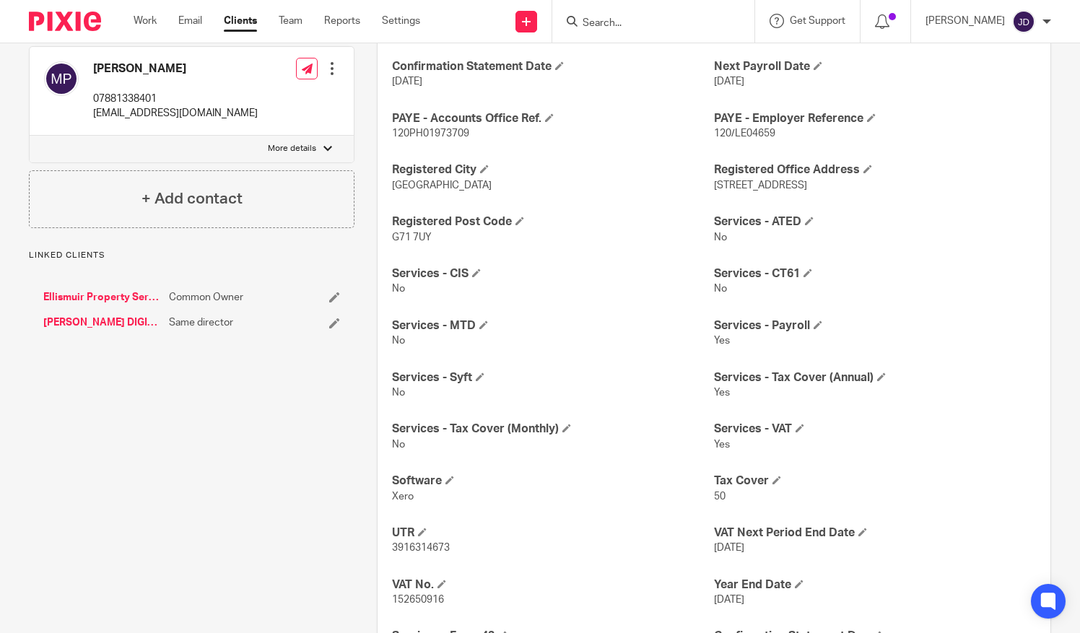
scroll to position [583, 0]
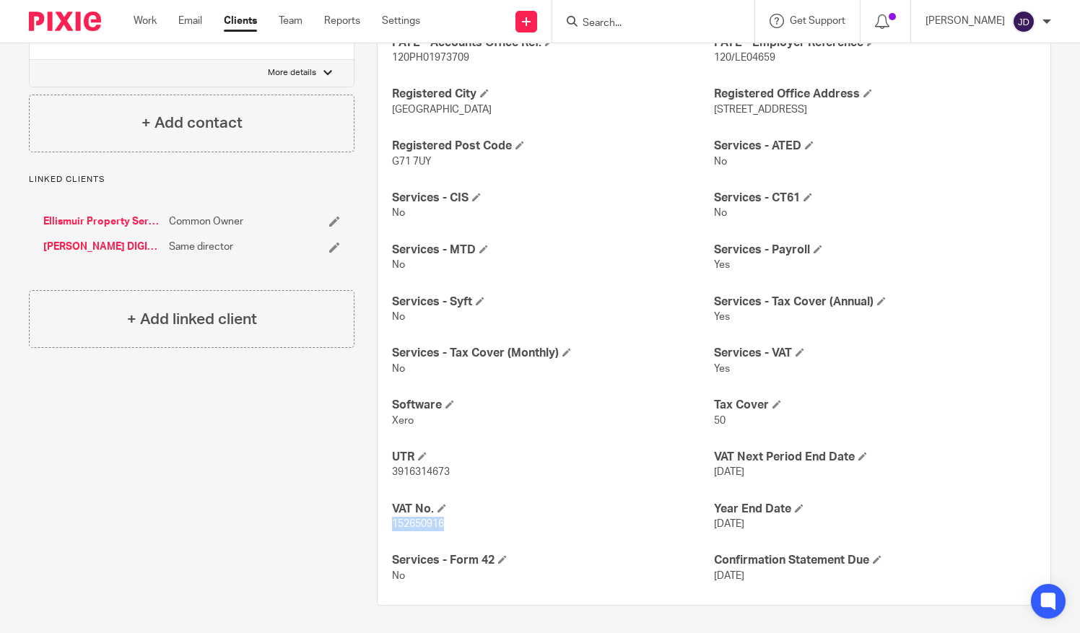
drag, startPoint x: 400, startPoint y: 527, endPoint x: 448, endPoint y: 530, distance: 47.7
click at [448, 530] on p "152650916" at bounding box center [553, 524] width 322 height 14
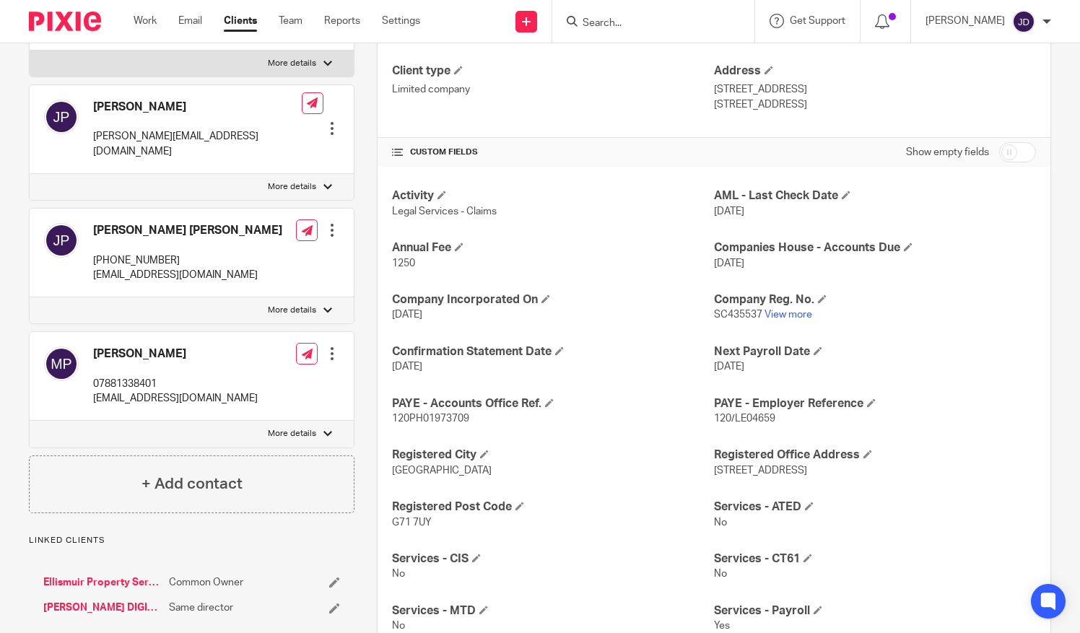
scroll to position [0, 0]
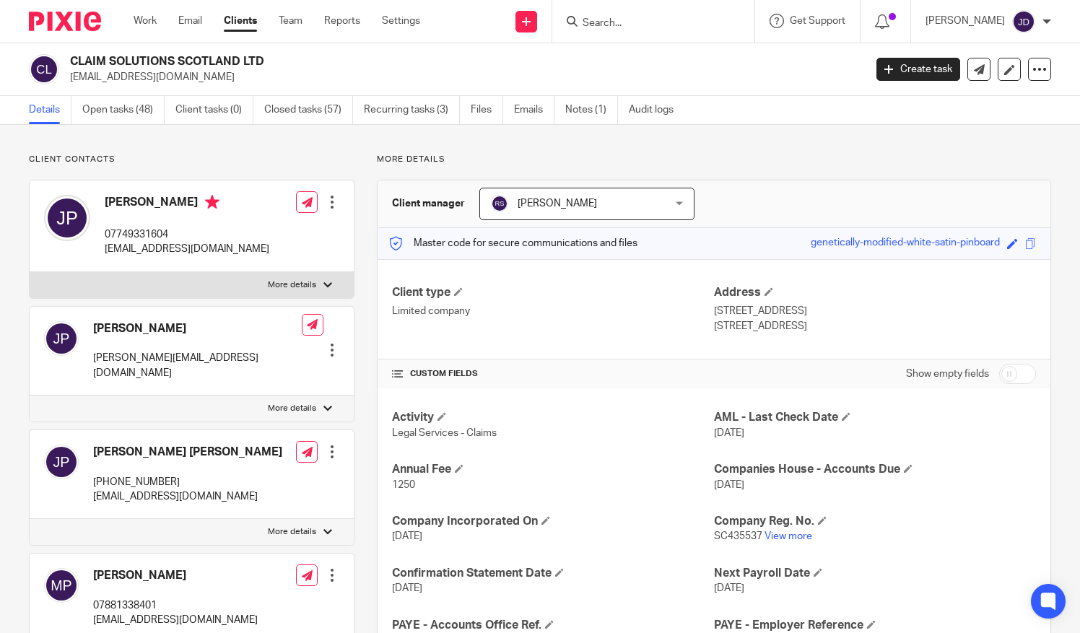
click at [615, 25] on input "Search" at bounding box center [646, 23] width 130 height 13
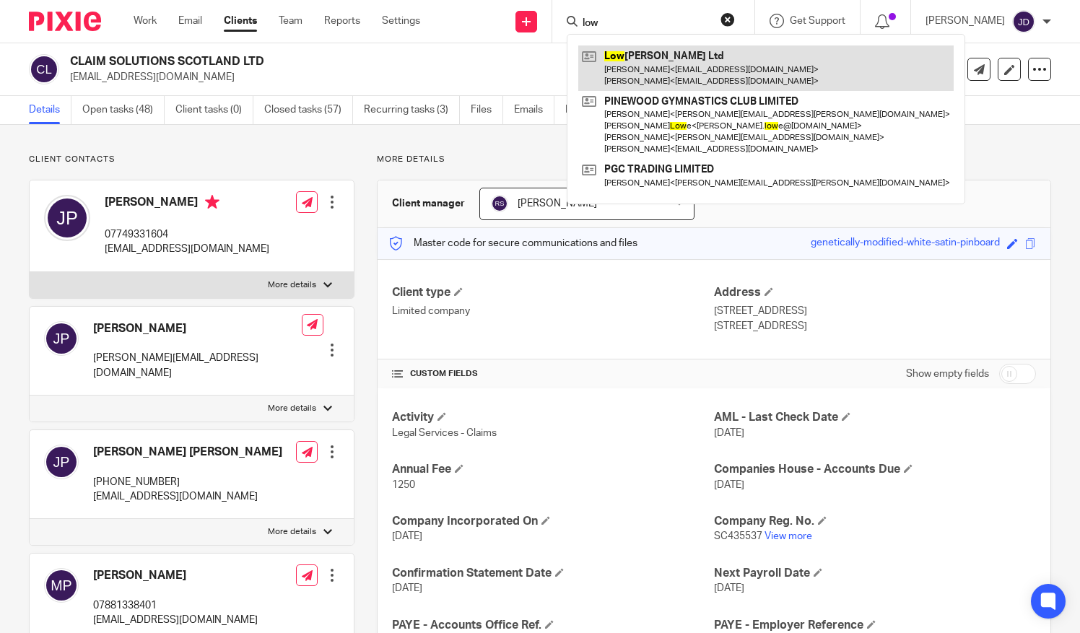
type input "low"
click at [656, 68] on link at bounding box center [765, 67] width 375 height 45
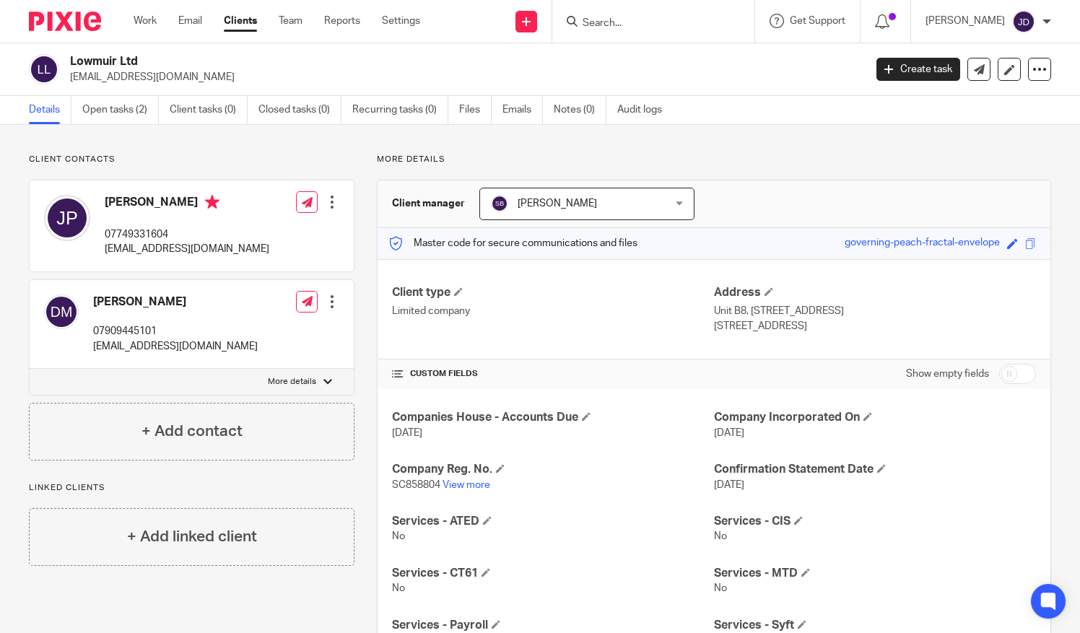
click at [305, 380] on p "More details" at bounding box center [292, 382] width 48 height 12
click at [30, 369] on input "More details" at bounding box center [29, 368] width 1 height 1
checkbox input "true"
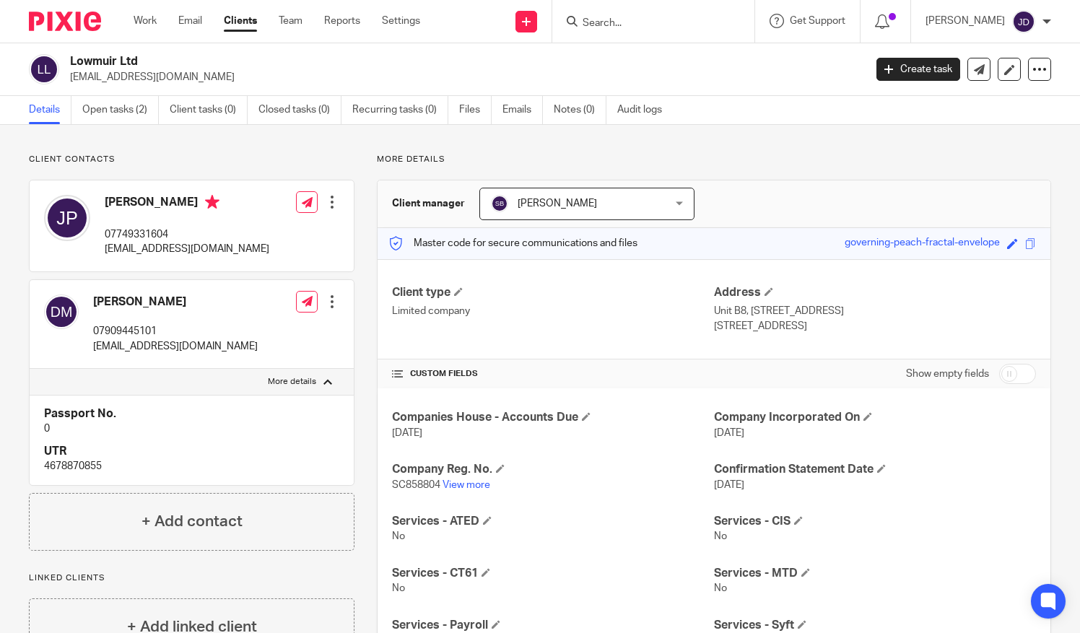
click at [606, 26] on input "Search" at bounding box center [646, 23] width 130 height 13
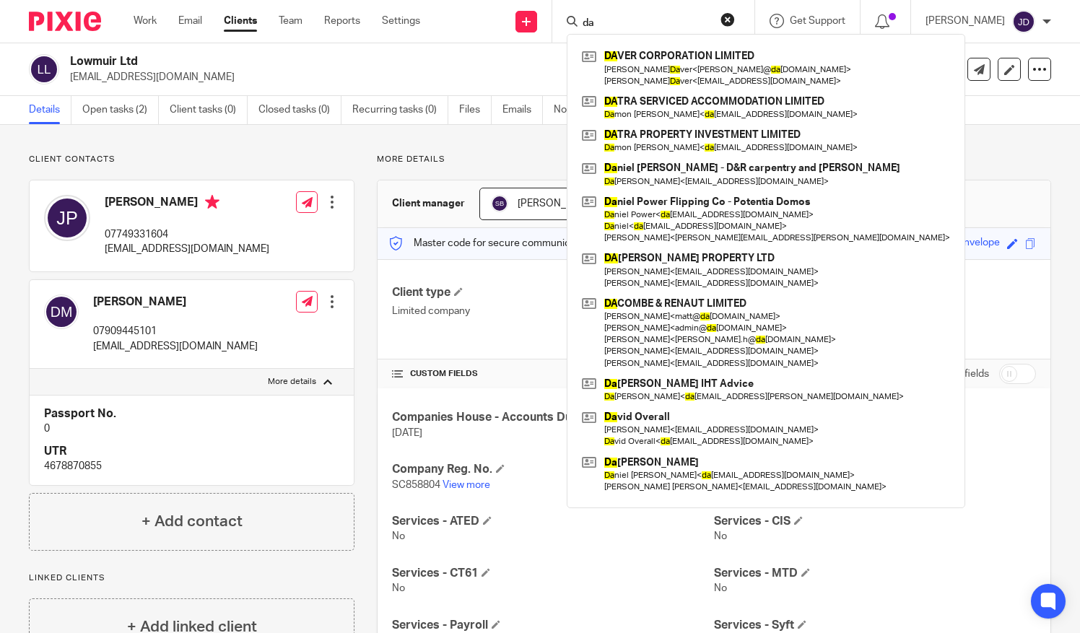
type input "d"
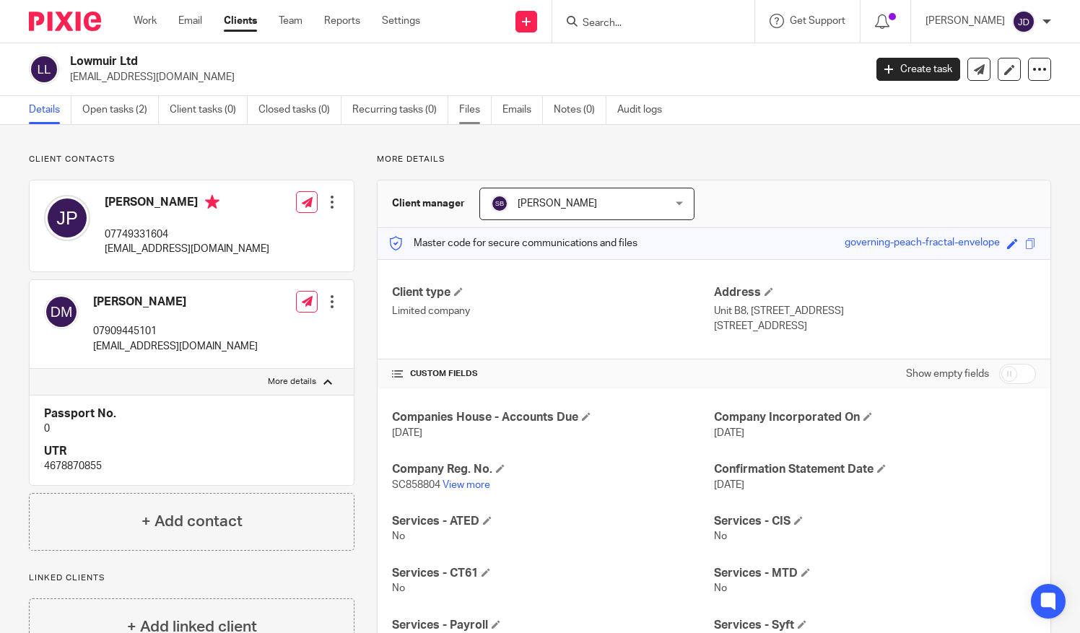
click at [469, 111] on link "Files" at bounding box center [475, 110] width 32 height 28
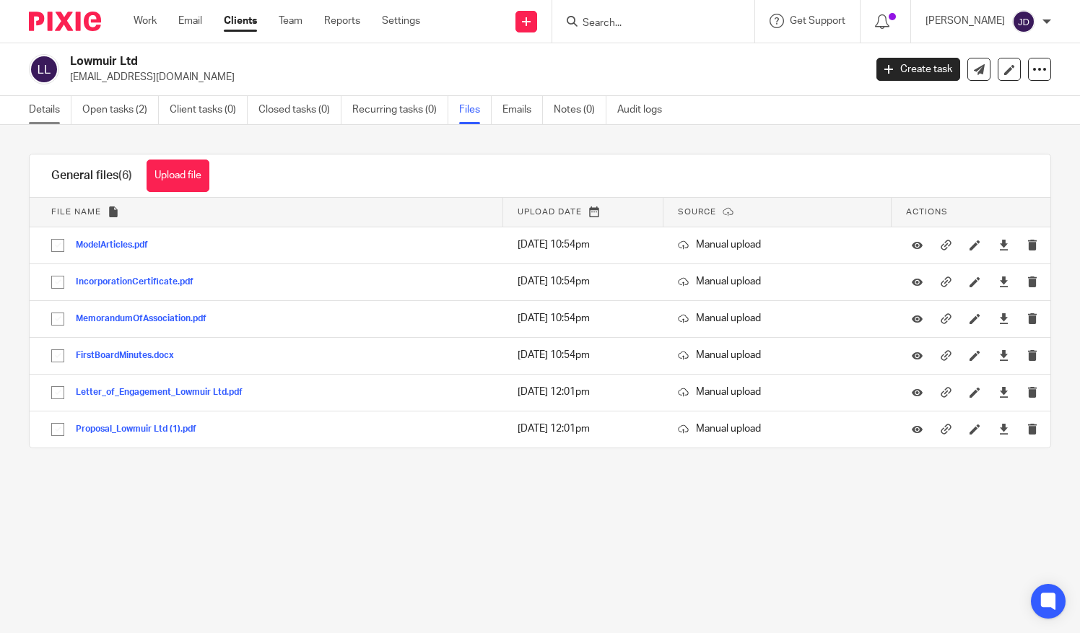
click at [38, 106] on link "Details" at bounding box center [50, 110] width 43 height 28
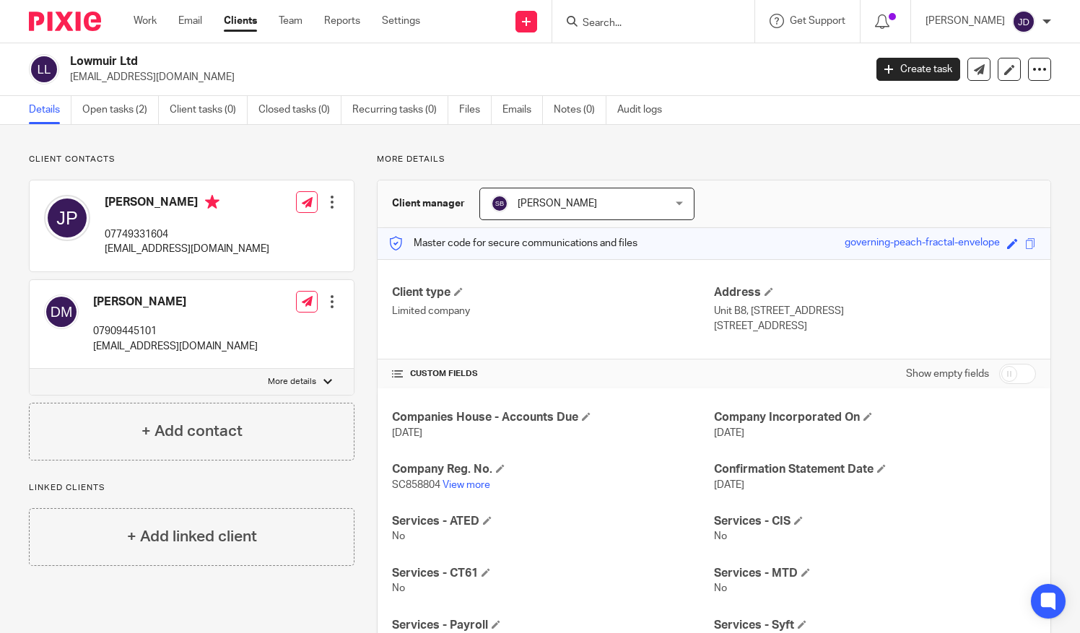
click at [298, 377] on p "More details" at bounding box center [292, 382] width 48 height 12
click at [30, 369] on input "More details" at bounding box center [29, 368] width 1 height 1
checkbox input "true"
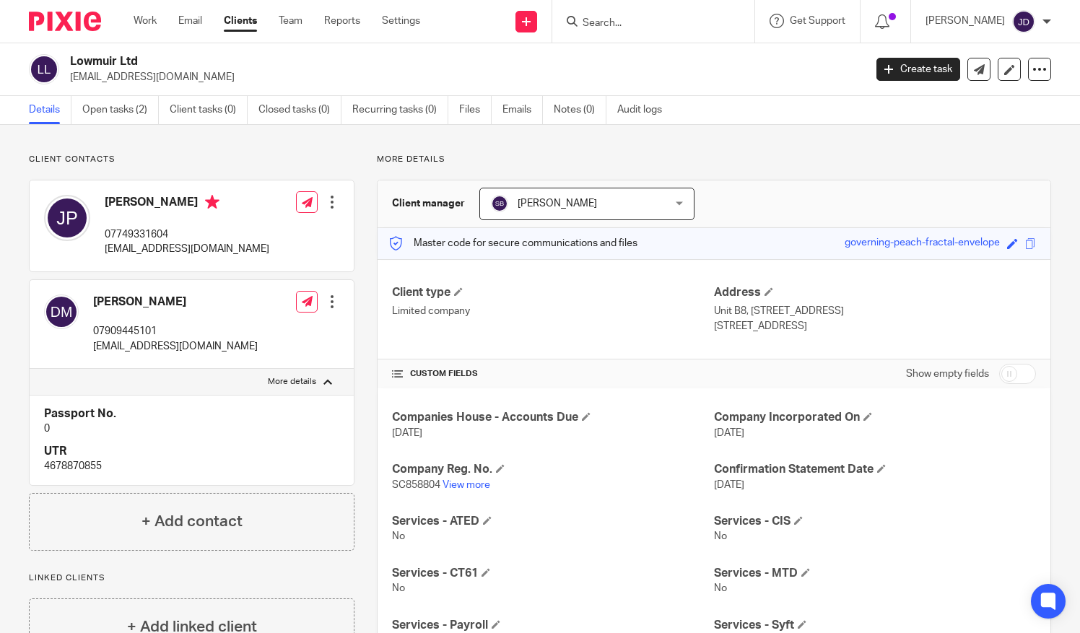
click at [612, 20] on input "Search" at bounding box center [646, 23] width 130 height 13
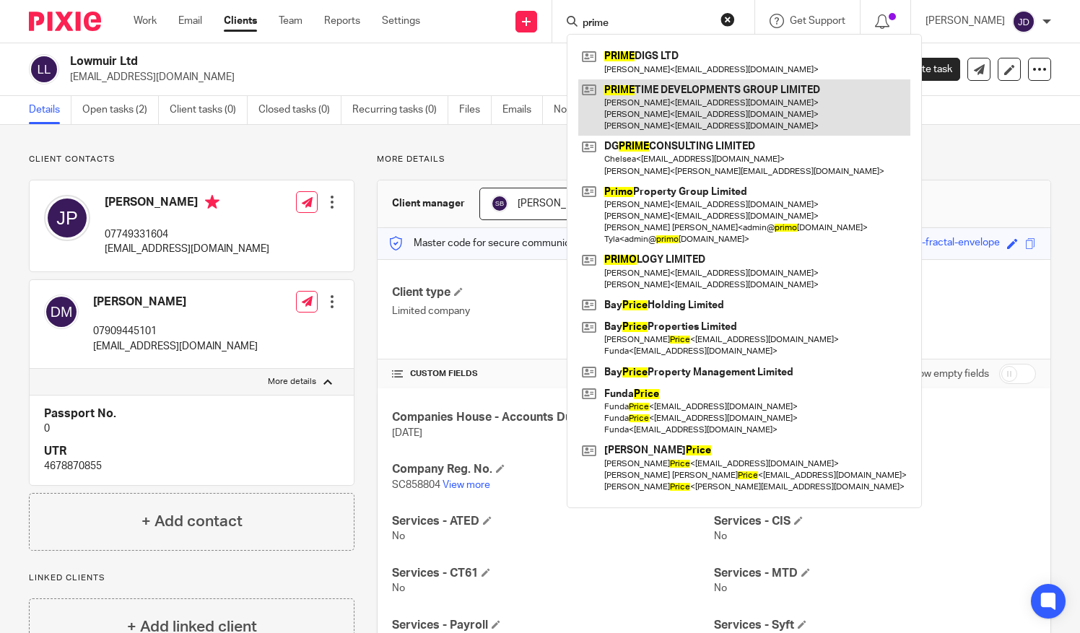
type input "prime"
click at [725, 87] on link at bounding box center [744, 107] width 332 height 57
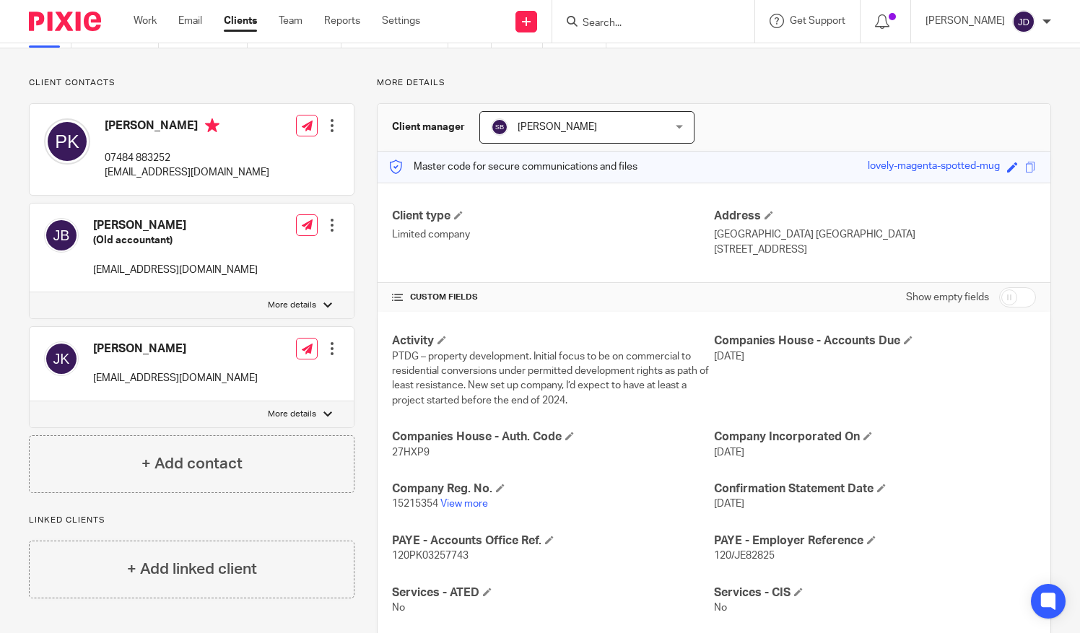
scroll to position [217, 0]
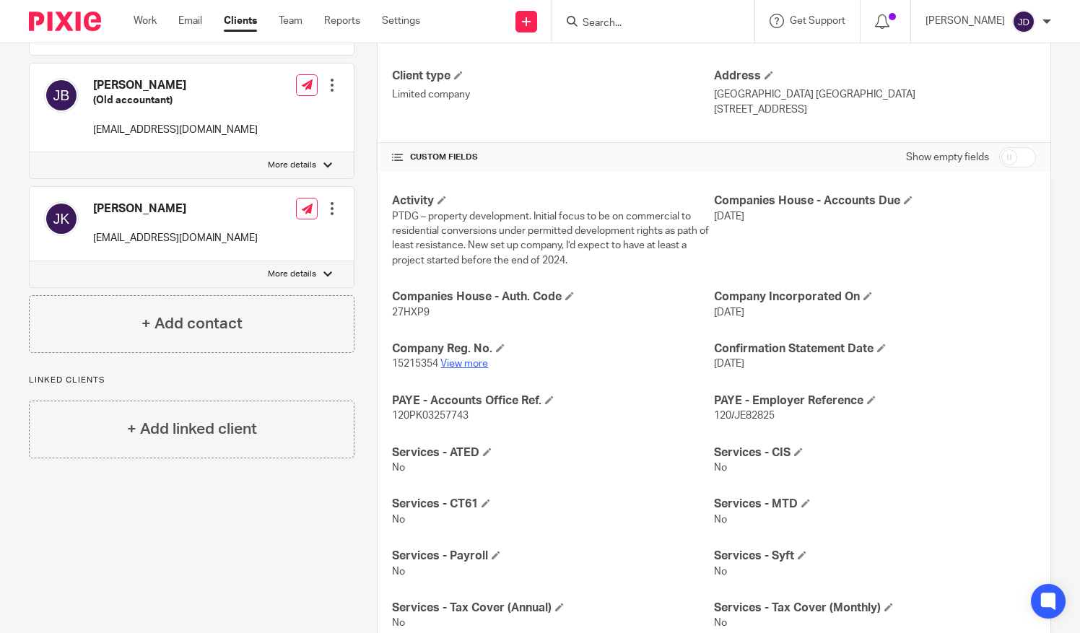
click at [462, 361] on link "View more" at bounding box center [464, 364] width 48 height 10
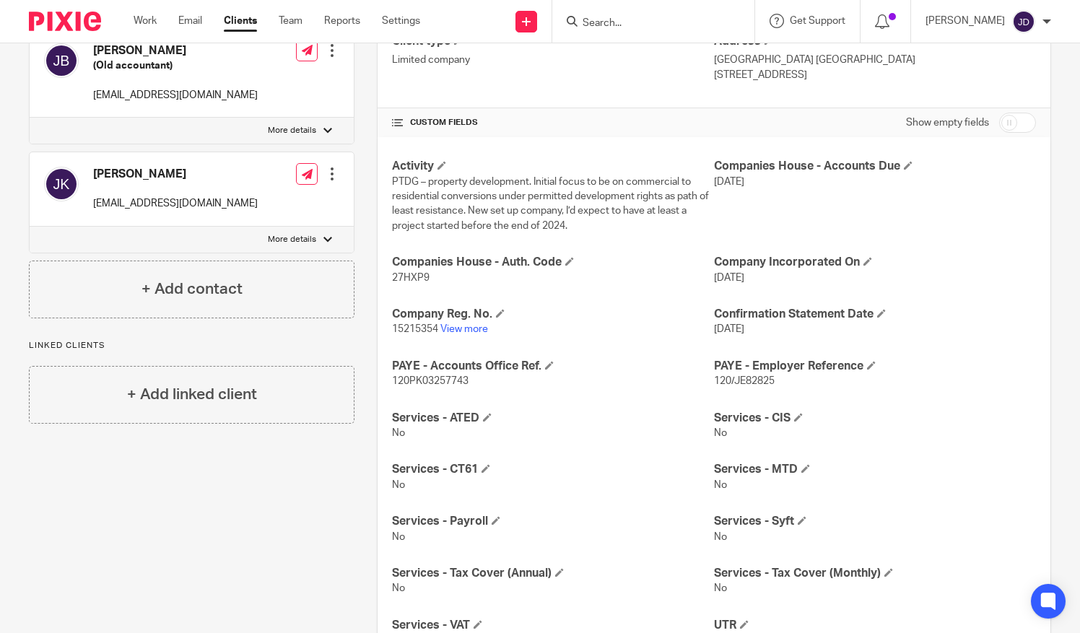
scroll to position [144, 0]
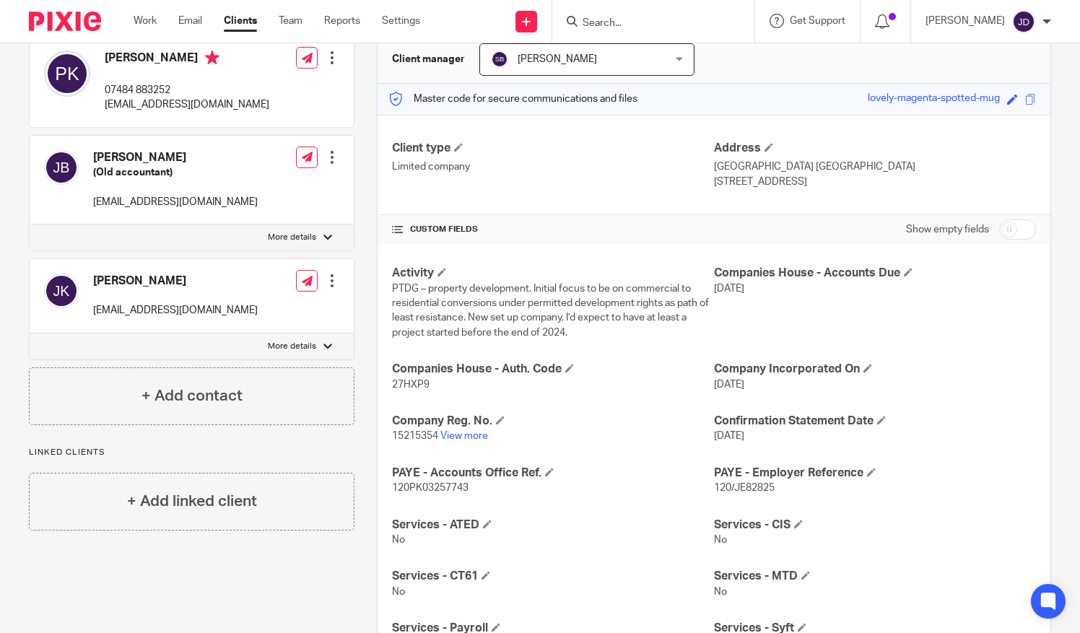
click at [1020, 231] on input "checkbox" at bounding box center [1017, 229] width 37 height 20
checkbox input "true"
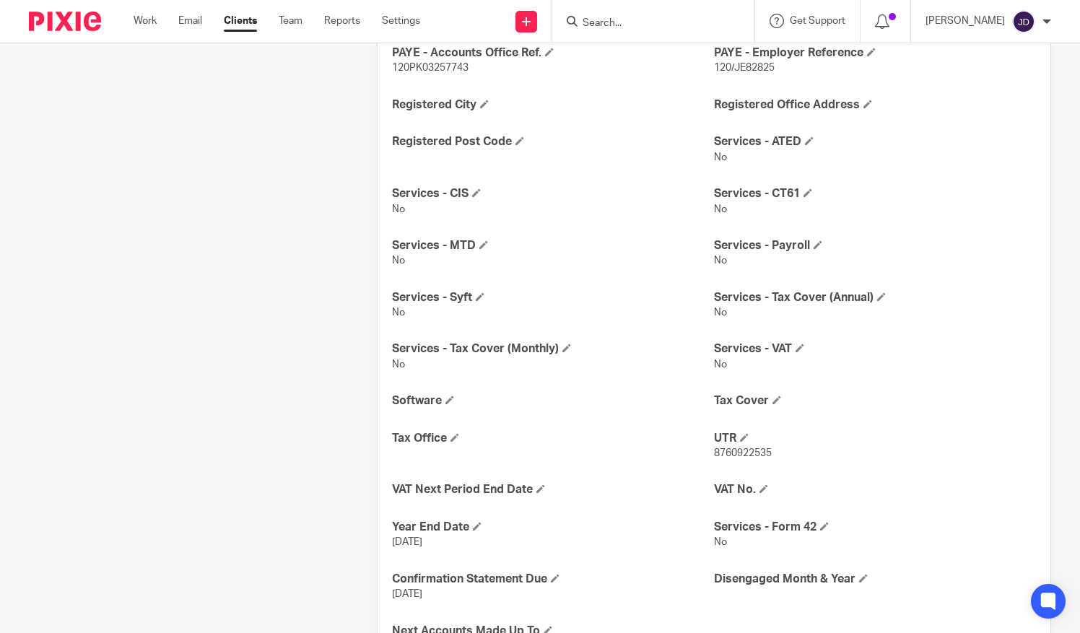
scroll to position [709, 0]
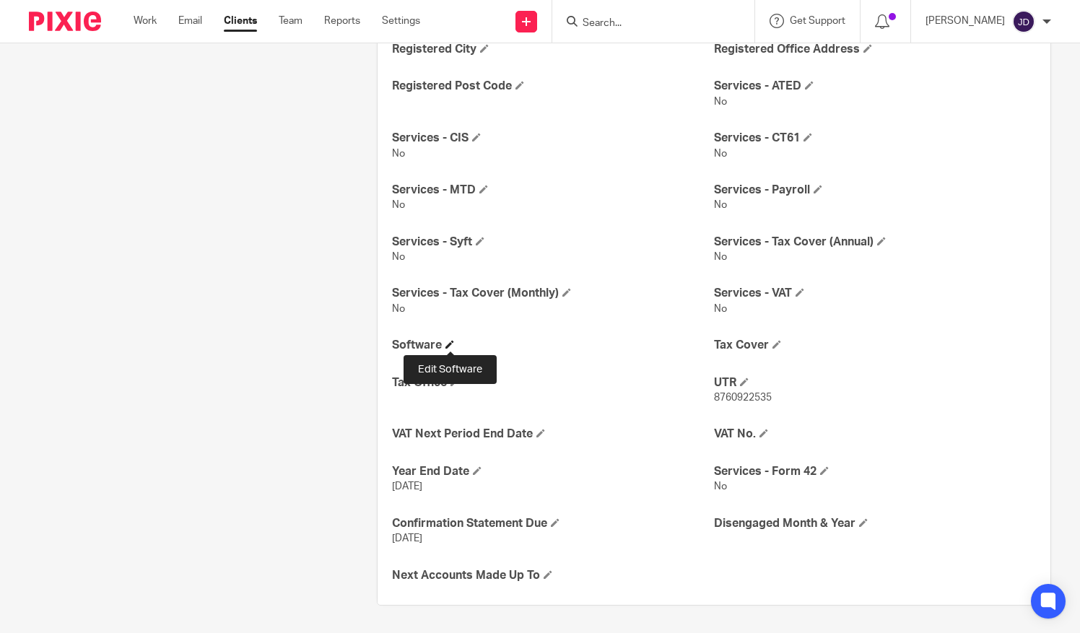
click at [448, 342] on span at bounding box center [449, 344] width 9 height 9
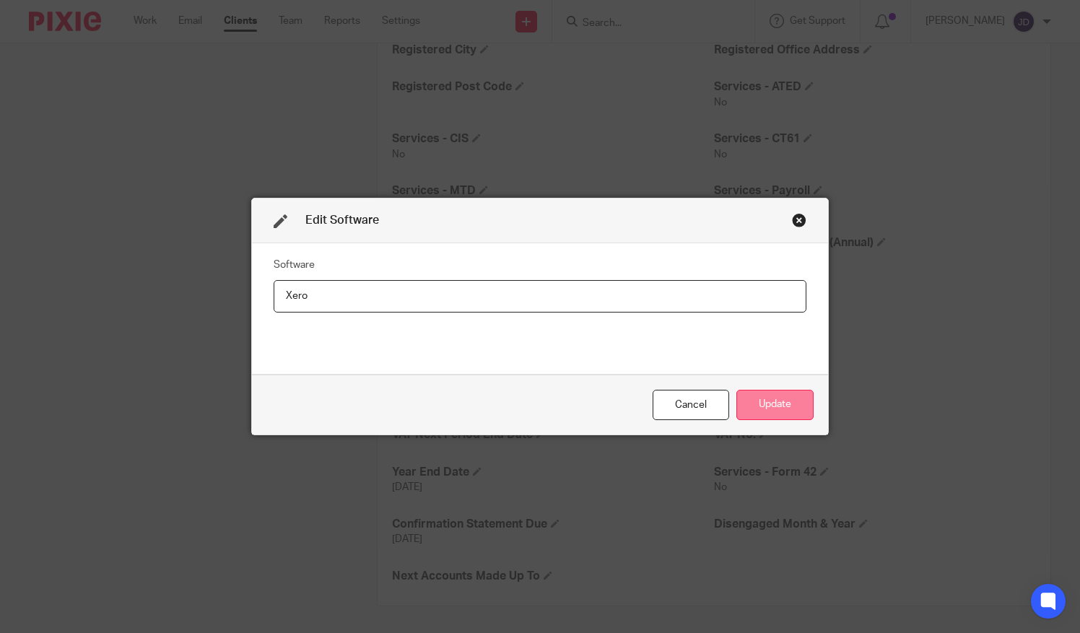
type input "Xero"
click at [757, 410] on button "Update" at bounding box center [774, 405] width 77 height 31
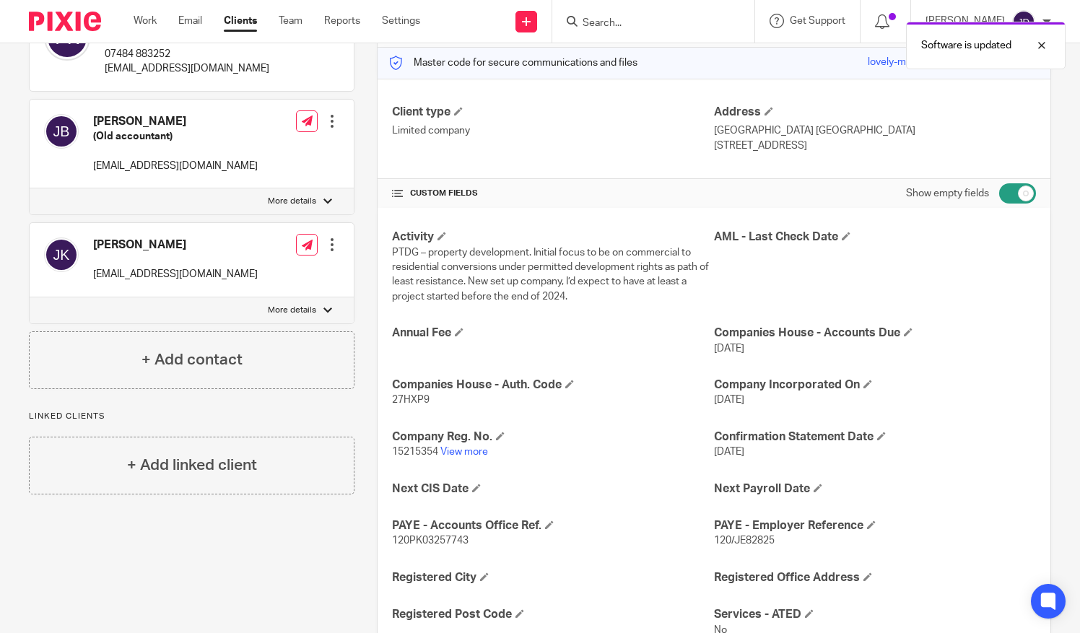
scroll to position [59, 0]
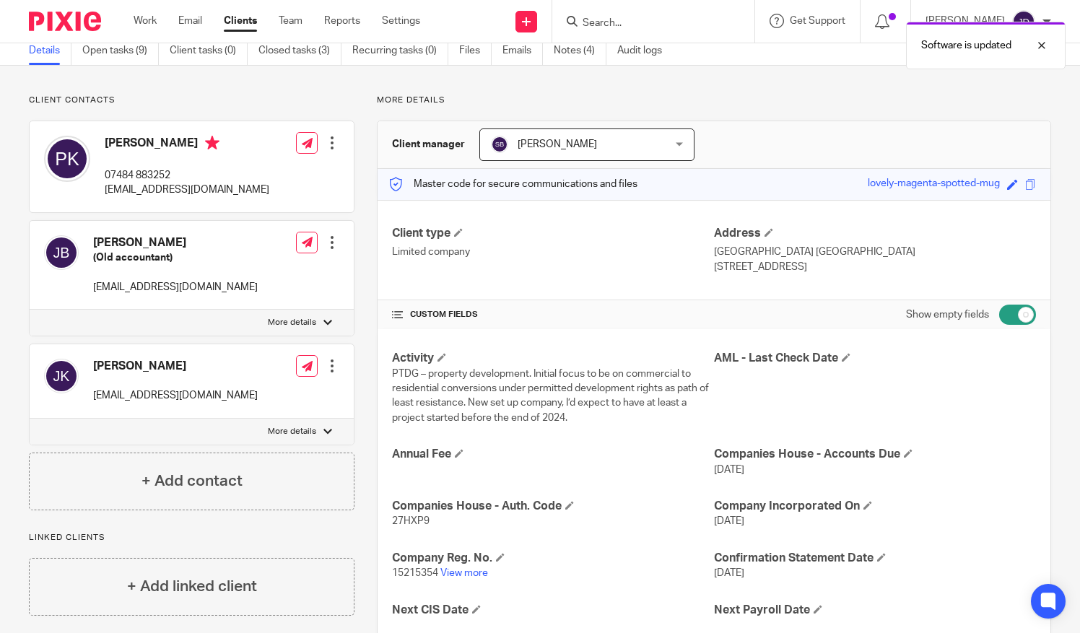
click at [999, 316] on input "checkbox" at bounding box center [1017, 315] width 37 height 20
checkbox input "false"
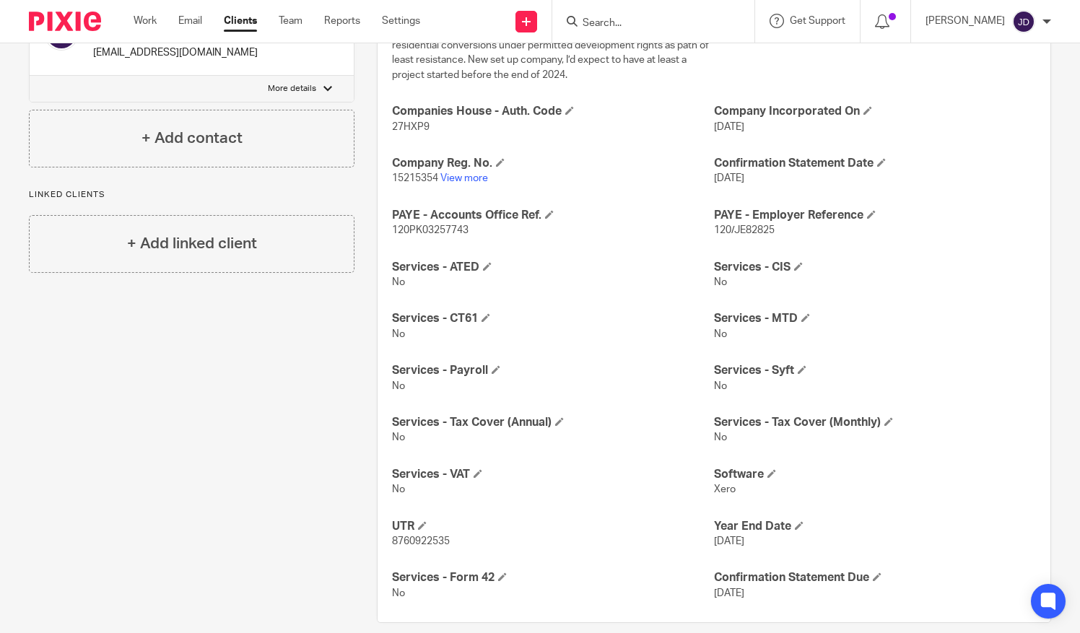
scroll to position [419, 0]
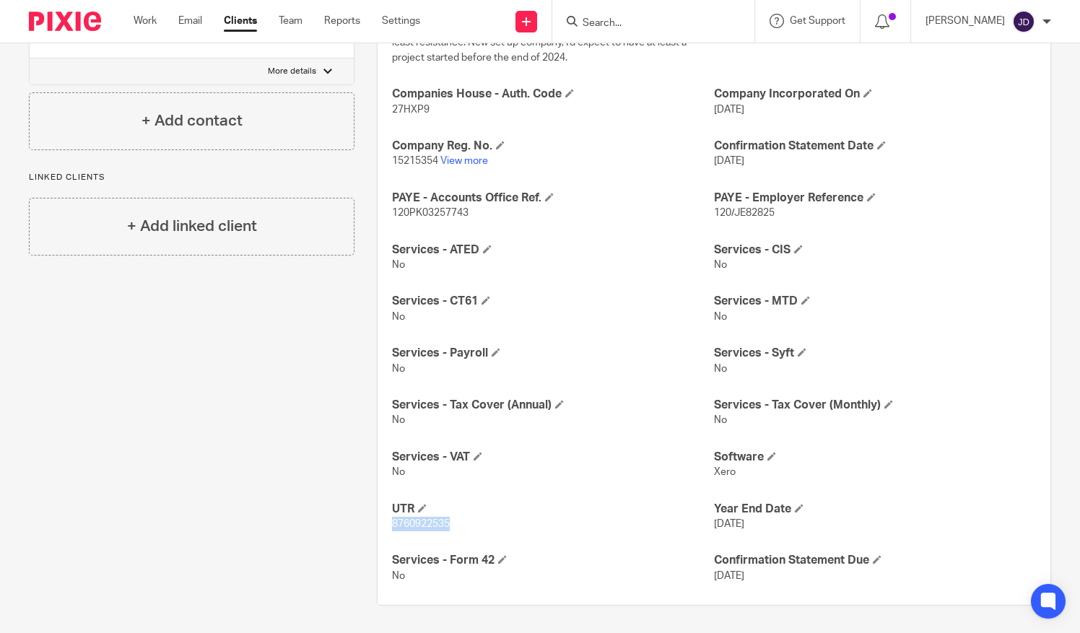
drag, startPoint x: 391, startPoint y: 527, endPoint x: 448, endPoint y: 527, distance: 56.3
click at [448, 527] on div "Activity PTDG – property development. Initial focus to be on commercial to resi…" at bounding box center [714, 287] width 673 height 636
copy span "8760922535"
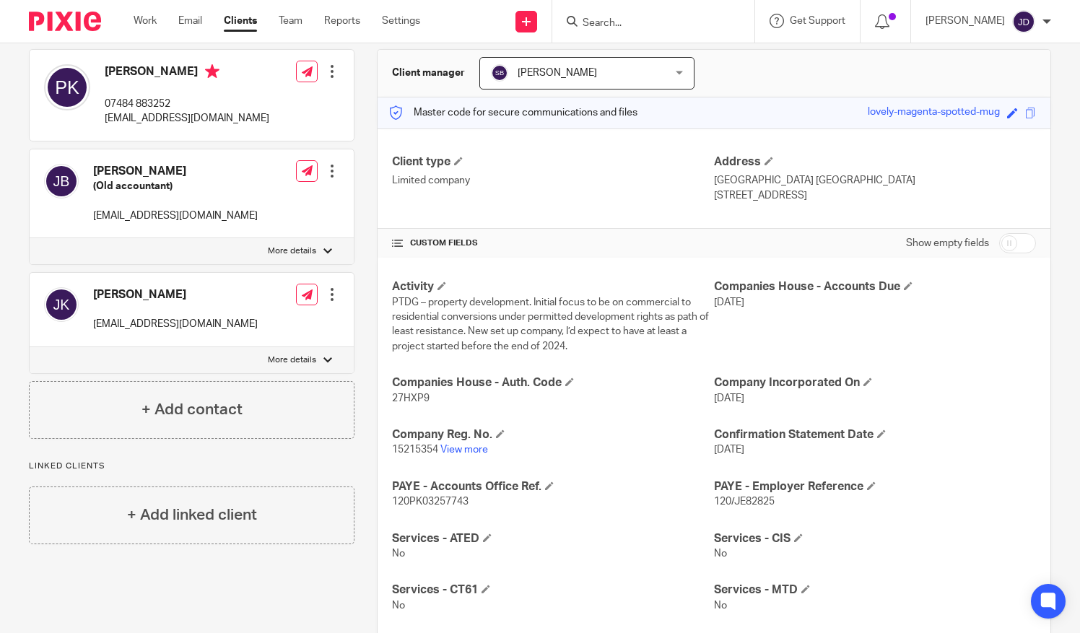
scroll to position [0, 0]
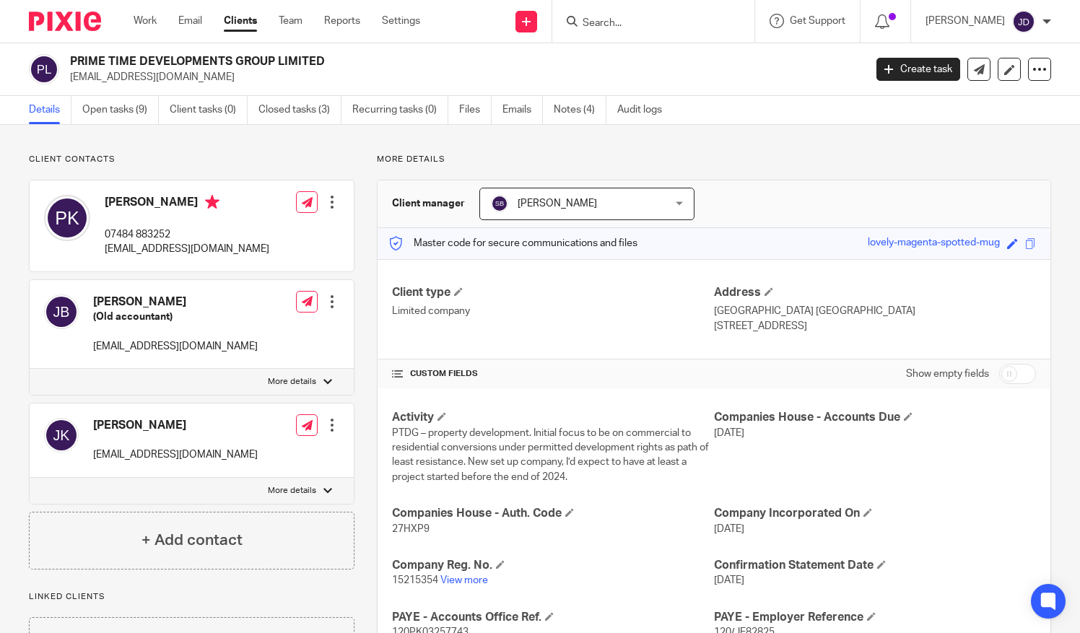
click at [296, 225] on div "Edit contact Create client from contact Export data Delete contact" at bounding box center [317, 226] width 43 height 77
click at [328, 199] on div at bounding box center [332, 202] width 14 height 14
click at [266, 229] on link "Edit contact" at bounding box center [264, 233] width 138 height 21
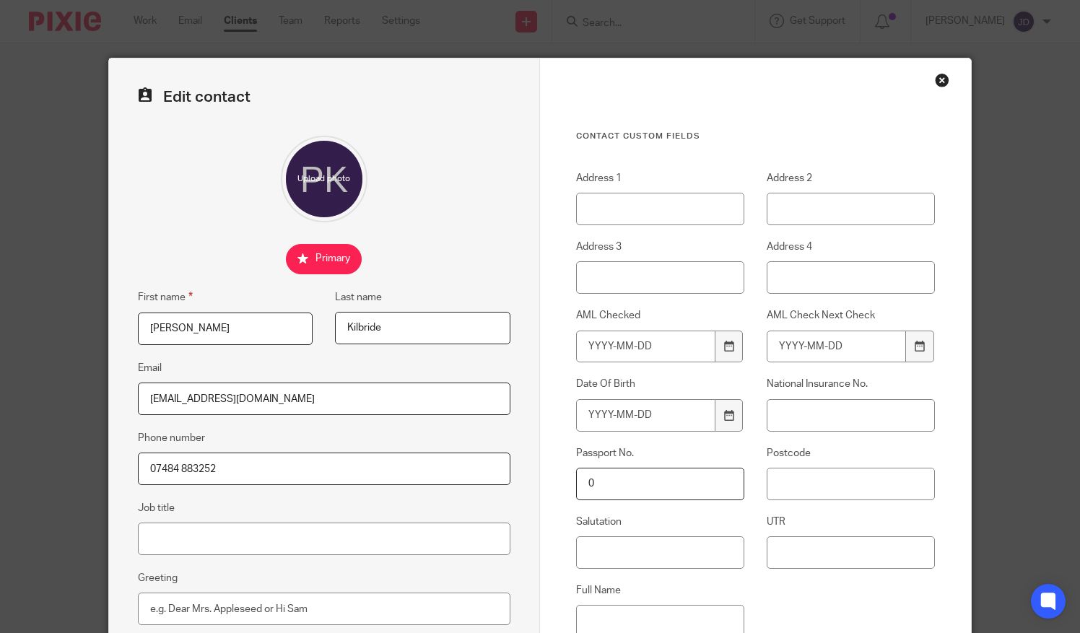
scroll to position [144, 0]
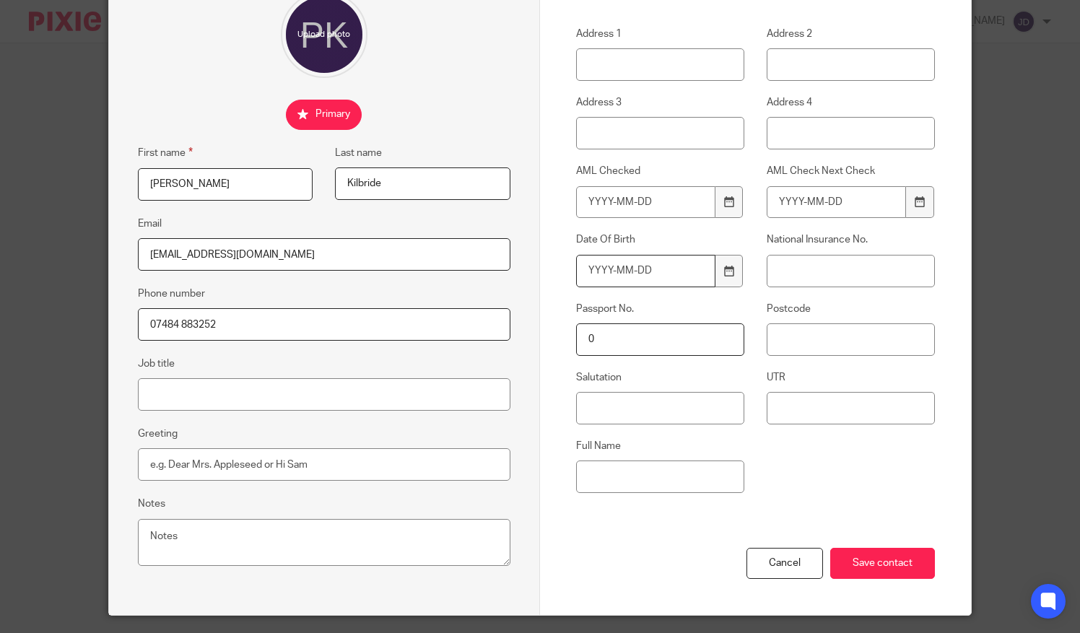
click at [601, 270] on input "Date Of Birth" at bounding box center [645, 271] width 139 height 32
type input "1977-02-19"
click at [776, 269] on input "National Insurance No." at bounding box center [851, 271] width 168 height 32
type input "JL363203D"
click at [804, 341] on input "Postcode" at bounding box center [851, 339] width 168 height 32
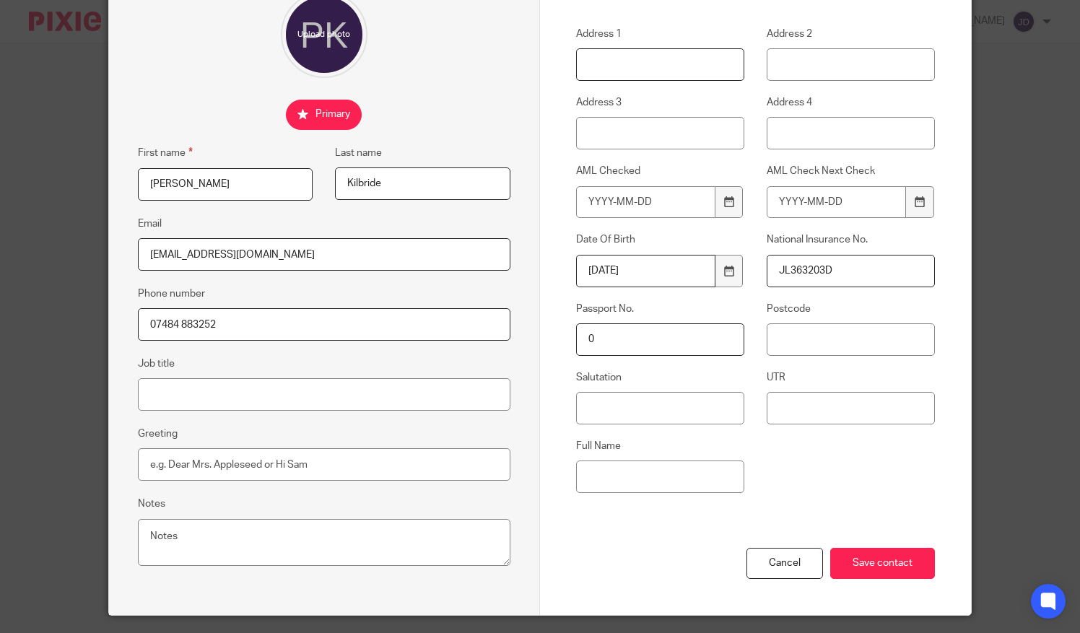
click at [612, 70] on input "Address 1" at bounding box center [660, 64] width 168 height 32
paste input "15 Meadow Pleck Lane, Solihull, B90 1SN"
type input "15 Meadow Pleck Lane, Solihull, B90 1SN"
click at [783, 338] on input "Postcode" at bounding box center [851, 339] width 168 height 32
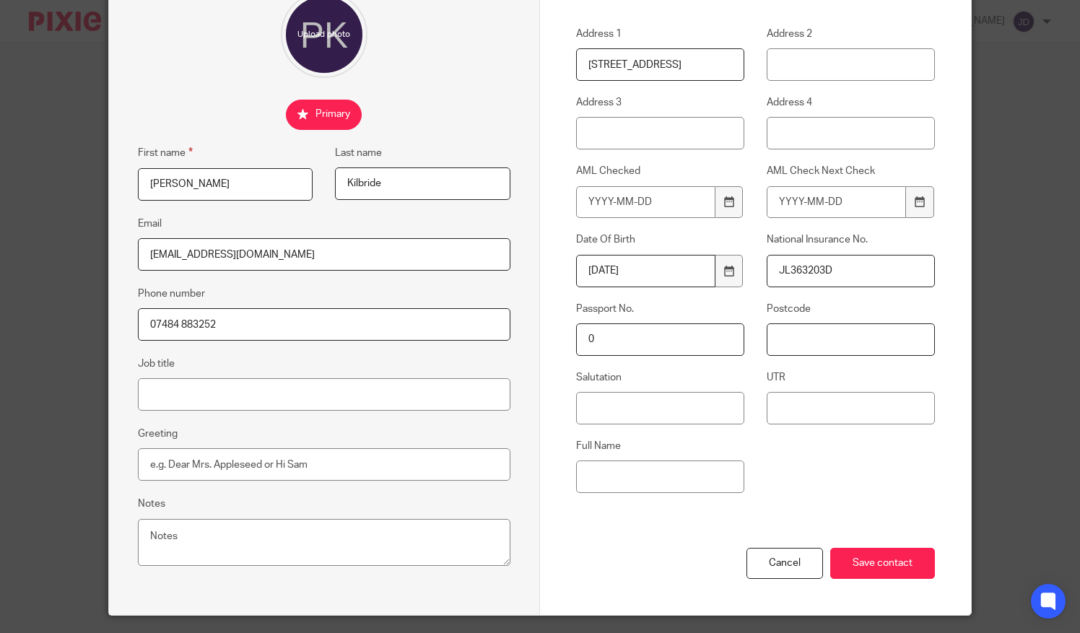
scroll to position [0, 0]
click at [652, 65] on input "15 Meadow Pleck Lane, Solihull, B90 1SN" at bounding box center [660, 64] width 168 height 32
click at [829, 339] on input "B90" at bounding box center [851, 339] width 168 height 32
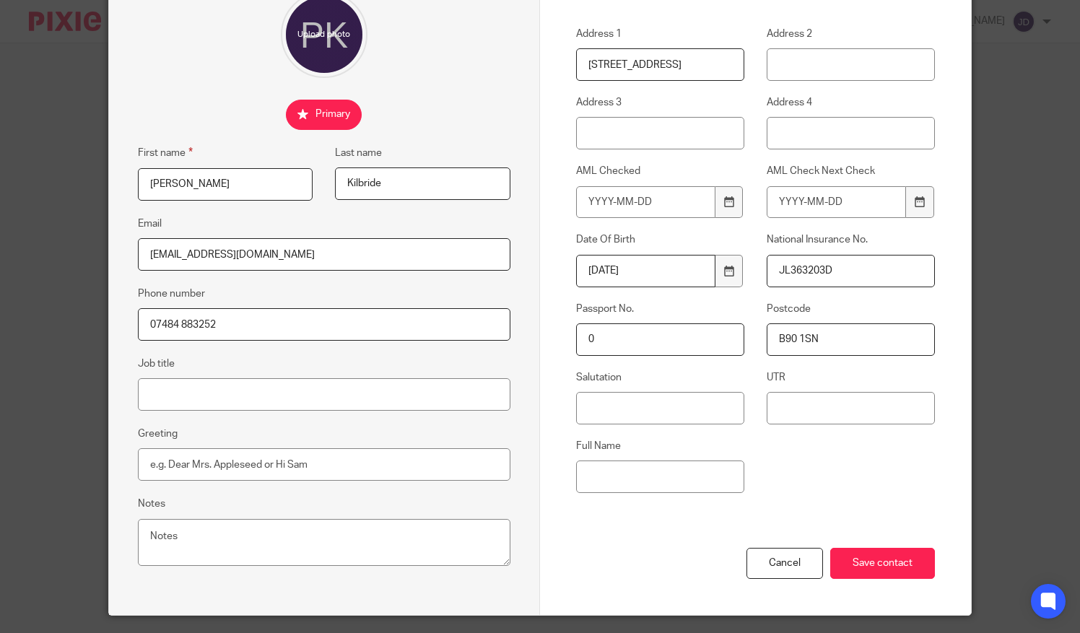
type input "B90 1SN"
click at [634, 135] on input "Address 3" at bounding box center [660, 133] width 168 height 32
type input "Solihull"
click at [679, 60] on input "15 Meadow Pleck Lane, Solihull, B90 1SN" at bounding box center [660, 64] width 168 height 32
type input "[STREET_ADDRESS]"
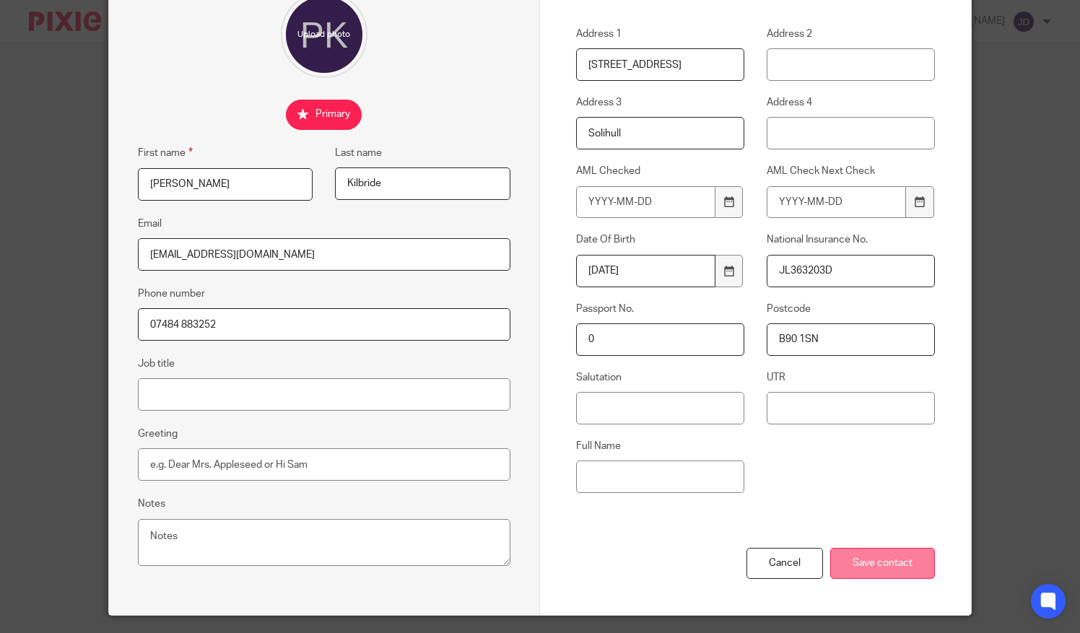
click at [857, 559] on input "Save contact" at bounding box center [882, 563] width 105 height 31
click at [868, 556] on input "Save contact" at bounding box center [882, 563] width 105 height 31
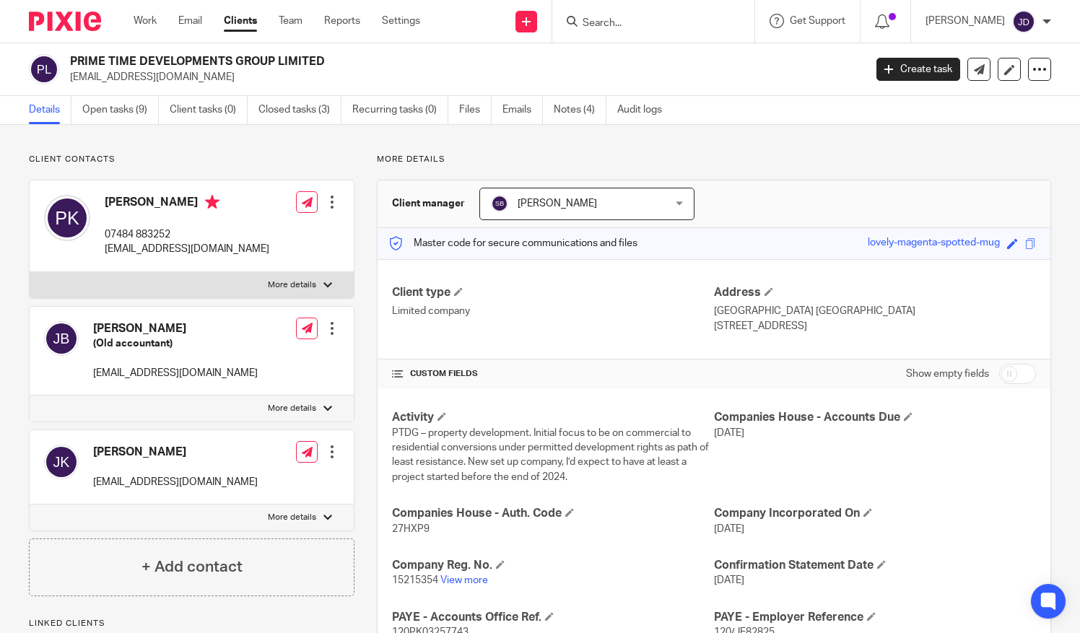
click at [283, 285] on p "More details" at bounding box center [292, 285] width 48 height 12
click at [30, 272] on input "More details" at bounding box center [29, 271] width 1 height 1
checkbox input "true"
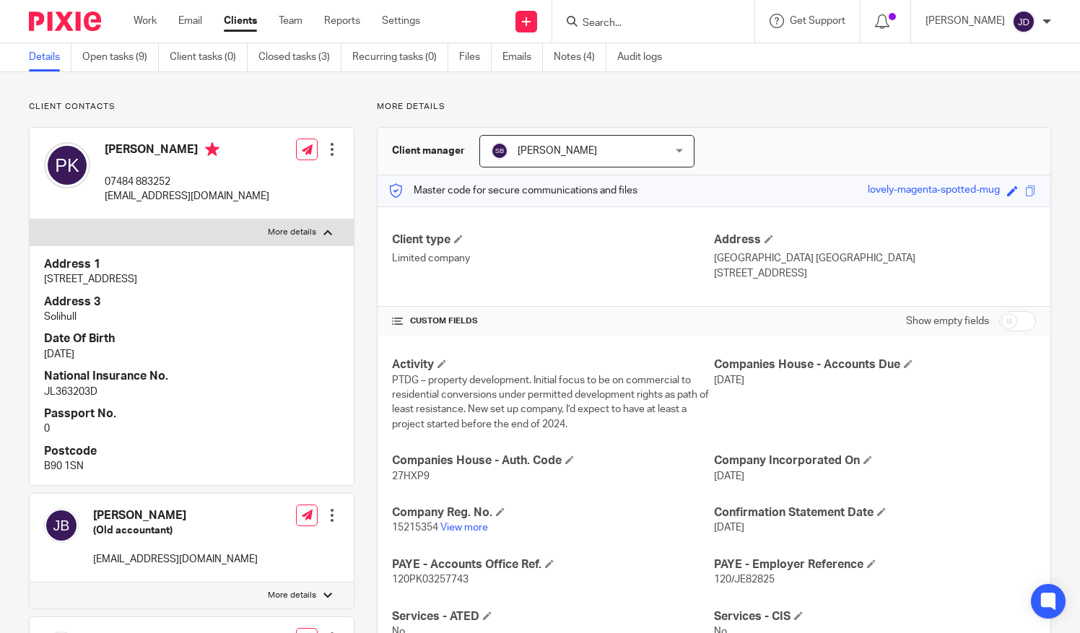
scroll to position [72, 0]
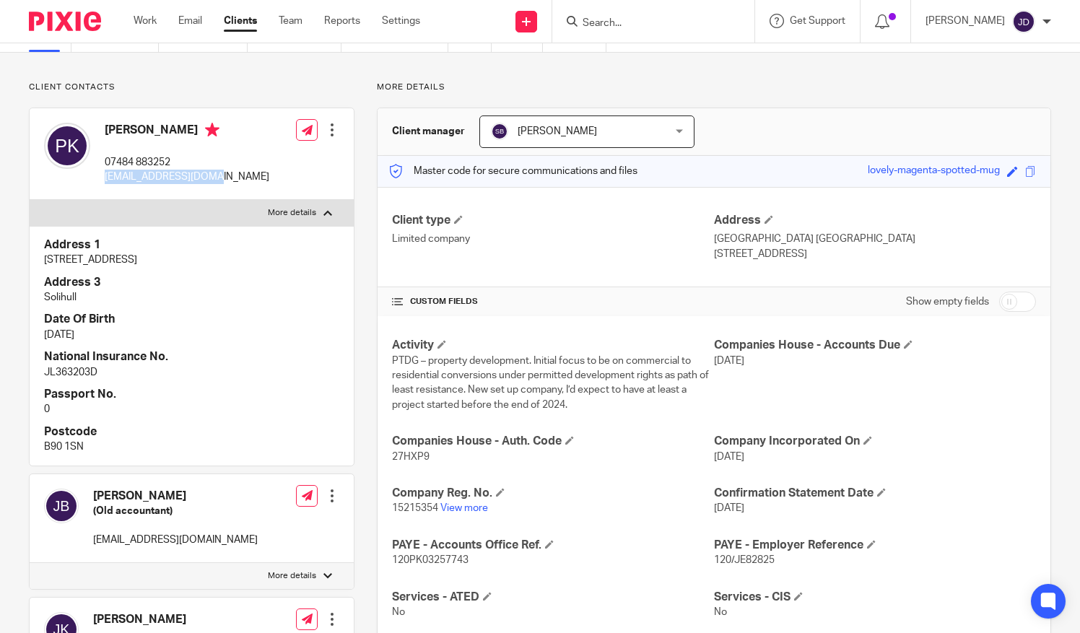
drag, startPoint x: 101, startPoint y: 182, endPoint x: 211, endPoint y: 183, distance: 109.8
click at [211, 183] on div "[PERSON_NAME] 07484 883252 [EMAIL_ADDRESS][DOMAIN_NAME] Edit contact Create cli…" at bounding box center [192, 154] width 324 height 92
copy p "[EMAIL_ADDRESS][DOMAIN_NAME]"
drag, startPoint x: 102, startPoint y: 158, endPoint x: 172, endPoint y: 159, distance: 70.0
click at [172, 159] on div "[PERSON_NAME] 07484 883252 [EMAIL_ADDRESS][DOMAIN_NAME]" at bounding box center [156, 154] width 225 height 77
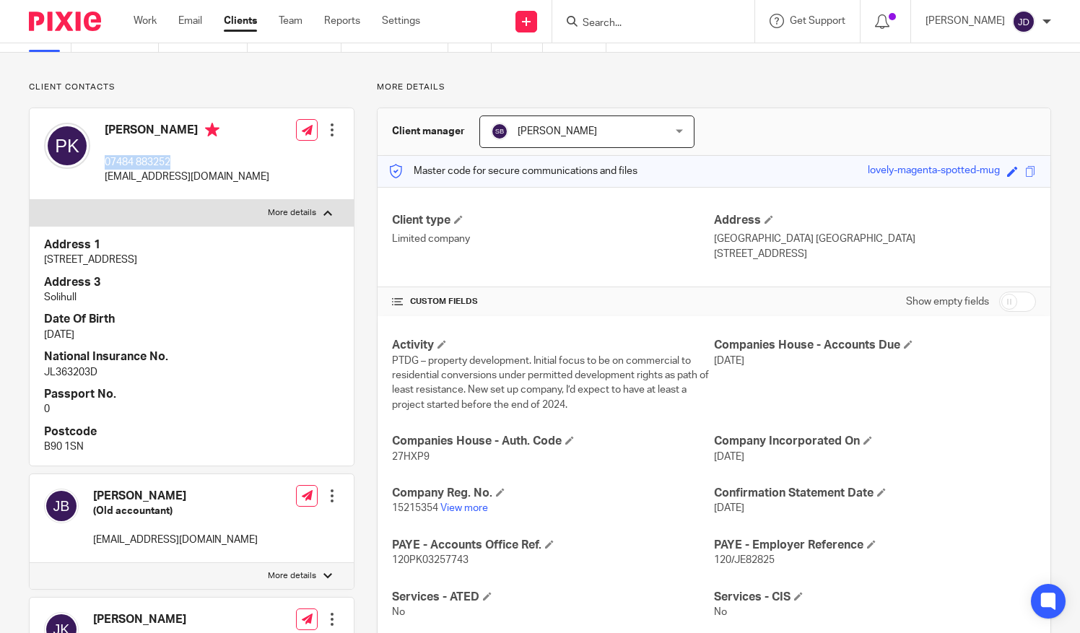
copy p "07484 883252"
drag, startPoint x: 98, startPoint y: 178, endPoint x: 222, endPoint y: 183, distance: 123.6
click at [222, 183] on div "[PERSON_NAME] 07484 883252 [EMAIL_ADDRESS][DOMAIN_NAME] Edit contact Create cli…" at bounding box center [192, 154] width 324 height 92
copy p "[EMAIL_ADDRESS][DOMAIN_NAME]"
drag, startPoint x: 101, startPoint y: 163, endPoint x: 172, endPoint y: 166, distance: 70.8
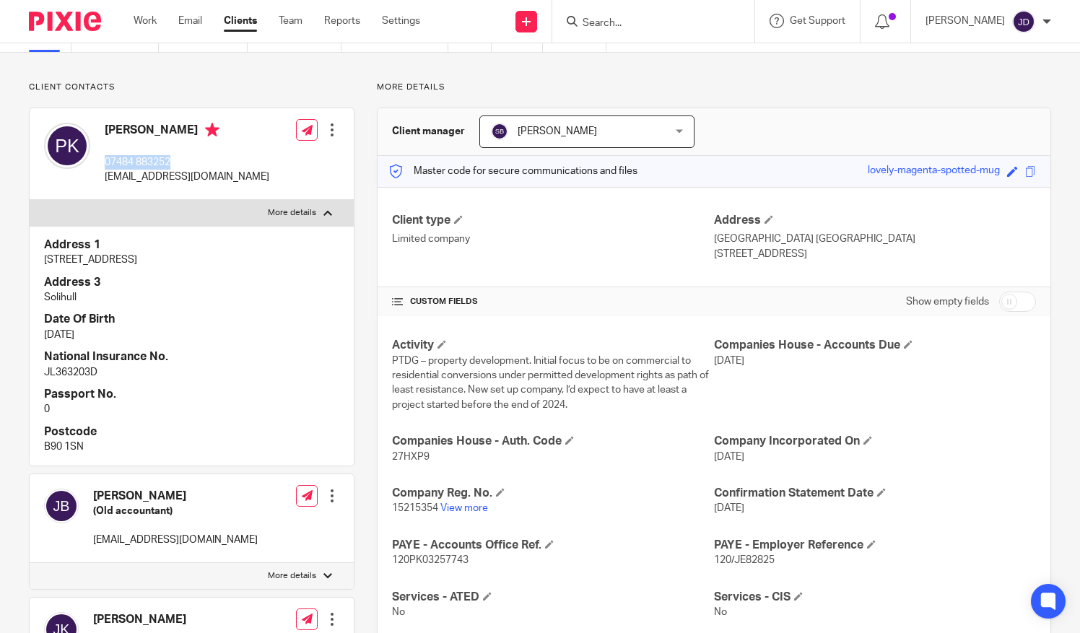
click at [172, 166] on div "[PERSON_NAME] 07484 883252 [EMAIL_ADDRESS][DOMAIN_NAME]" at bounding box center [156, 154] width 225 height 77
copy p "07484 883252"
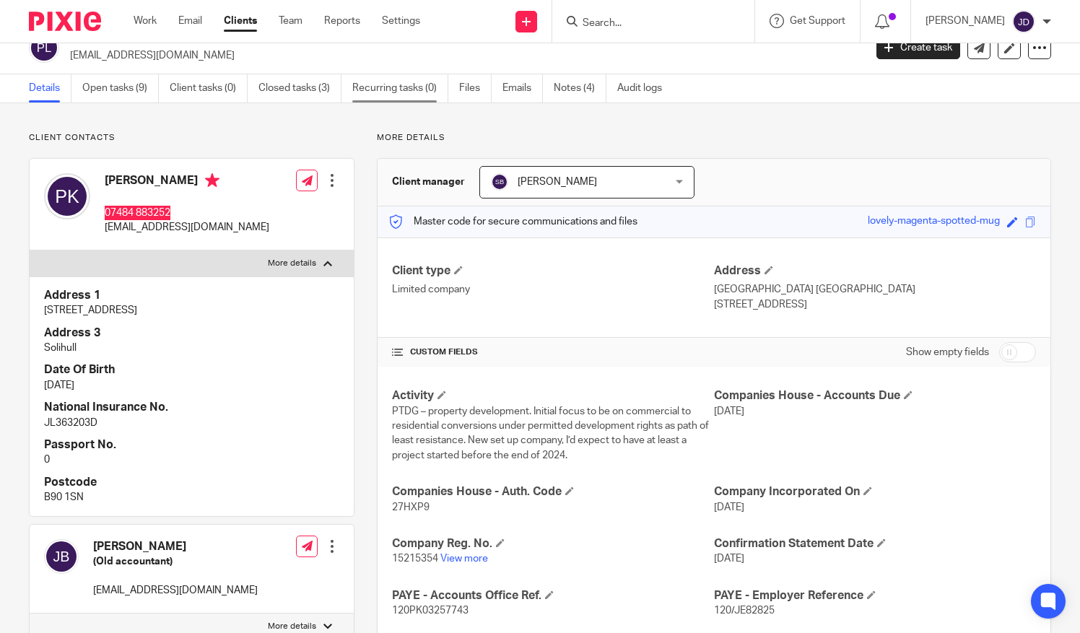
scroll to position [0, 0]
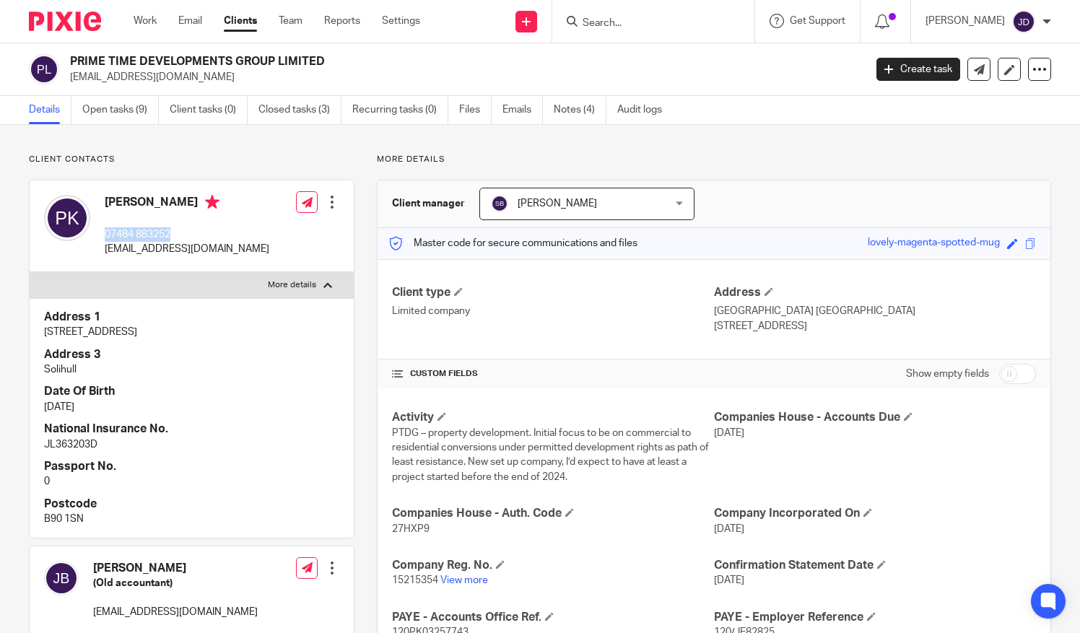
drag, startPoint x: 71, startPoint y: 64, endPoint x: 326, endPoint y: 58, distance: 255.6
click at [326, 58] on h2 "PRIME TIME DEVELOPMENTS GROUP LIMITED" at bounding box center [384, 61] width 628 height 15
copy h2 "PRIME TIME DEVELOPMENTS GROUP LIMITED"
click at [608, 23] on input "Search" at bounding box center [646, 23] width 130 height 13
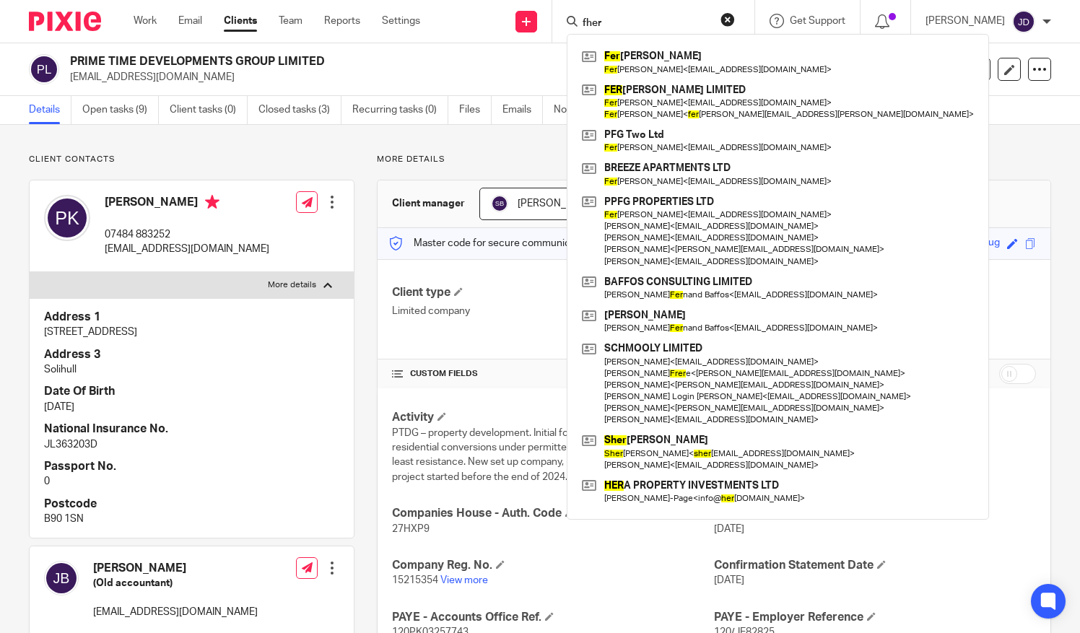
click at [632, 17] on input "fher" at bounding box center [646, 23] width 130 height 13
type input "f"
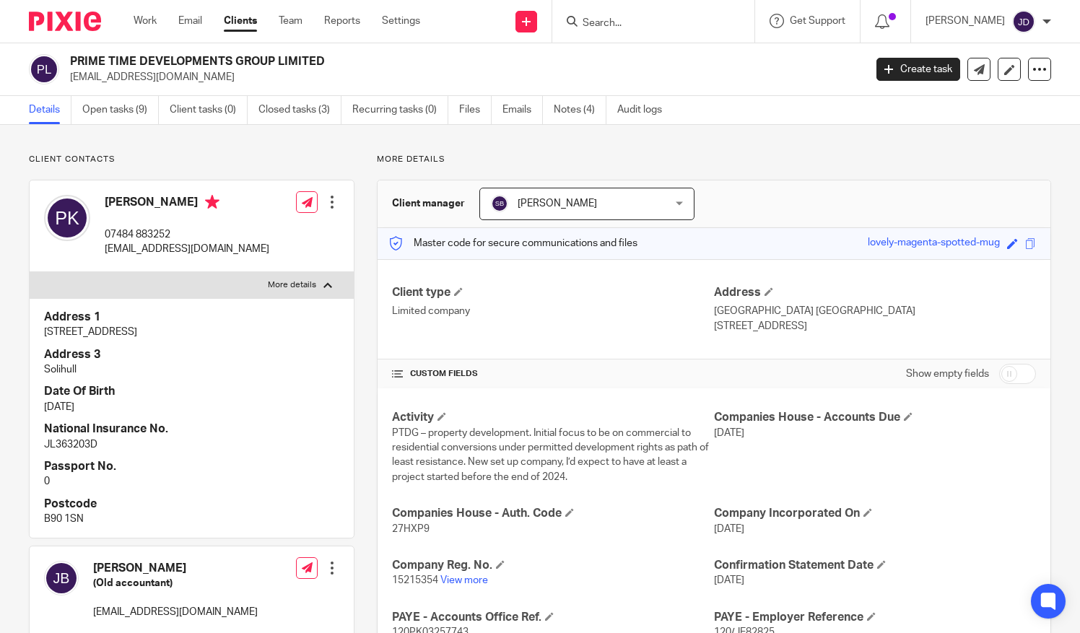
type input "f"
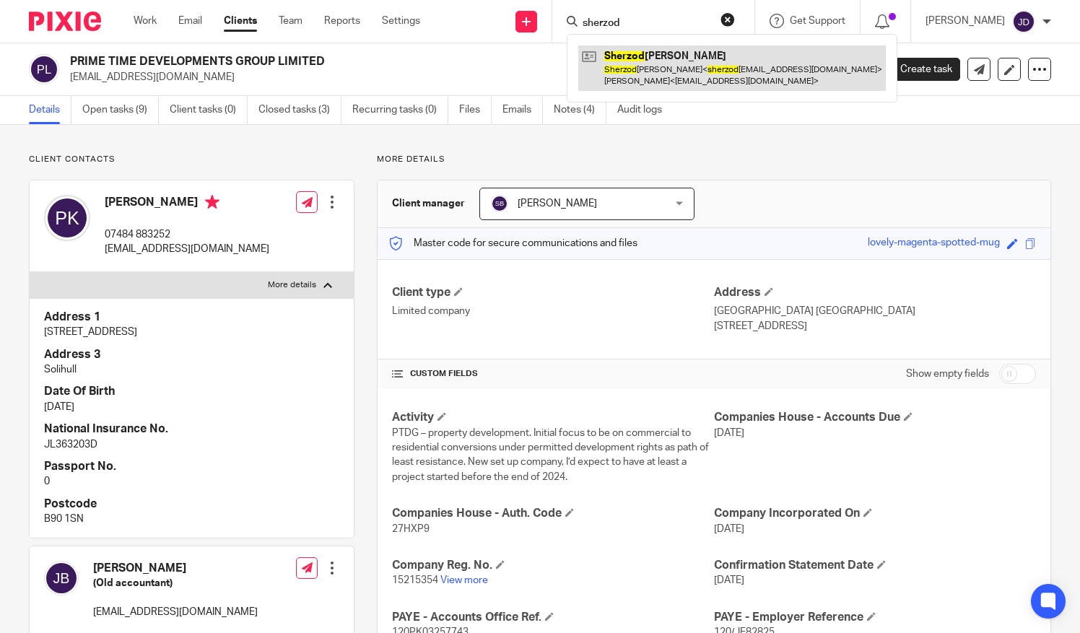
type input "sherzod"
click at [669, 58] on link at bounding box center [732, 67] width 308 height 45
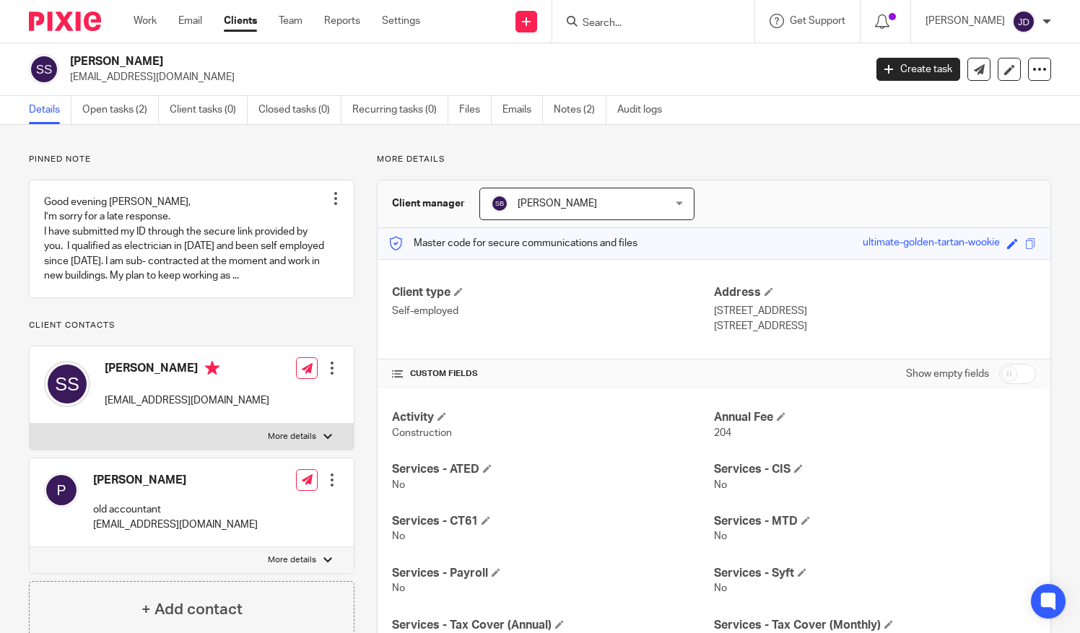
click at [606, 22] on input "Search" at bounding box center [646, 23] width 130 height 13
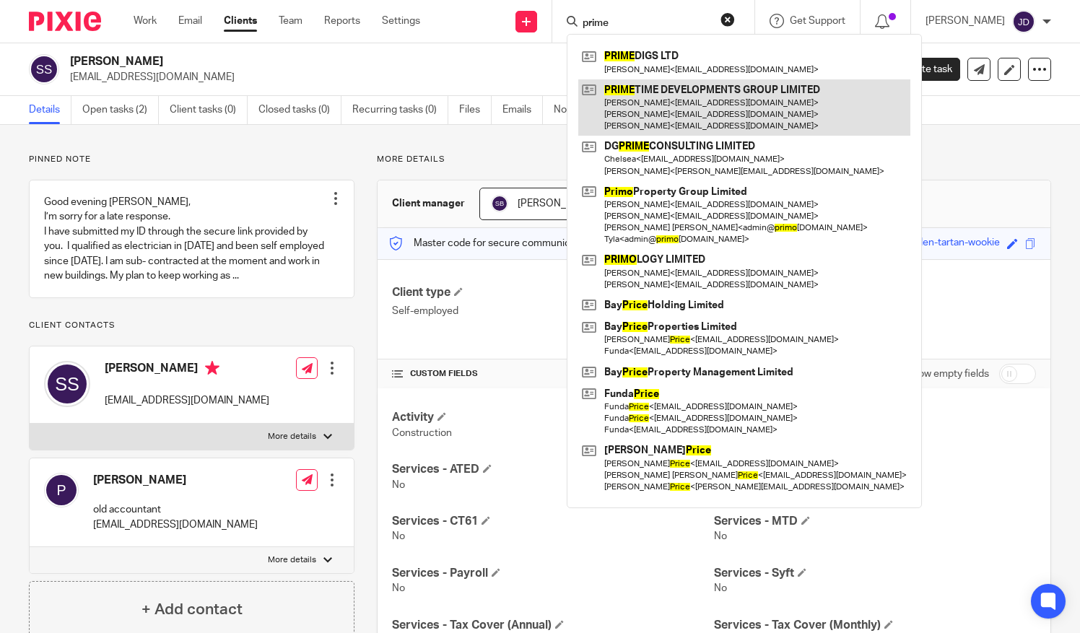
type input "prime"
click at [664, 95] on link at bounding box center [744, 107] width 332 height 57
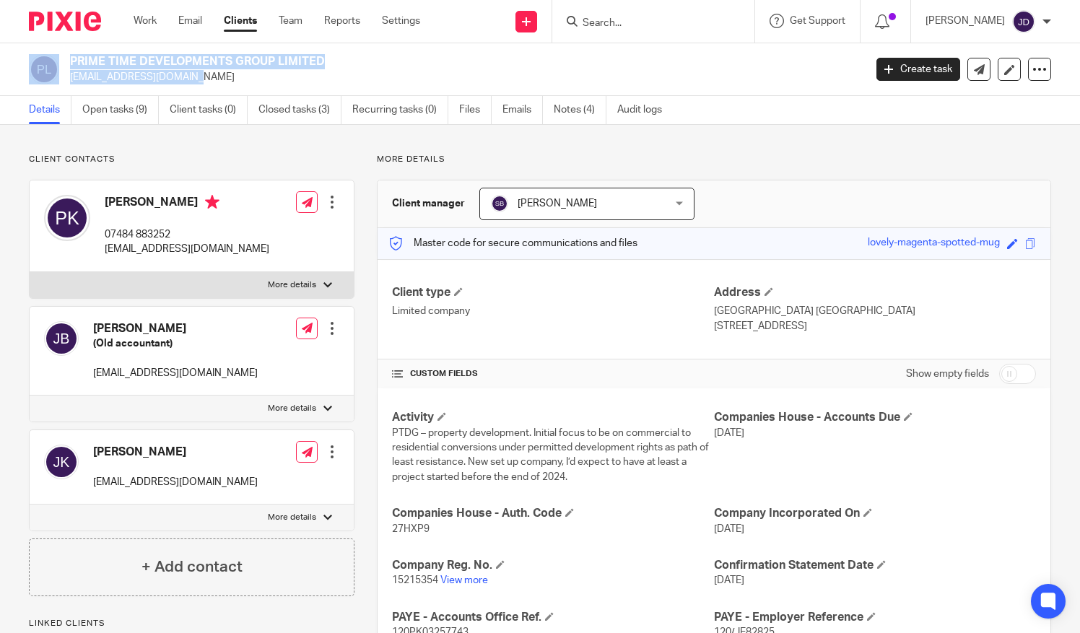
drag, startPoint x: 68, startPoint y: 82, endPoint x: 95, endPoint y: 85, distance: 27.7
click at [95, 85] on div "PRIME TIME DEVELOPMENTS GROUP LIMITED [EMAIL_ADDRESS][DOMAIN_NAME] Create task …" at bounding box center [540, 69] width 1080 height 53
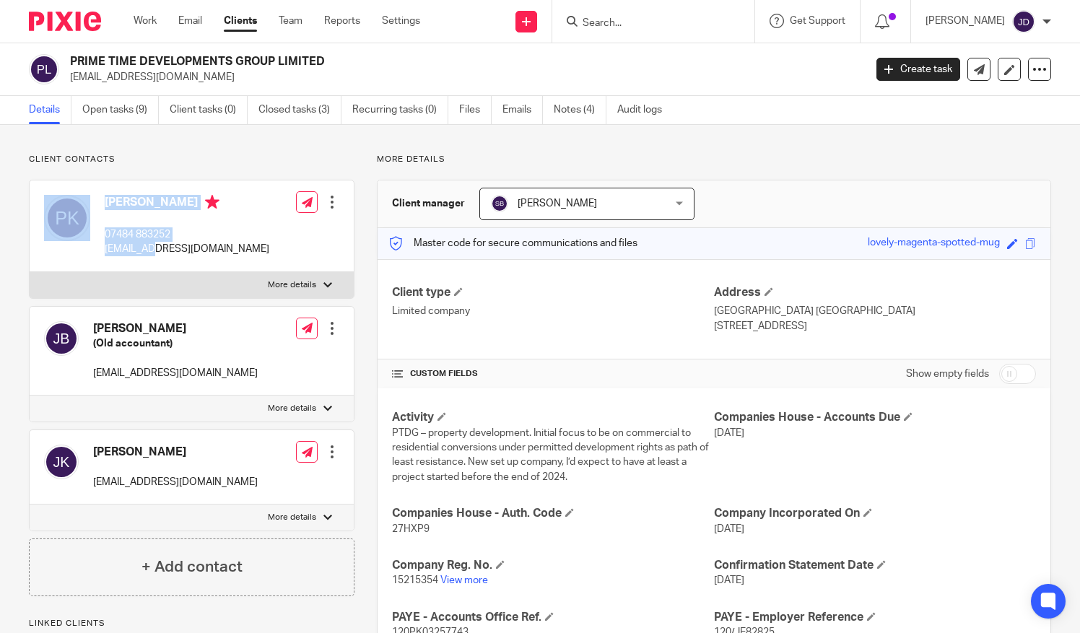
drag, startPoint x: 94, startPoint y: 248, endPoint x: 139, endPoint y: 256, distance: 45.6
click at [139, 256] on div "[PERSON_NAME] 07484 883252 [EMAIL_ADDRESS][DOMAIN_NAME]" at bounding box center [156, 226] width 225 height 77
drag, startPoint x: 139, startPoint y: 256, endPoint x: 273, endPoint y: 248, distance: 134.6
click at [253, 248] on div "Paul Kilbride 07484 883252 prkilbride@gmail.com Edit contact Create client from…" at bounding box center [192, 226] width 324 height 92
drag, startPoint x: 95, startPoint y: 252, endPoint x: 121, endPoint y: 258, distance: 26.6
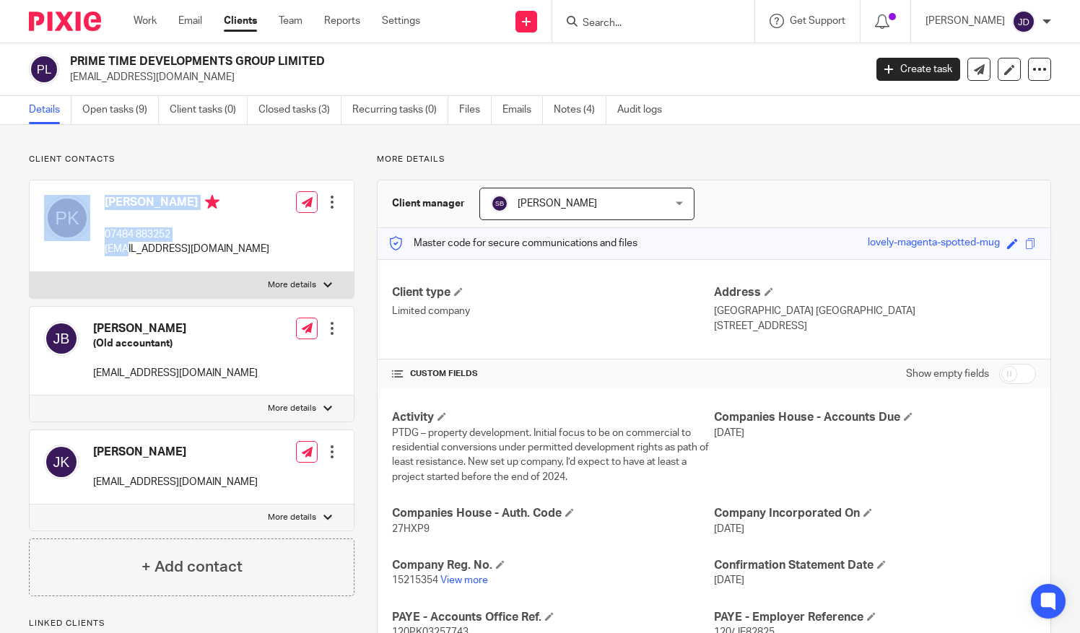
click at [121, 258] on div "Paul Kilbride 07484 883252 prkilbride@gmail.com" at bounding box center [156, 226] width 225 height 77
drag, startPoint x: 121, startPoint y: 258, endPoint x: 277, endPoint y: 253, distance: 155.3
click at [267, 253] on div "Paul Kilbride 07484 883252 prkilbride@gmail.com Edit contact Create client from…" at bounding box center [192, 226] width 324 height 92
drag, startPoint x: 209, startPoint y: 251, endPoint x: 103, endPoint y: 257, distance: 106.3
click at [103, 257] on div "Paul Kilbride 07484 883252 prkilbride@gmail.com Edit contact Create client from…" at bounding box center [192, 226] width 324 height 92
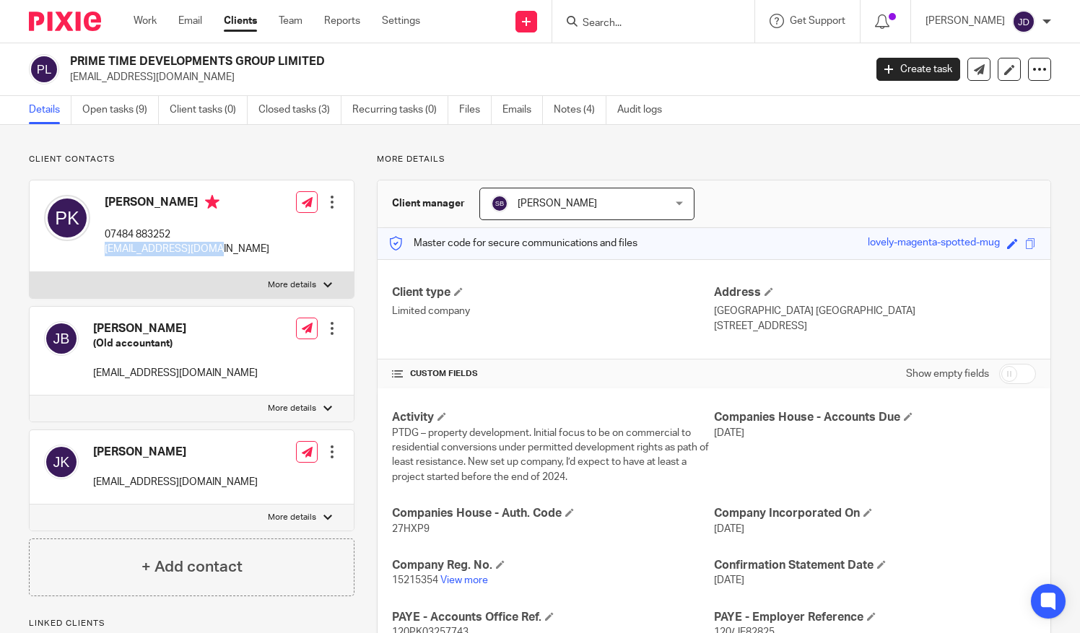
copy p "[EMAIL_ADDRESS][DOMAIN_NAME]"
click at [604, 23] on input "Search" at bounding box center [646, 23] width 130 height 13
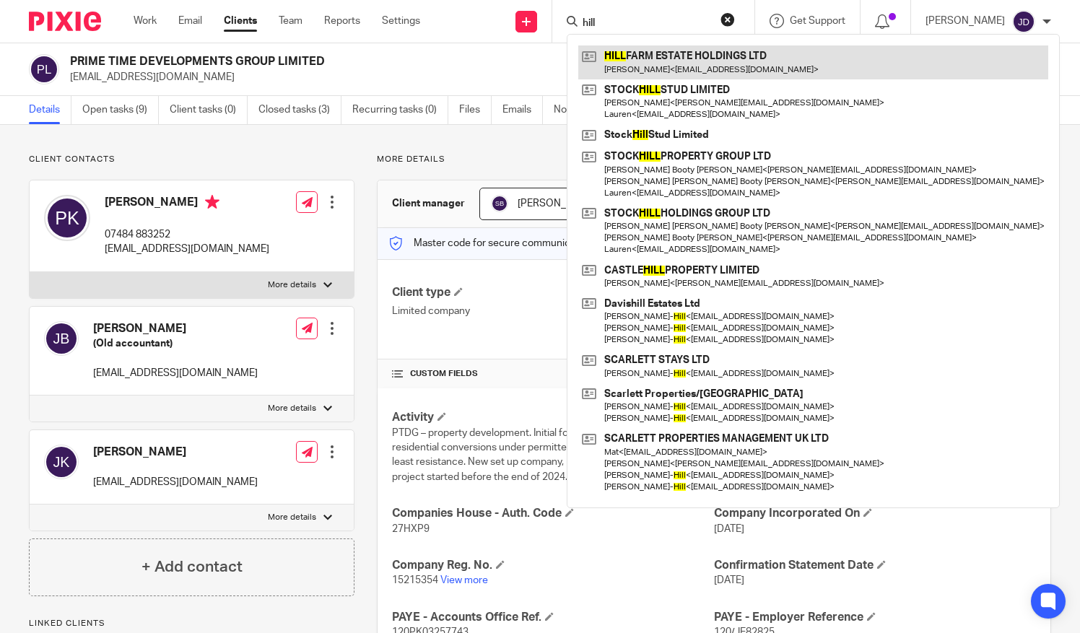
type input "hill"
click at [653, 59] on link at bounding box center [813, 61] width 470 height 33
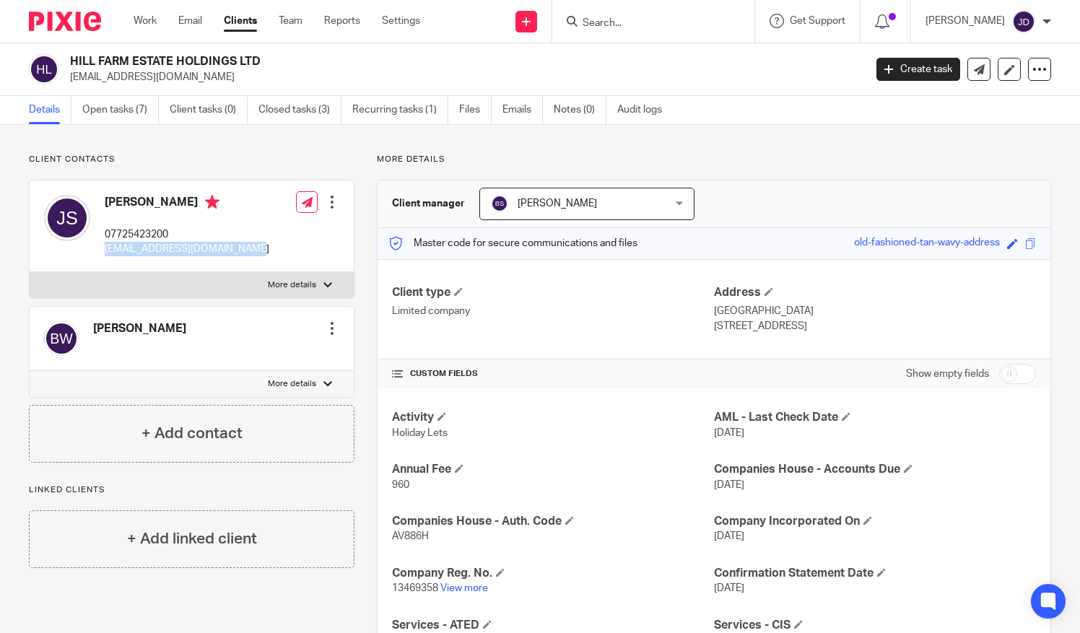
drag, startPoint x: 113, startPoint y: 257, endPoint x: 240, endPoint y: 256, distance: 126.4
click at [240, 257] on div "James Smith 07725423200 properties.jsmith@gmail.com Edit contact Create client …" at bounding box center [192, 226] width 324 height 92
copy p "properties.jsmith@gmail.com"
click at [626, 30] on div at bounding box center [653, 21] width 202 height 43
click at [613, 25] on input "Search" at bounding box center [646, 23] width 130 height 13
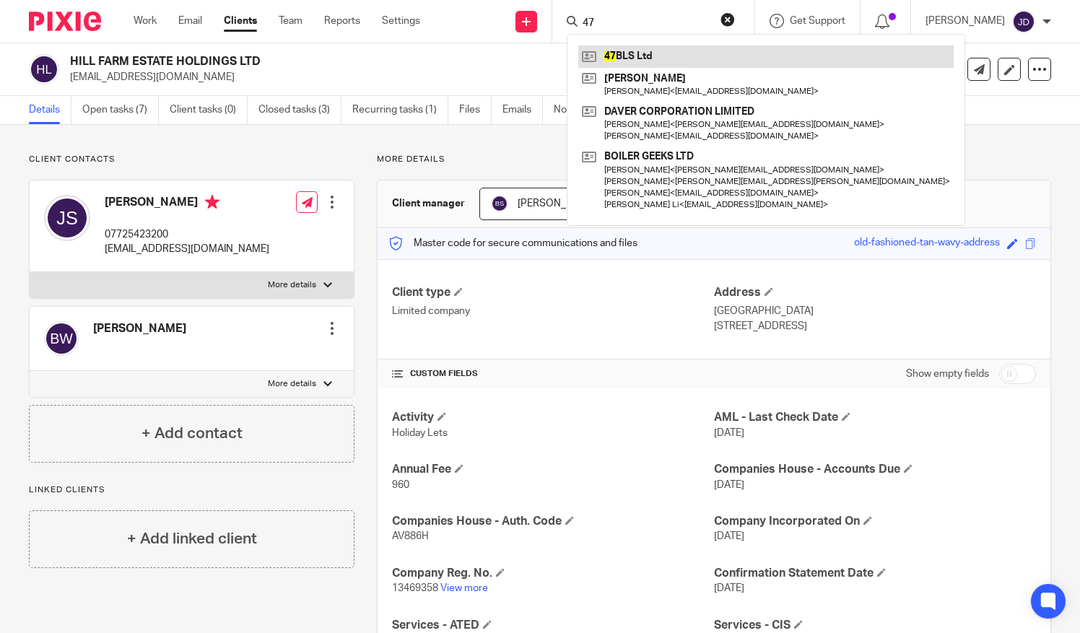
type input "47"
click at [644, 58] on link at bounding box center [765, 56] width 375 height 22
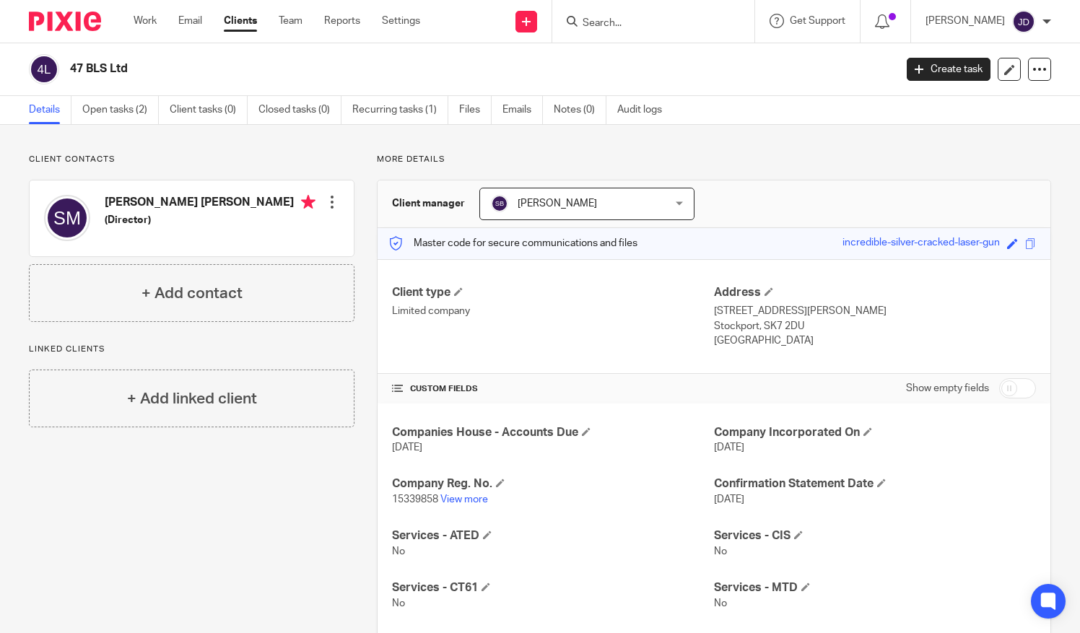
click at [614, 26] on input "Search" at bounding box center [646, 23] width 130 height 13
type input "chiver"
click at [679, 88] on div "CHIVER S WHITTOCK LIMITED Anita Butera < anita@ chiver swhittock.co.uk >" at bounding box center [713, 62] width 292 height 56
click at [643, 46] on link at bounding box center [712, 61] width 269 height 33
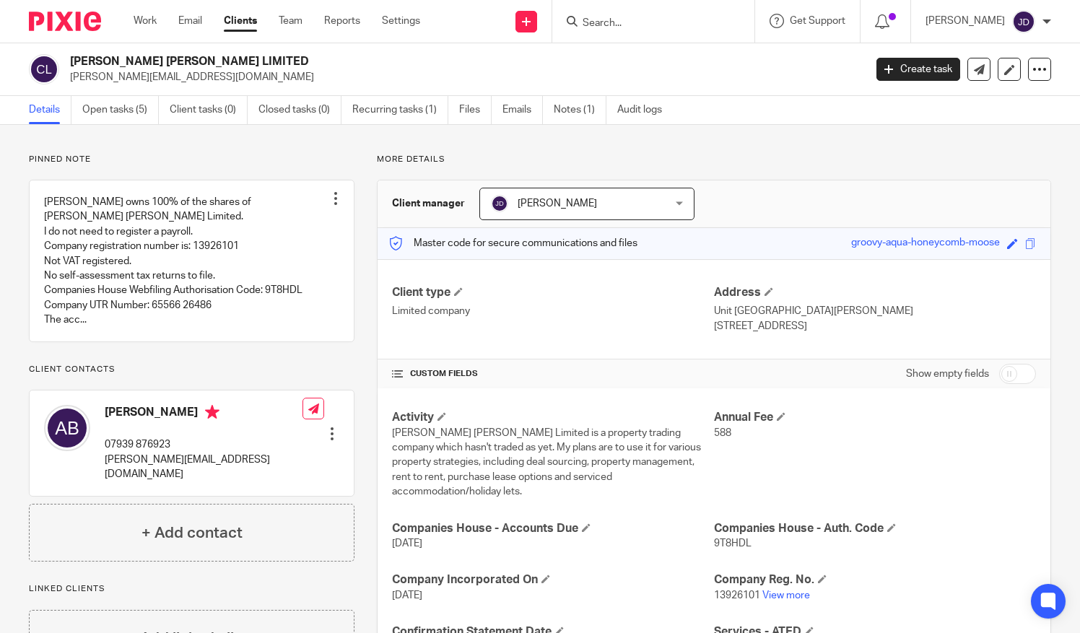
click at [612, 17] on input "Search" at bounding box center [646, 23] width 130 height 13
type input "fb"
click at [663, 55] on link at bounding box center [700, 61] width 244 height 33
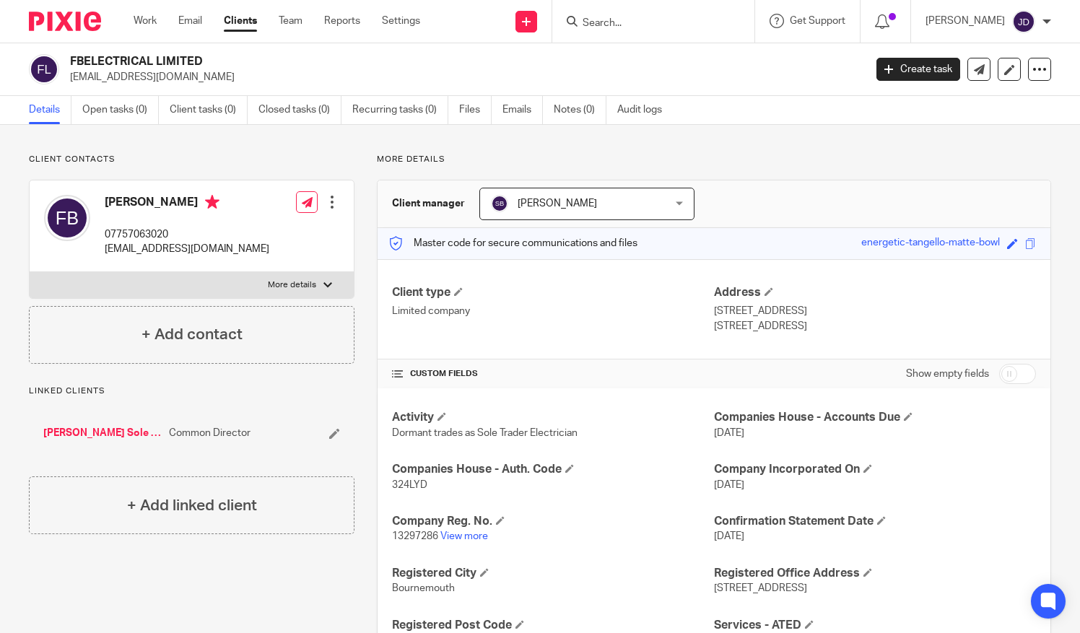
click at [1040, 19] on div "[PERSON_NAME]" at bounding box center [989, 21] width 126 height 23
click at [986, 98] on span "Logout" at bounding box center [984, 100] width 32 height 10
